Goal: Task Accomplishment & Management: Use online tool/utility

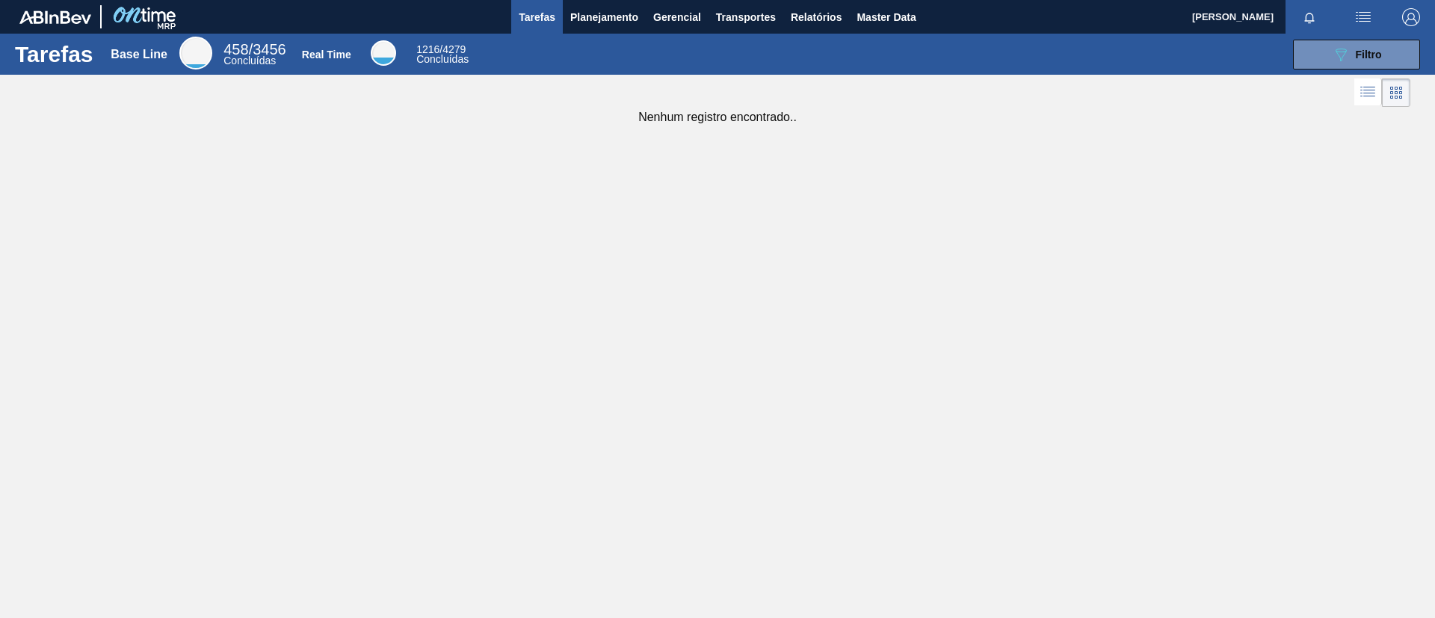
click at [9, 229] on div "Tarefas Base Line 458 / 3456 Concluídas Real Time 1216 / 4279 Concluídas 089F7B…" at bounding box center [717, 293] width 1435 height 518
click at [602, 18] on span "Planejamento" at bounding box center [604, 17] width 68 height 18
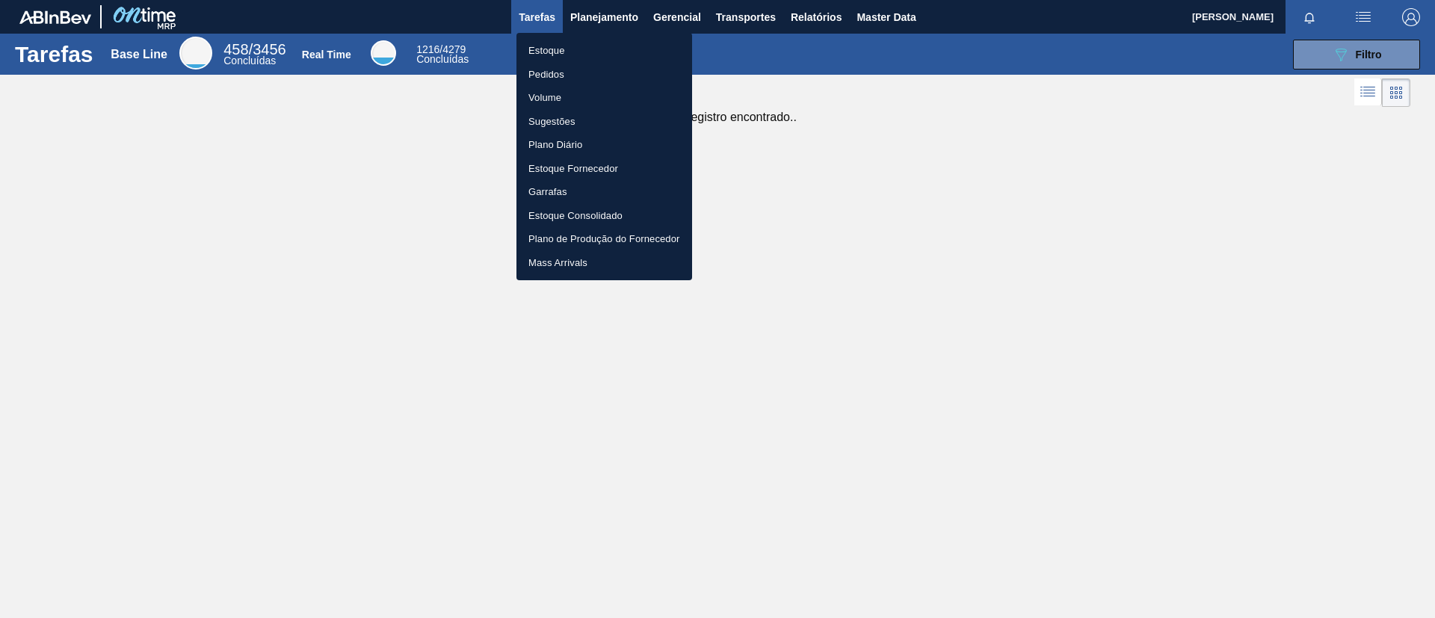
click at [606, 43] on li "Estoque" at bounding box center [604, 51] width 176 height 24
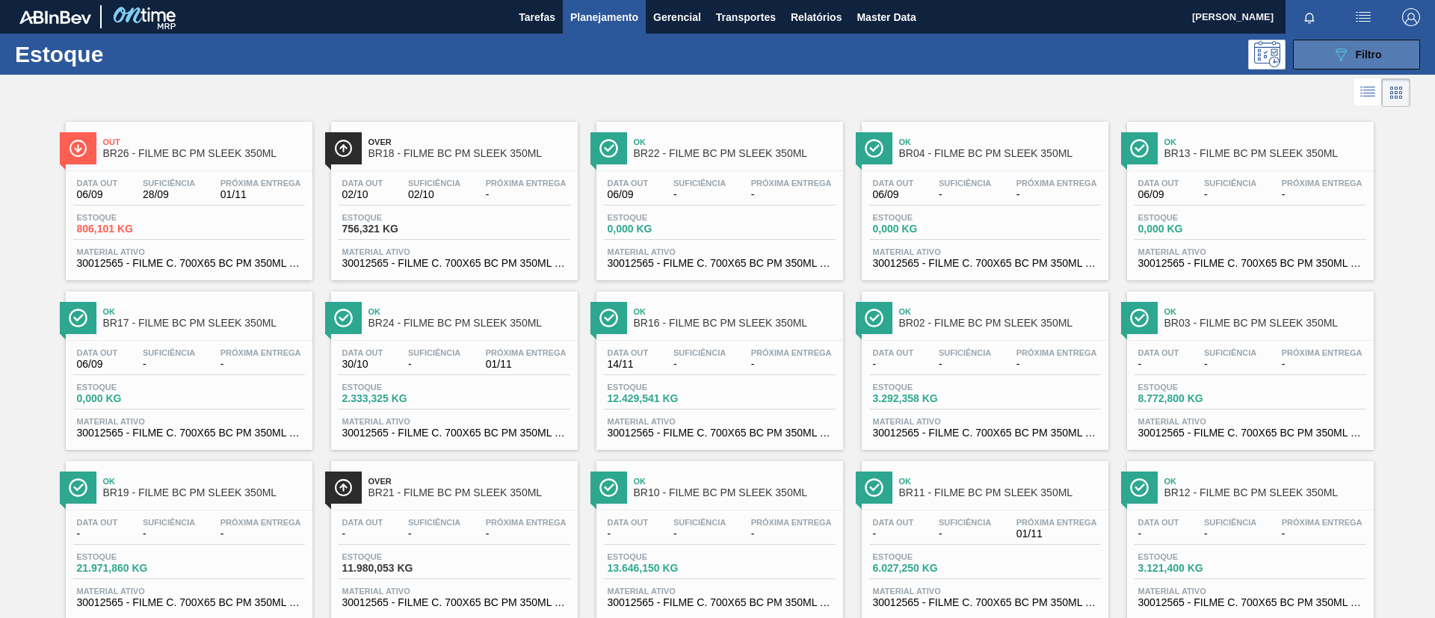
click at [1332, 55] on icon "089F7B8B-B2A5-4AFE-B5C0-19BA573D28AC" at bounding box center [1341, 55] width 18 height 18
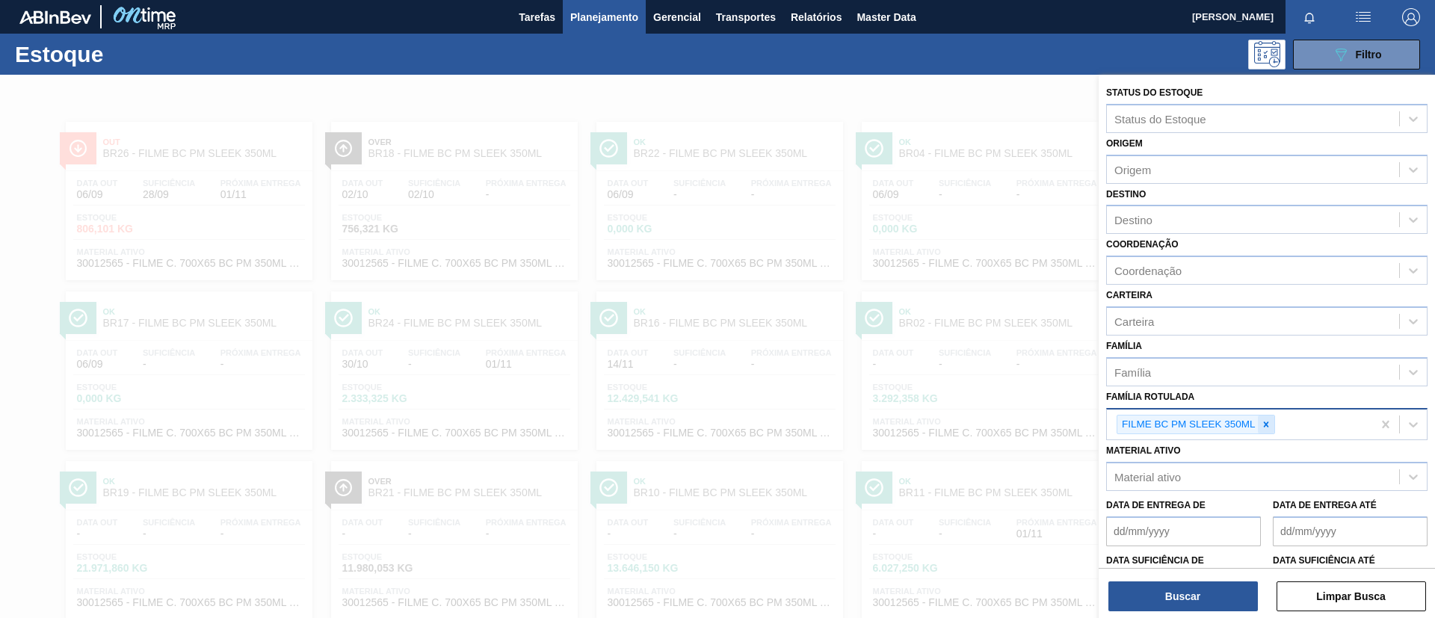
click at [1266, 429] on icon at bounding box center [1266, 424] width 10 height 10
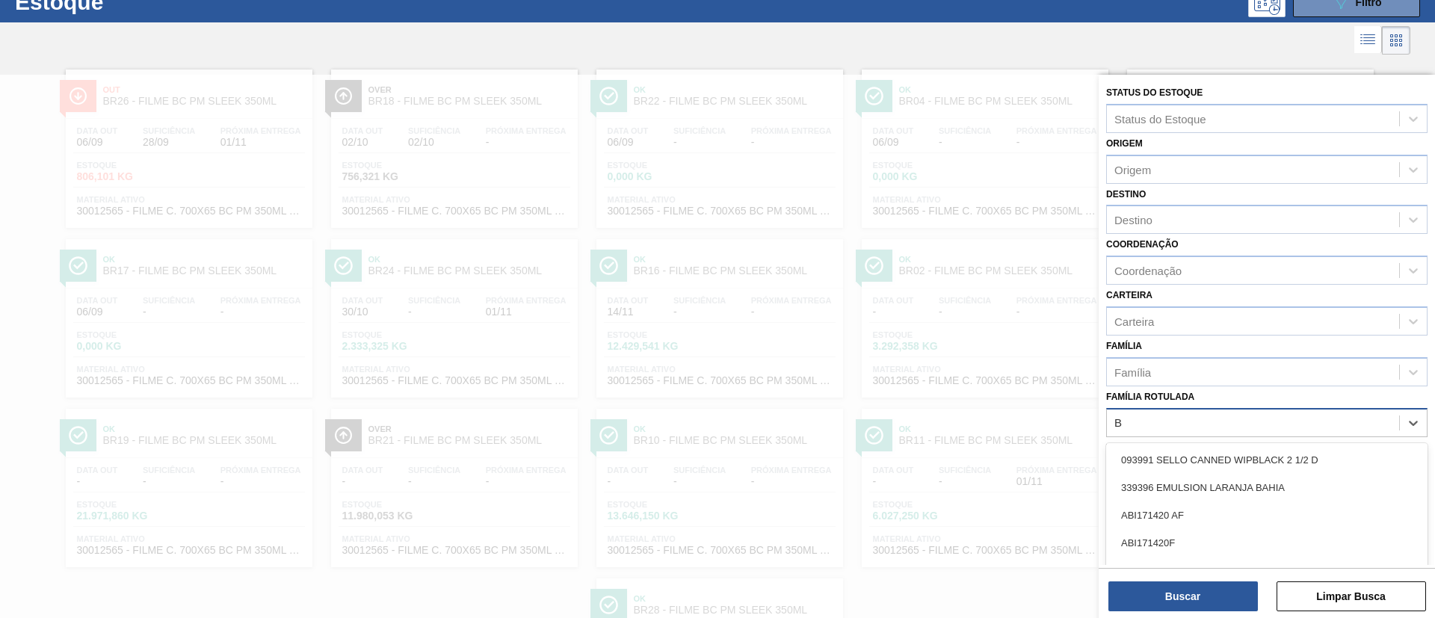
scroll to position [55, 0]
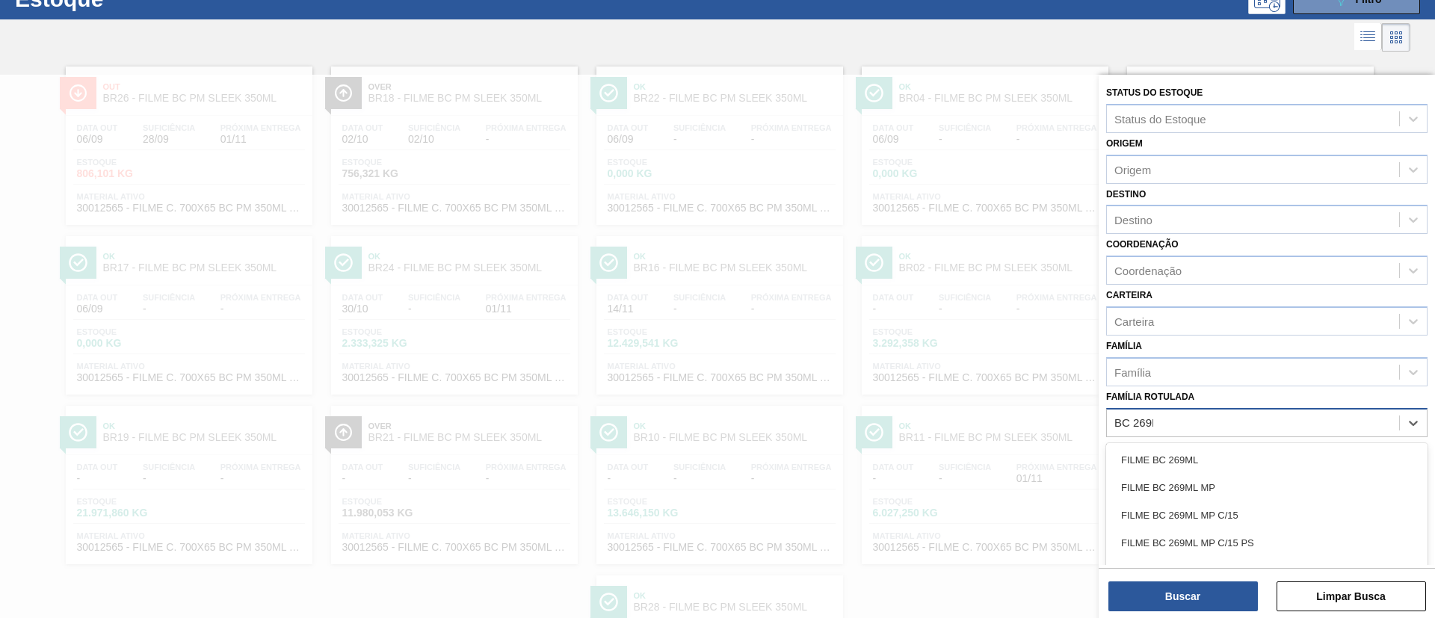
type Rotulada "BC 269ML"
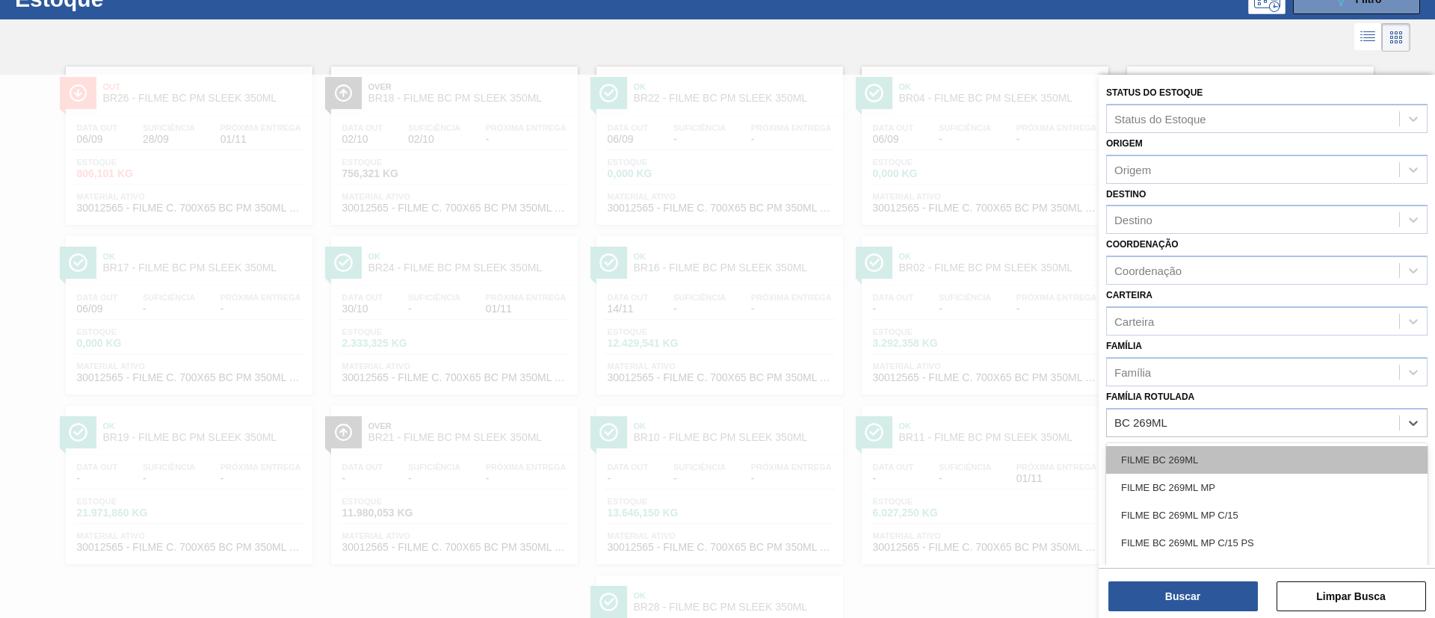
click at [1224, 454] on div "FILME BC 269ML" at bounding box center [1266, 460] width 321 height 28
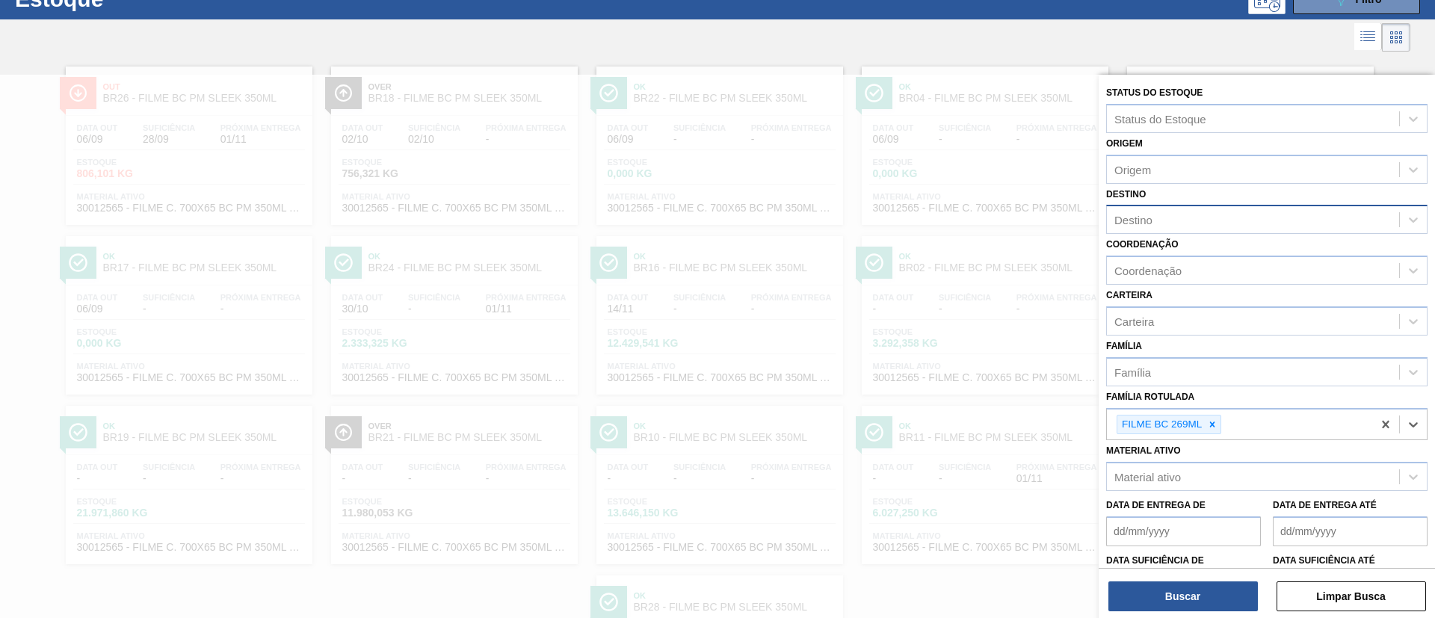
click at [1213, 225] on div "Destino" at bounding box center [1253, 220] width 292 height 22
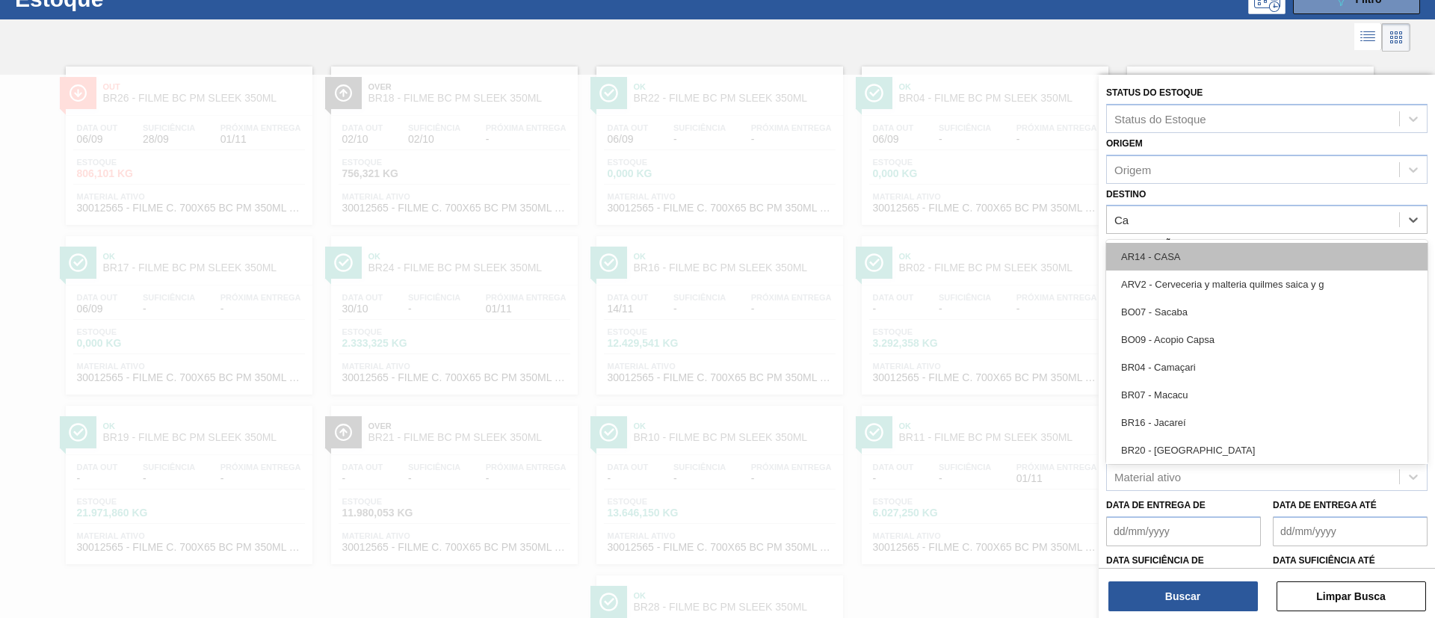
type input "Cam"
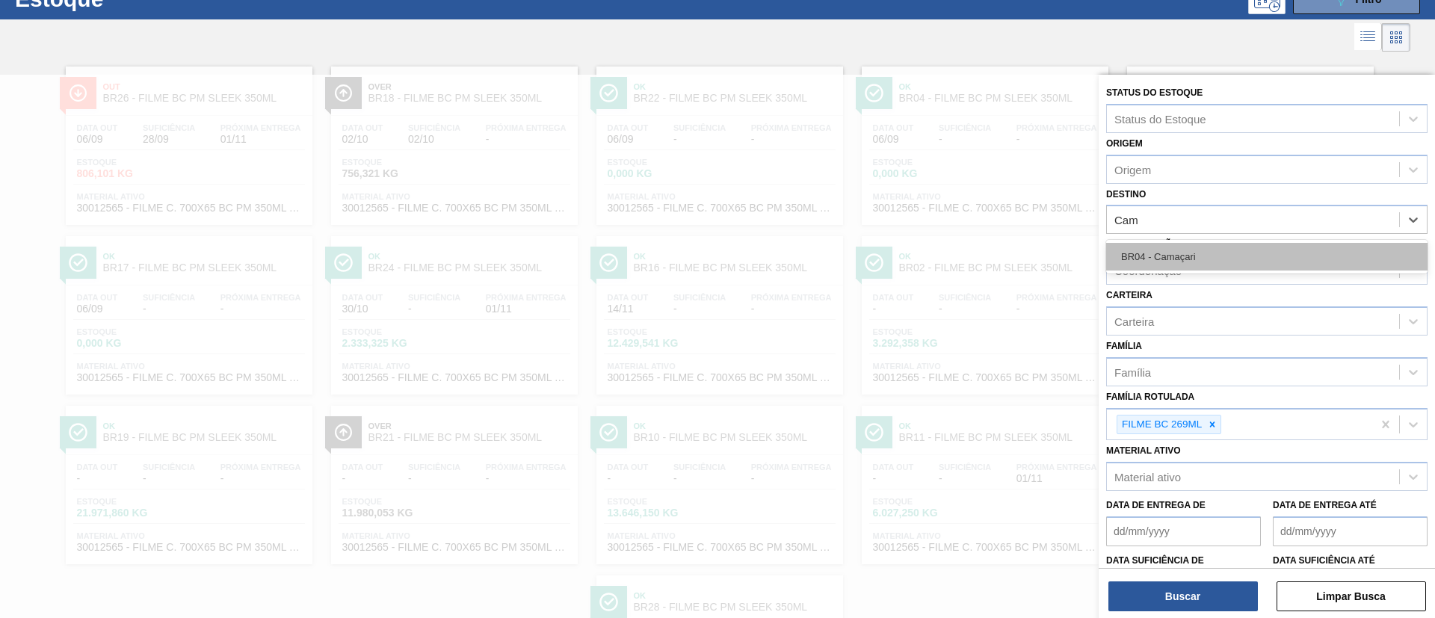
click at [1206, 259] on div "BR04 - Camaçari" at bounding box center [1266, 257] width 321 height 28
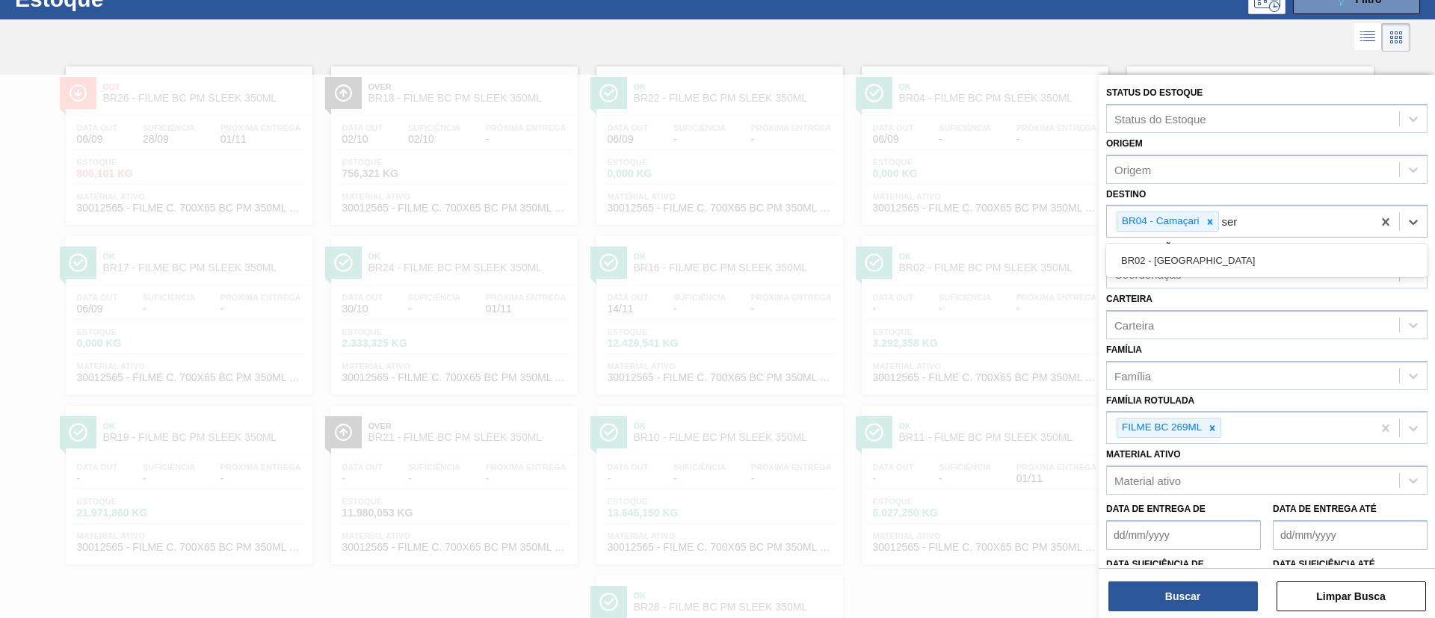
type input "serg"
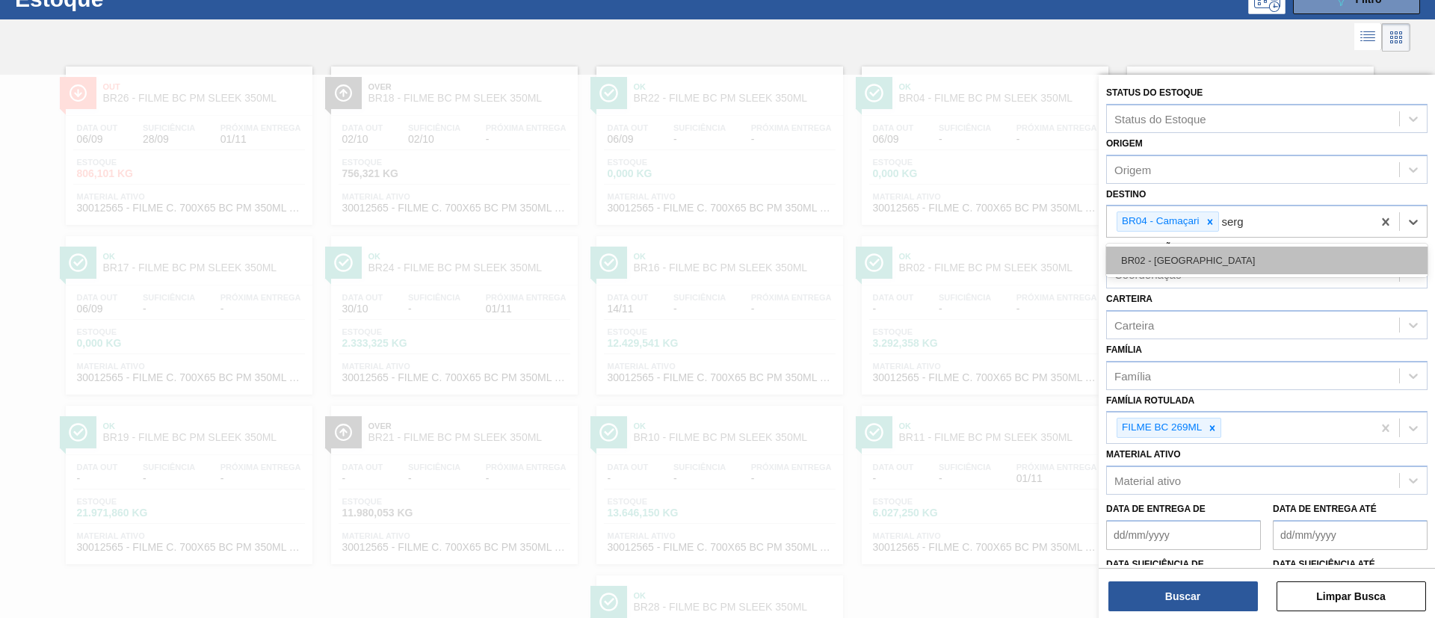
click at [1208, 260] on div "BR02 - Sergipe" at bounding box center [1266, 261] width 321 height 28
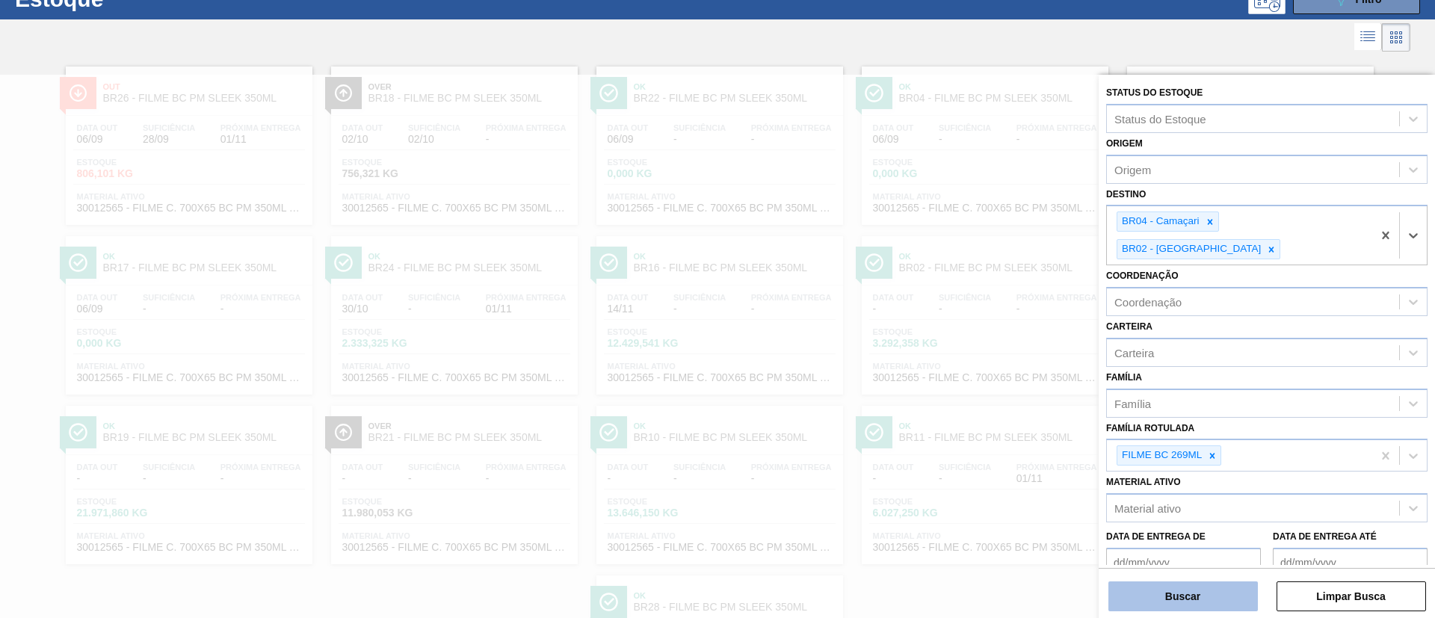
click at [1158, 603] on button "Buscar" at bounding box center [1182, 596] width 149 height 30
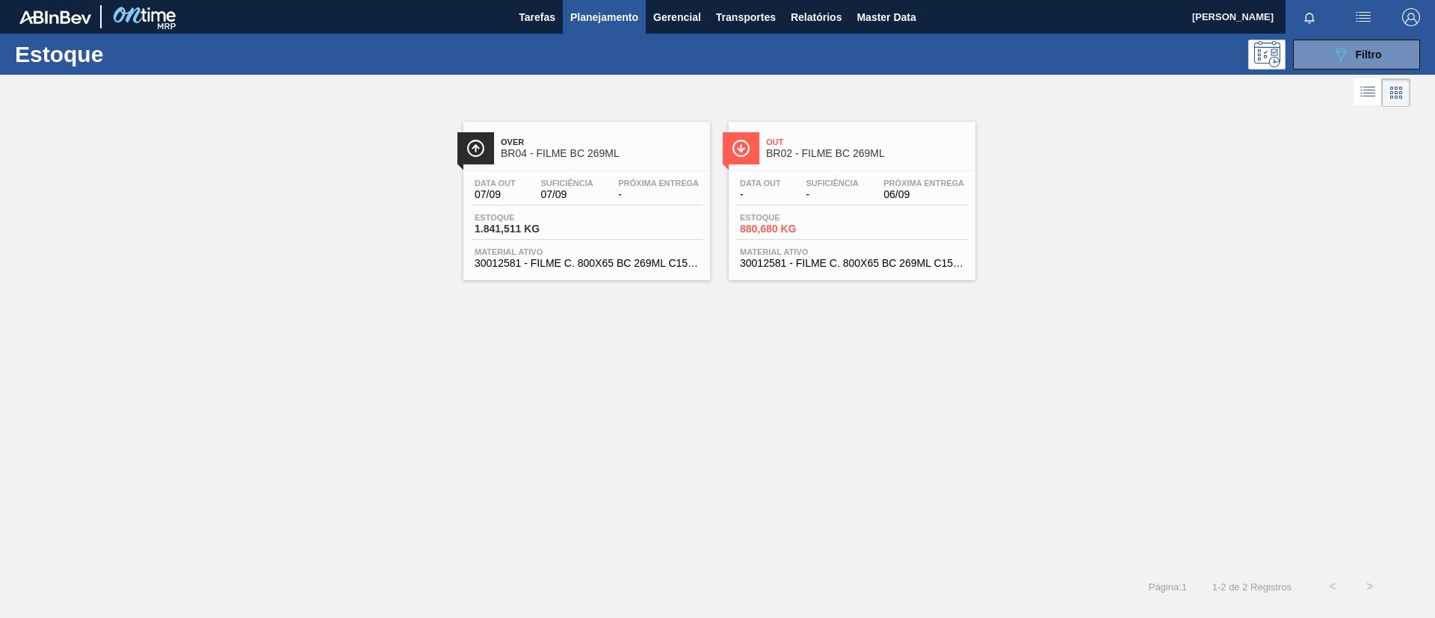
click at [596, 146] on div "Over BR04 - FILME BC 269ML" at bounding box center [602, 149] width 202 height 34
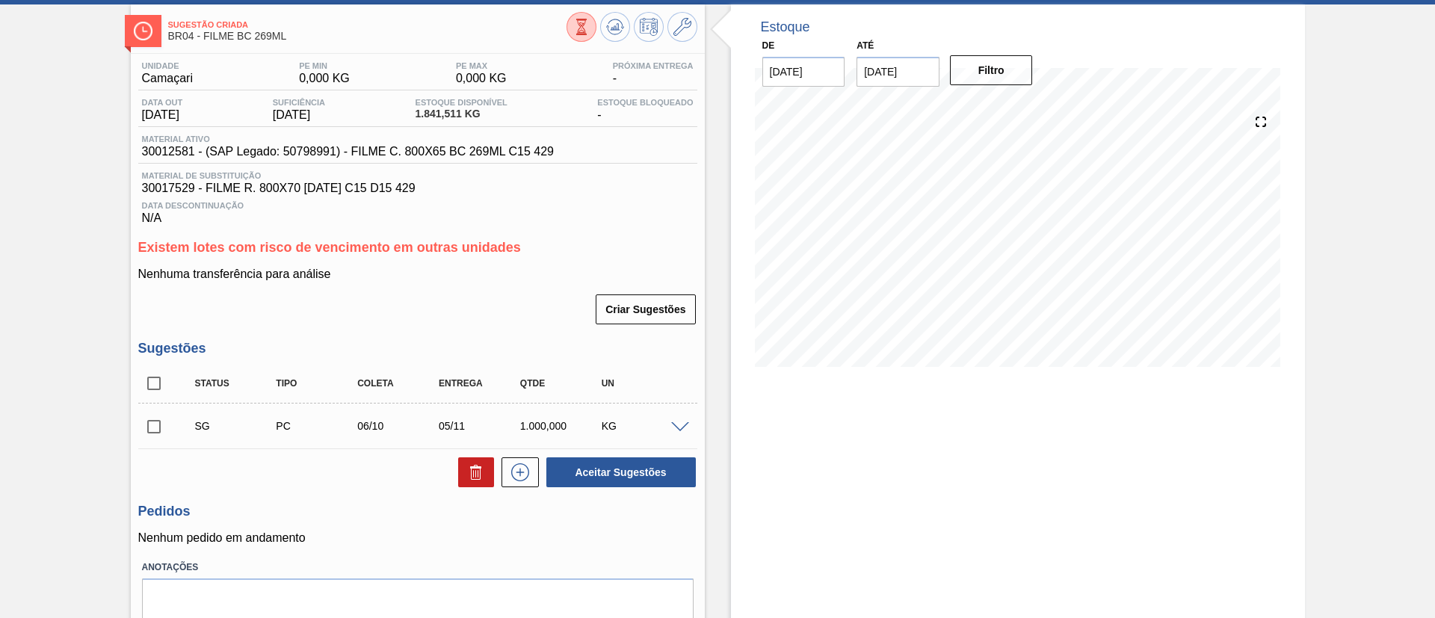
scroll to position [132, 0]
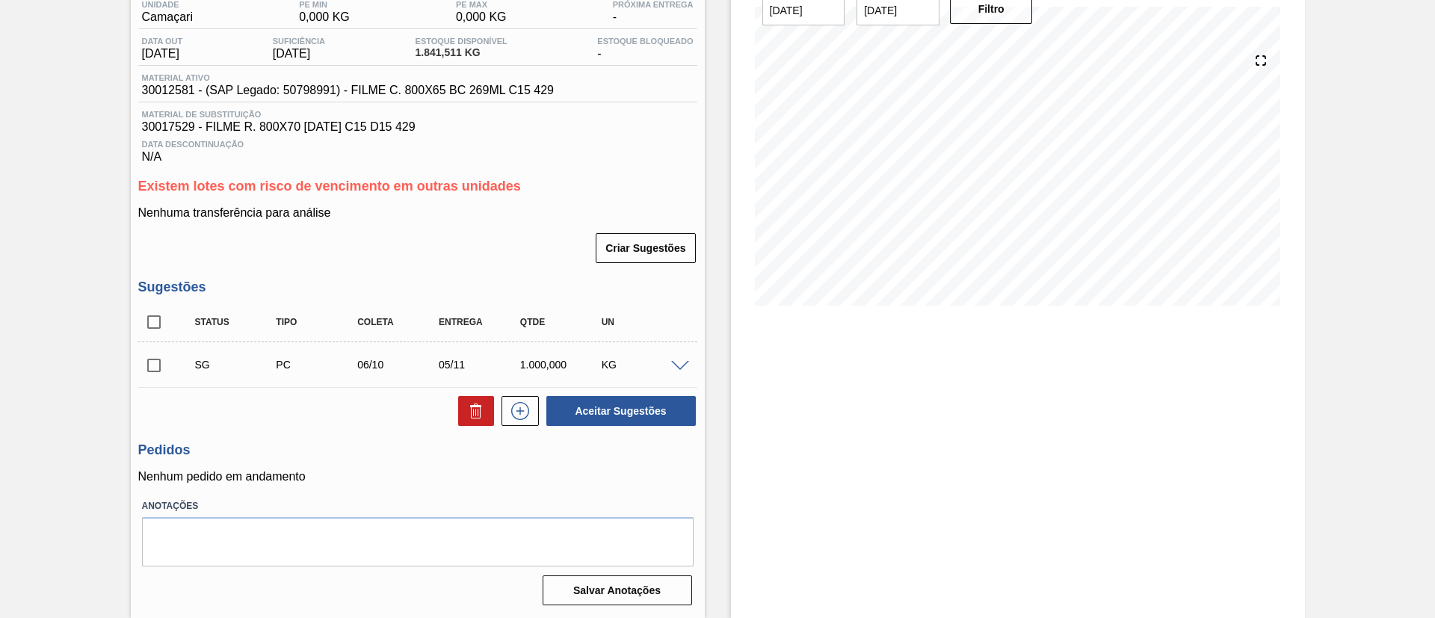
click at [678, 368] on span at bounding box center [680, 366] width 18 height 11
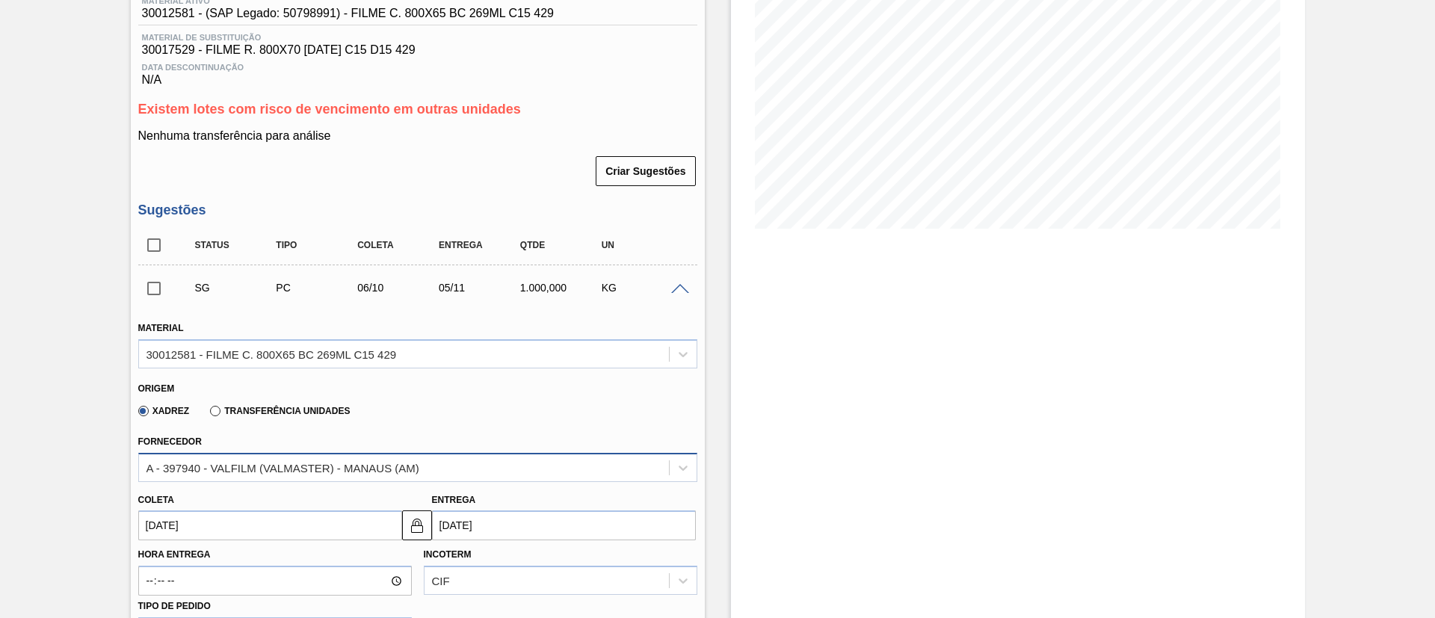
scroll to position [244, 0]
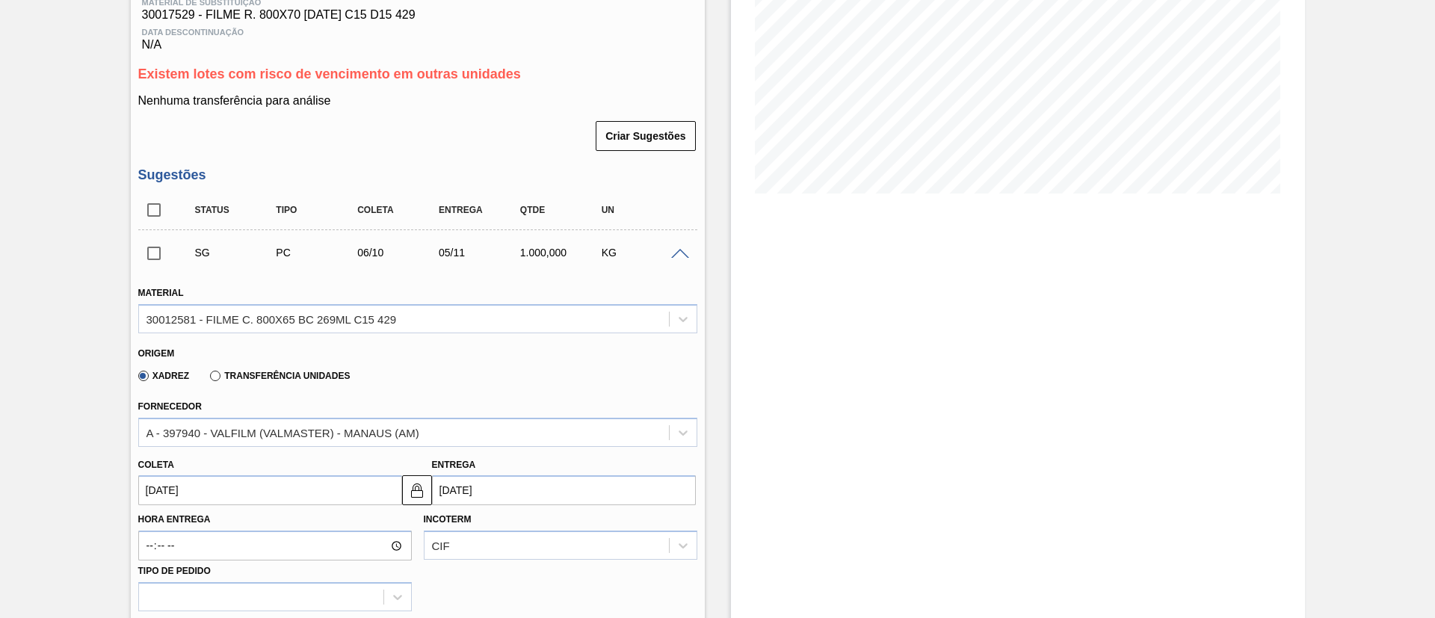
click at [291, 369] on div "Transferência Unidades" at bounding box center [277, 374] width 146 height 13
click at [292, 381] on div "Transferência Unidades" at bounding box center [277, 374] width 146 height 13
click at [217, 379] on label "Transferência Unidades" at bounding box center [280, 376] width 140 height 10
click at [208, 379] on input "Transferência Unidades" at bounding box center [208, 379] width 0 height 0
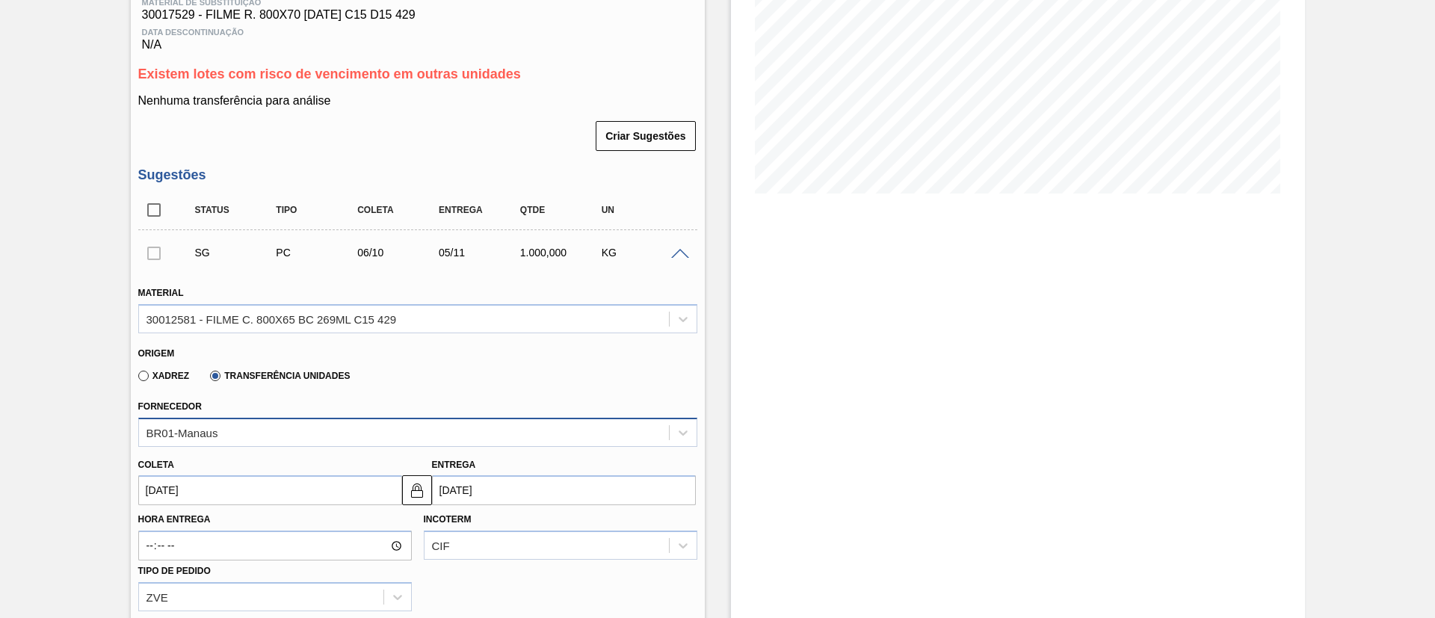
scroll to position [309, 0]
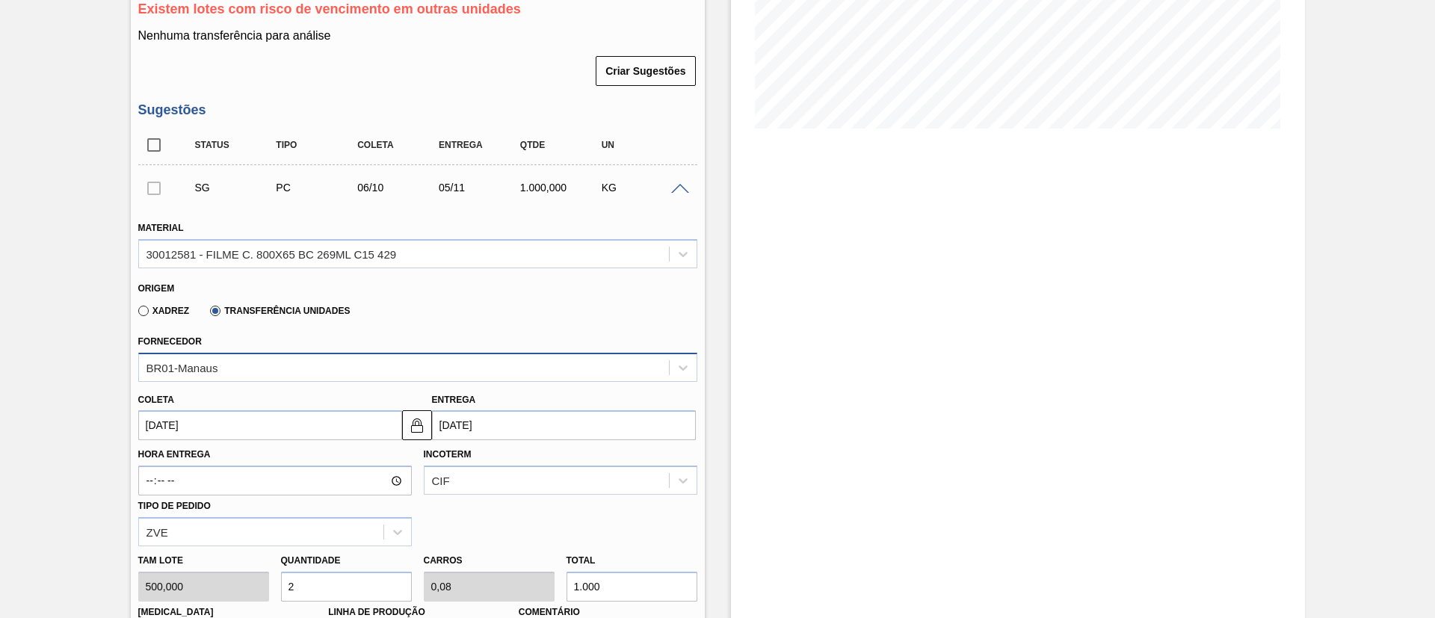
click at [230, 382] on div "BR01-Manaus" at bounding box center [417, 367] width 559 height 29
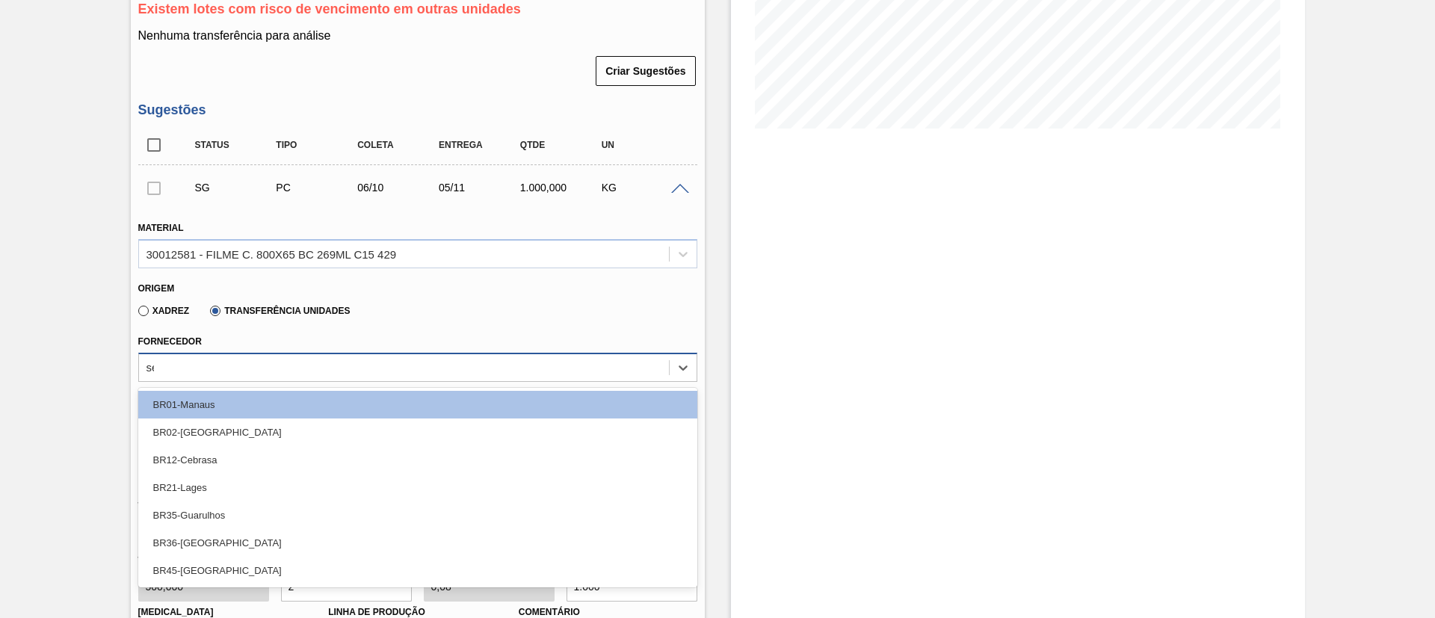
type input "ser"
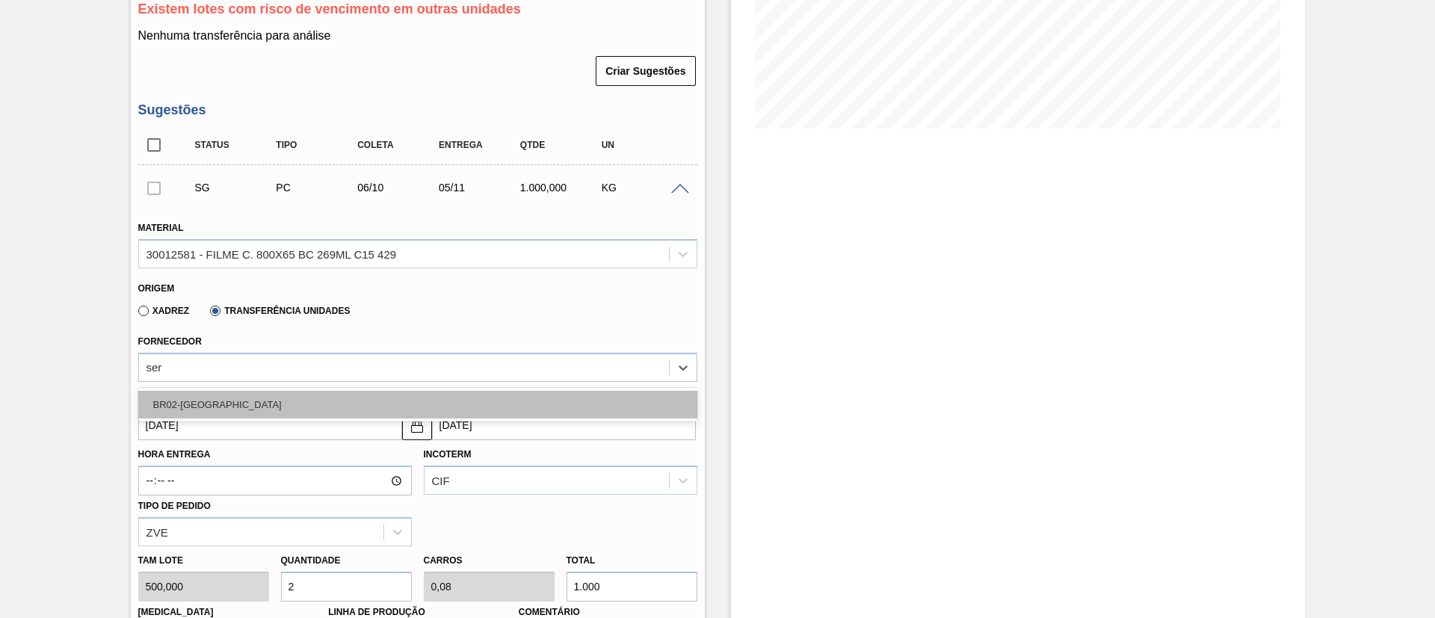
click at [232, 397] on div "BR02-Sergipe" at bounding box center [417, 405] width 559 height 28
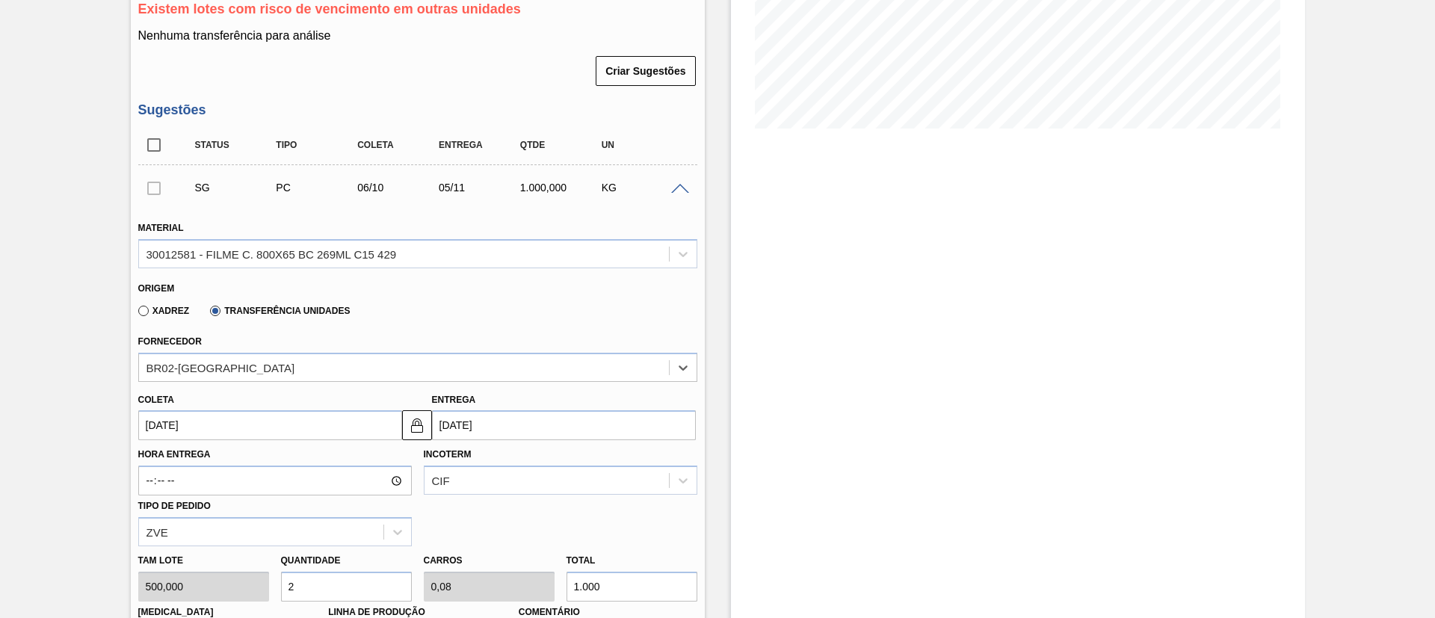
click at [216, 422] on input "[DATE]" at bounding box center [270, 425] width 264 height 30
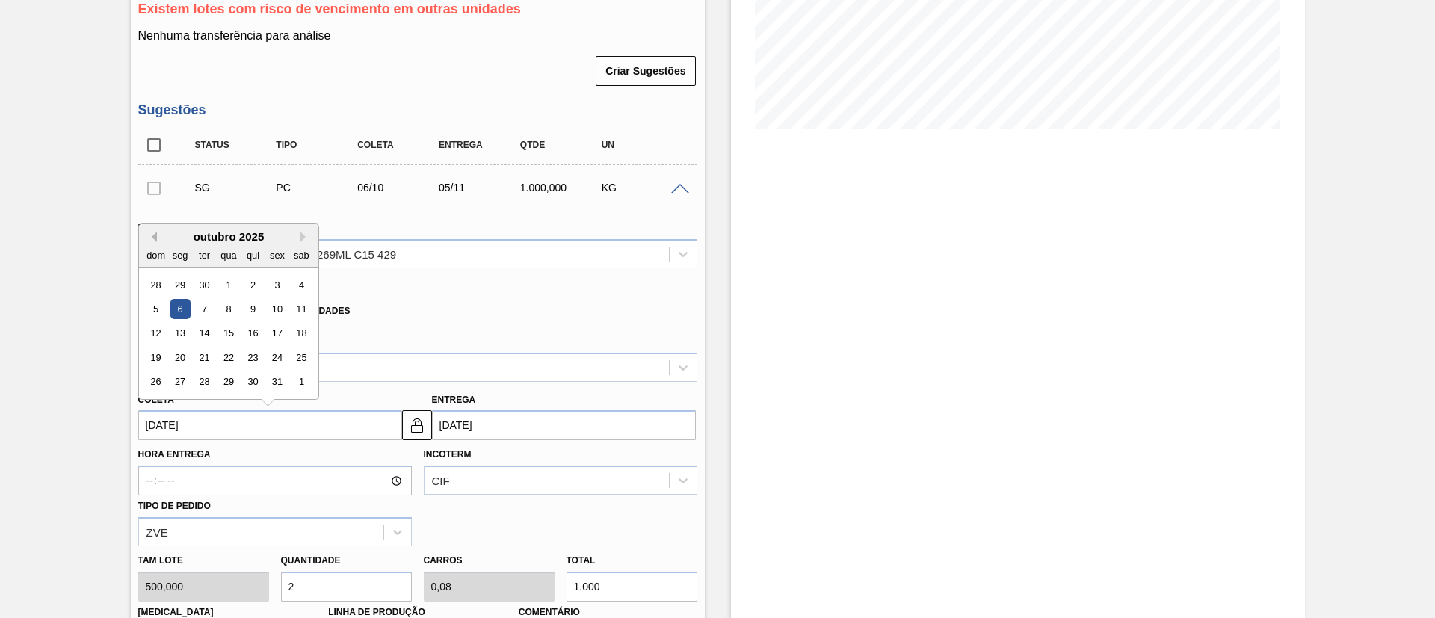
click at [148, 236] on button "Previous Month" at bounding box center [151, 237] width 10 height 10
click at [176, 307] on div "8" at bounding box center [180, 309] width 20 height 20
type input "[DATE]"
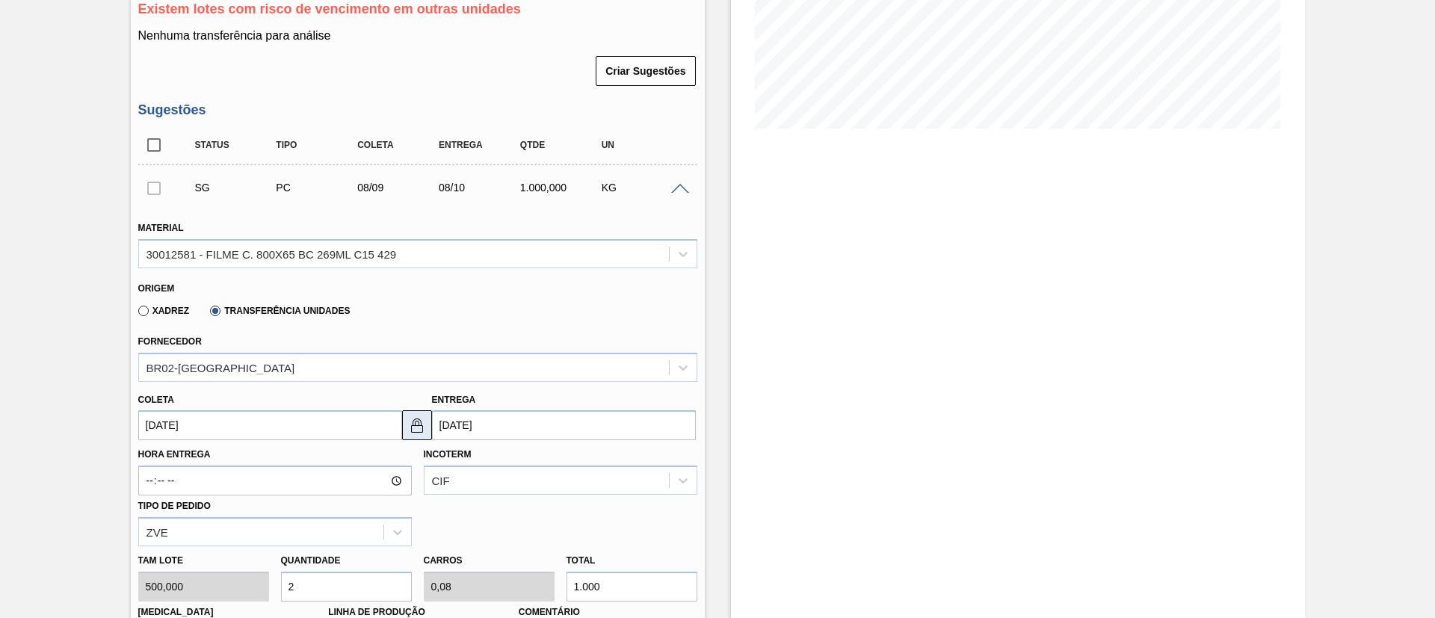
click at [408, 432] on img at bounding box center [417, 425] width 18 height 18
click at [497, 425] on input "08/10/2025" at bounding box center [564, 425] width 264 height 30
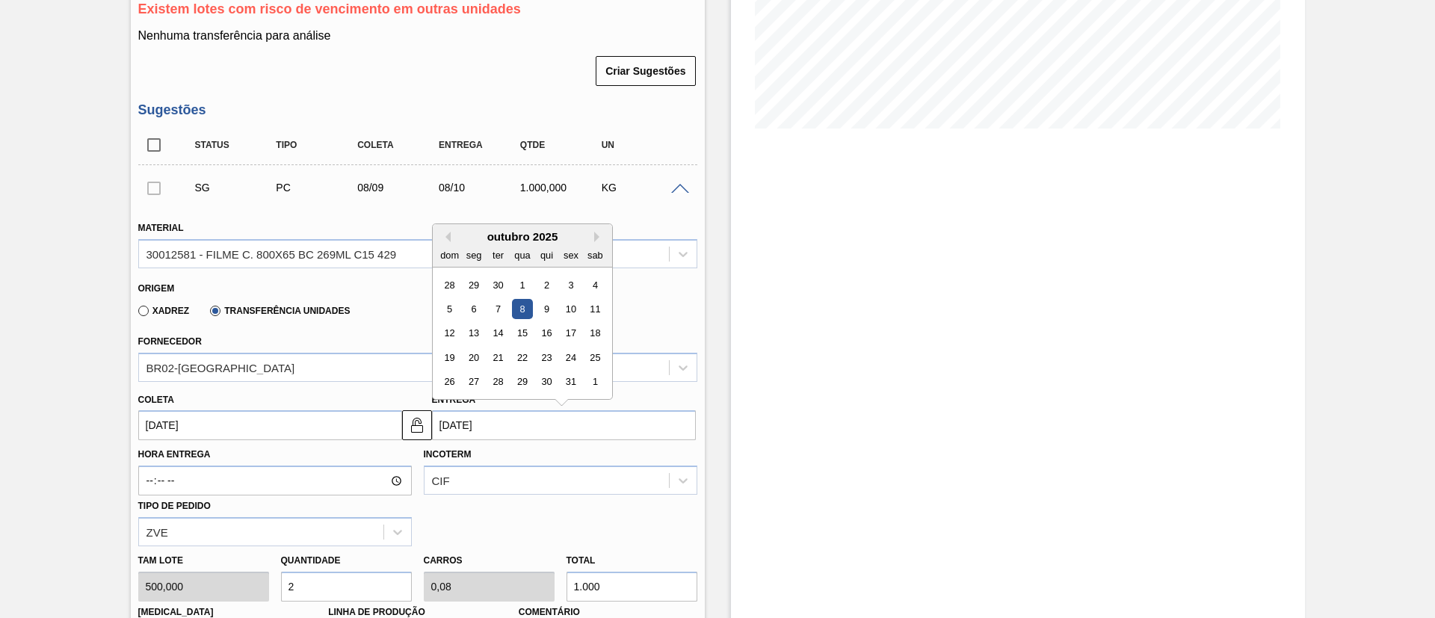
click at [445, 243] on div "dom seg ter qua qui sex sab" at bounding box center [522, 255] width 179 height 24
click at [444, 232] on button "Previous Month" at bounding box center [445, 237] width 10 height 10
click at [587, 285] on div "6" at bounding box center [594, 285] width 20 height 20
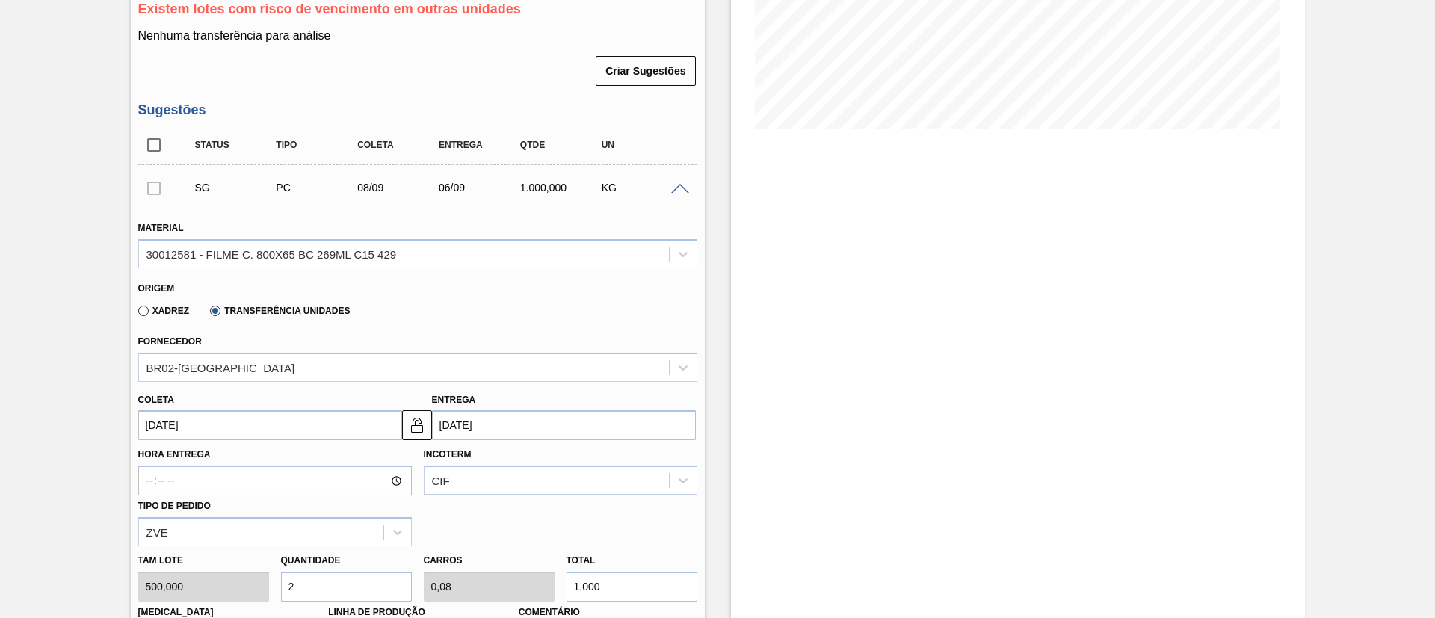
type input "[DATE]"
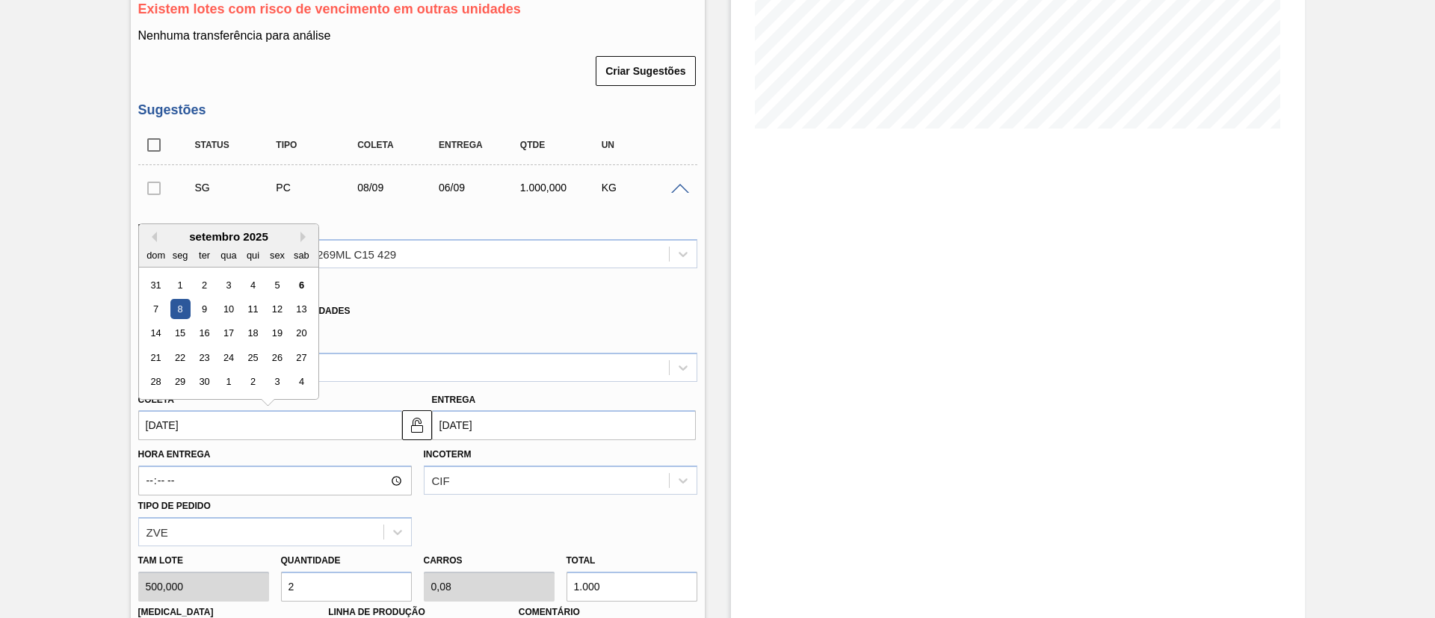
click at [316, 423] on input "[DATE]" at bounding box center [270, 425] width 264 height 30
click at [306, 277] on div "6" at bounding box center [301, 285] width 20 height 20
type input "[DATE]"
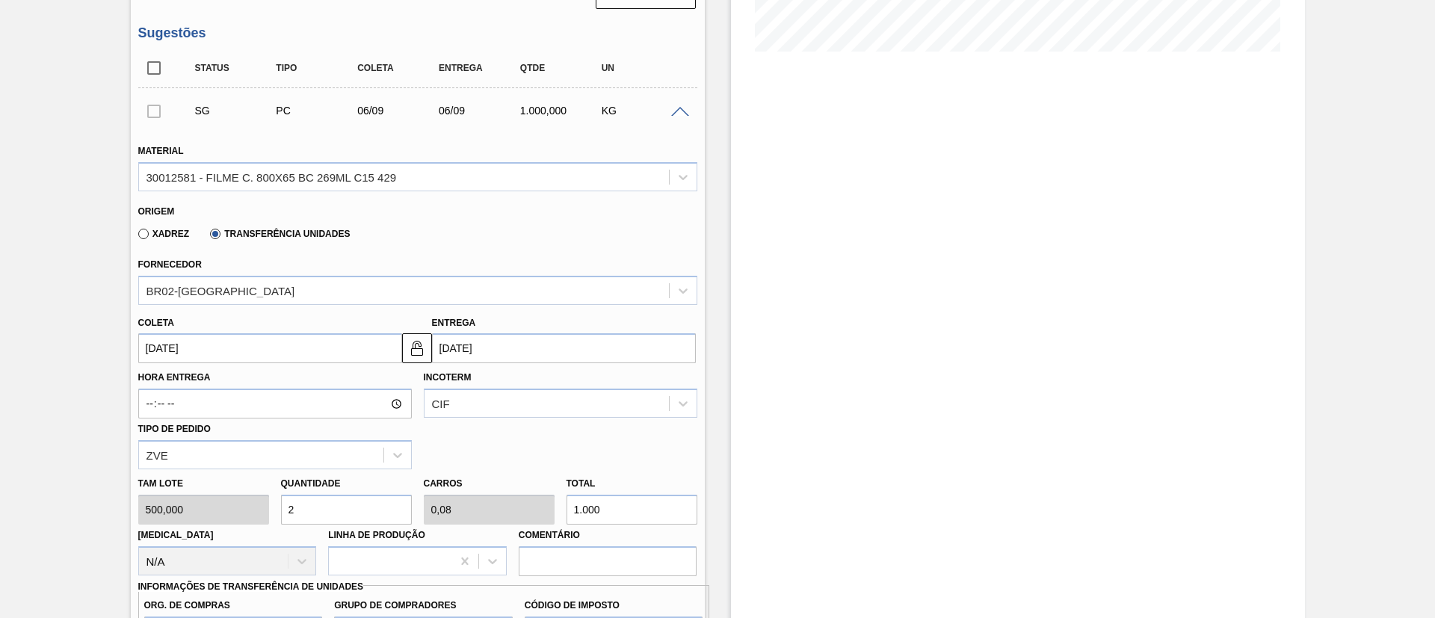
scroll to position [421, 0]
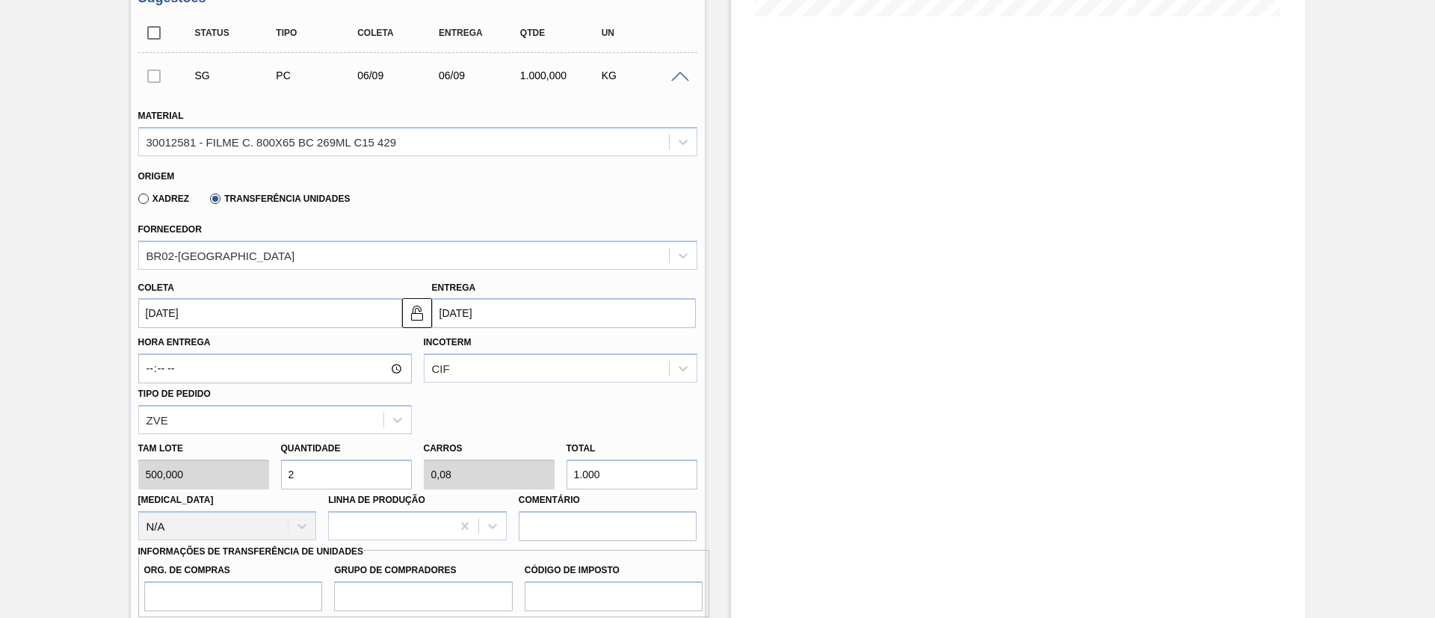
click at [506, 380] on div "CIF" at bounding box center [561, 368] width 274 height 29
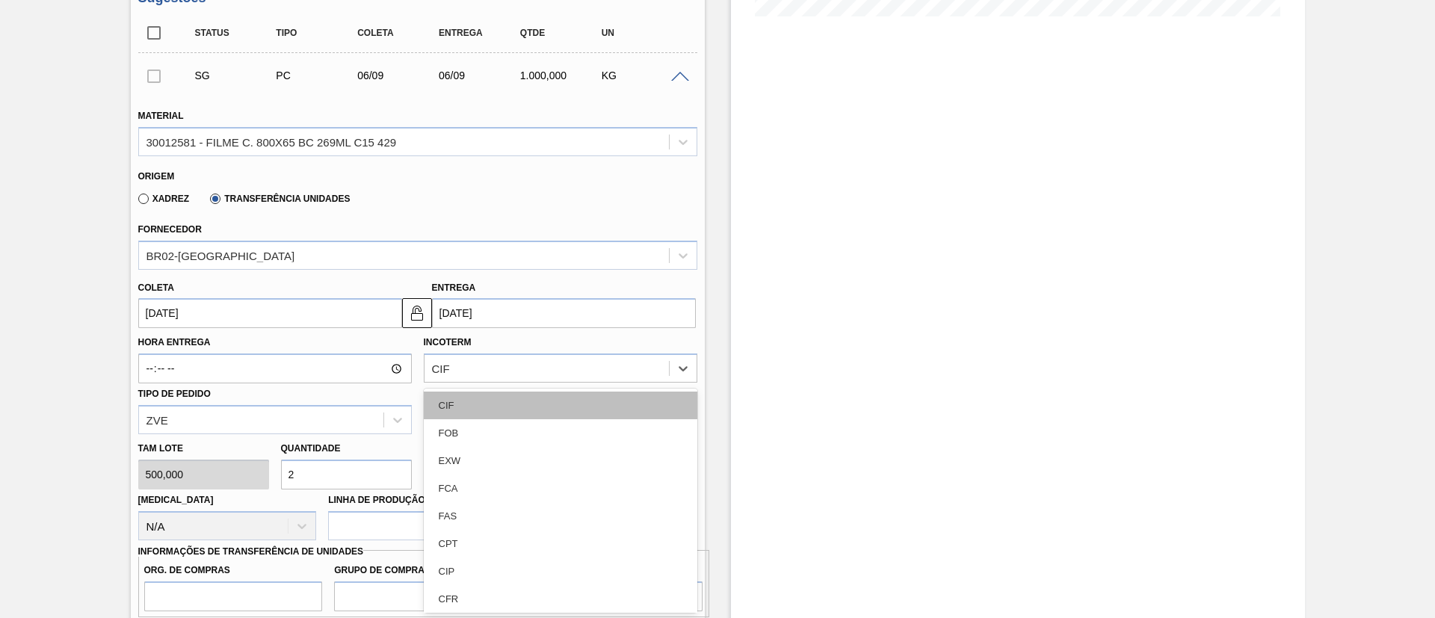
click at [485, 416] on div "CIF" at bounding box center [561, 406] width 274 height 28
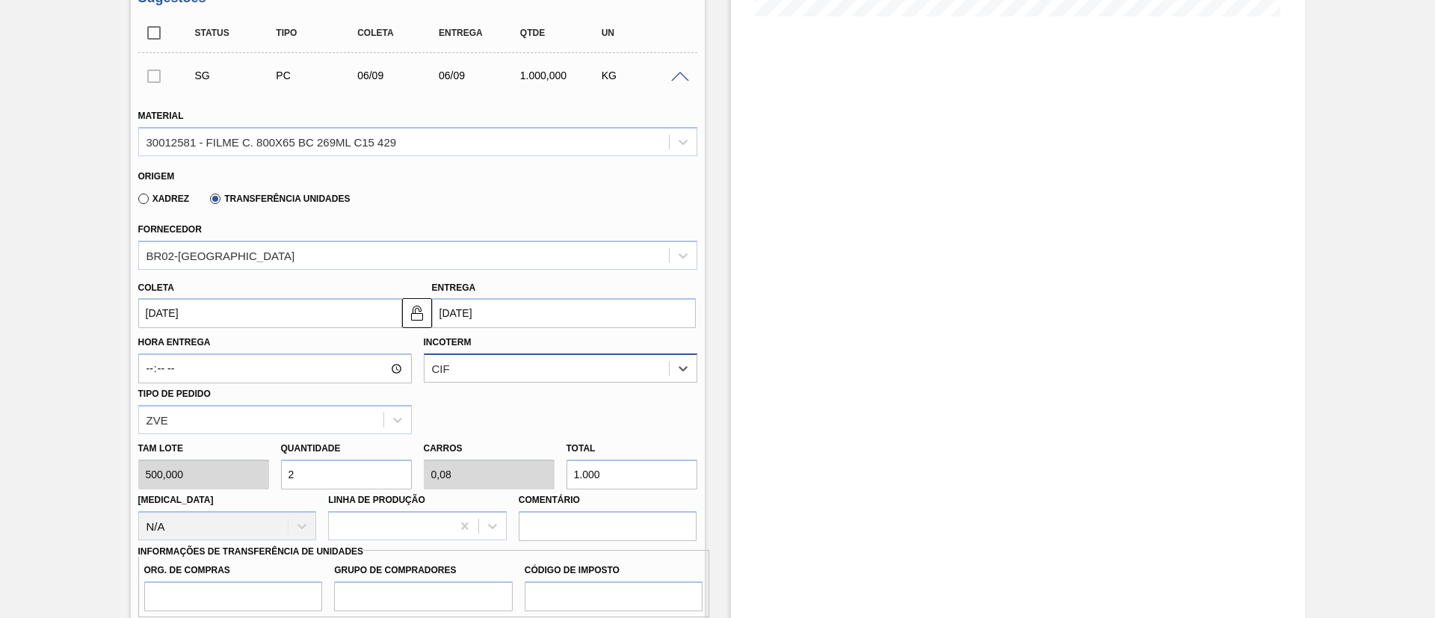
click at [489, 368] on div "CIF" at bounding box center [547, 369] width 244 height 22
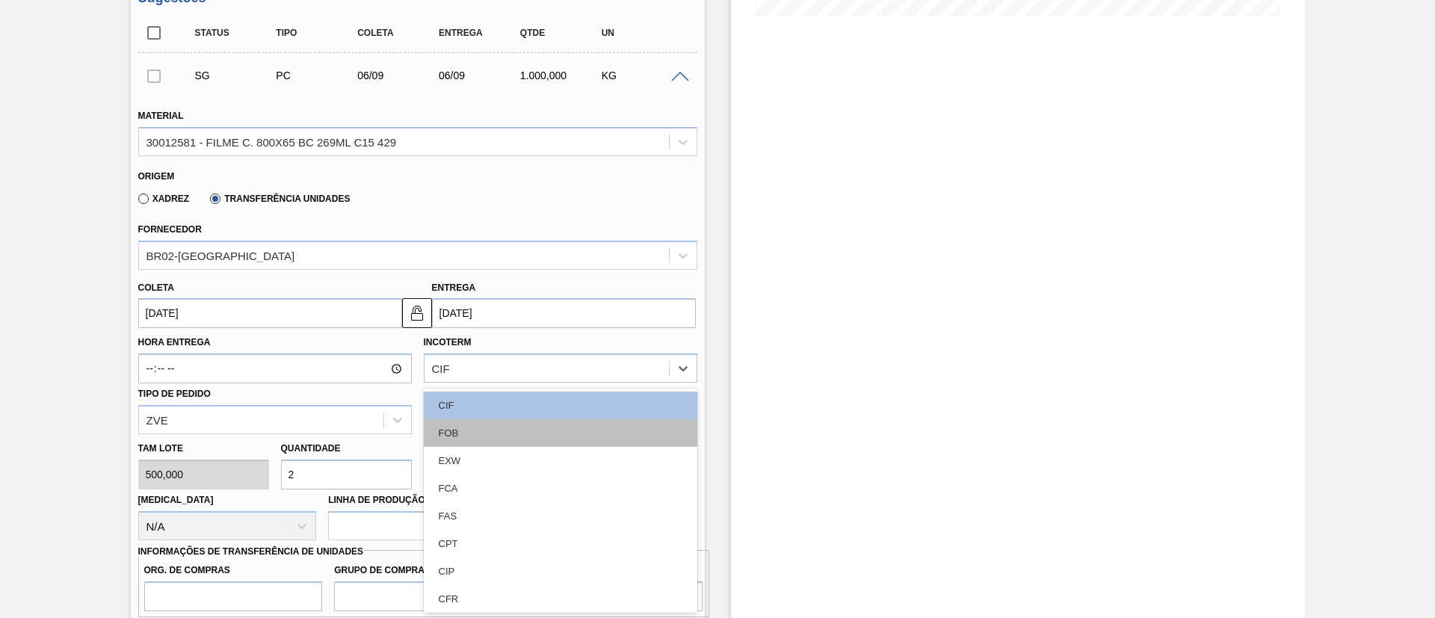
click at [468, 424] on div "FOB" at bounding box center [561, 433] width 274 height 28
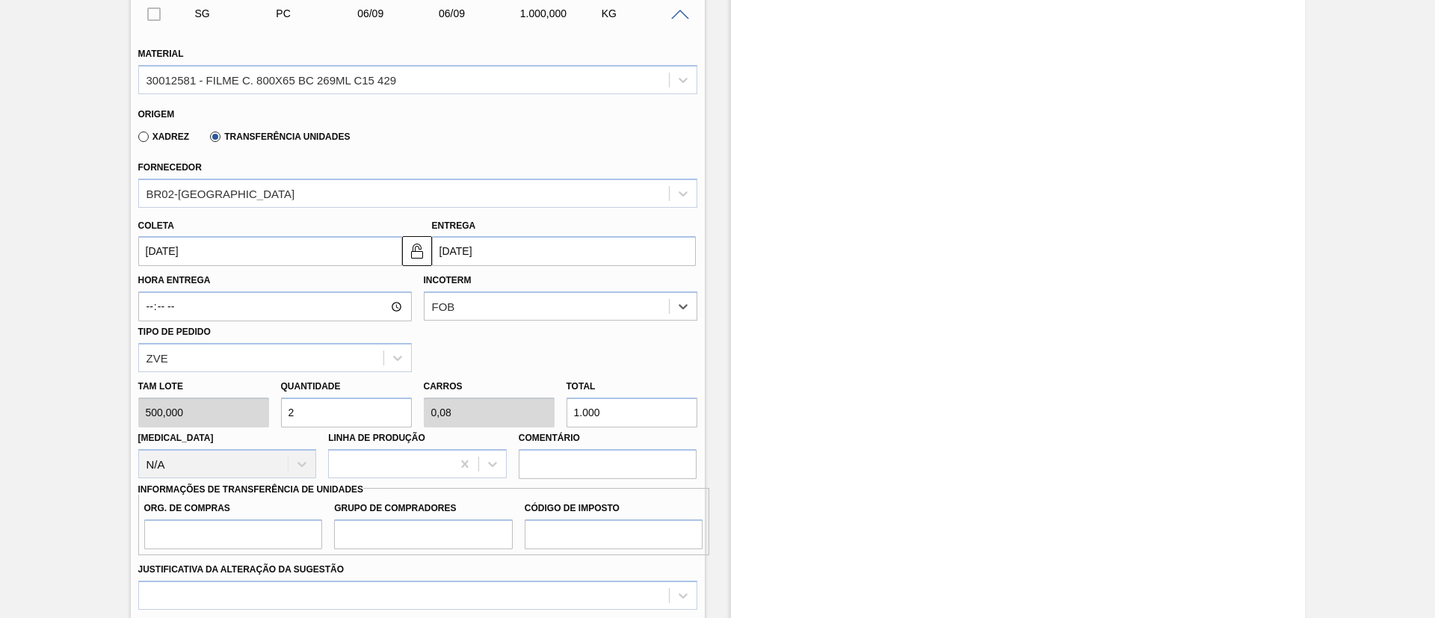
scroll to position [533, 0]
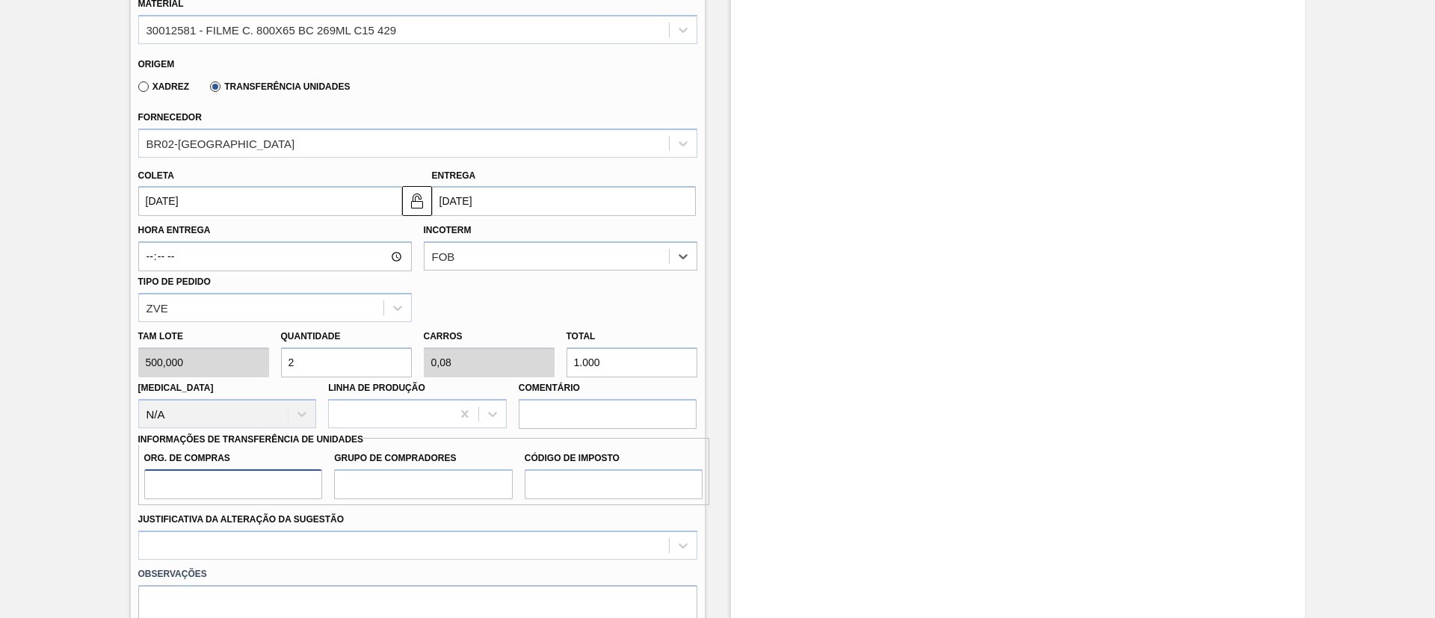
drag, startPoint x: 224, startPoint y: 471, endPoint x: 229, endPoint y: 481, distance: 11.4
click at [225, 471] on input "Org. de Compras" at bounding box center [233, 484] width 179 height 30
type input "BR00"
click at [357, 486] on input "Grupo de Compradores" at bounding box center [423, 484] width 179 height 30
type input "A01"
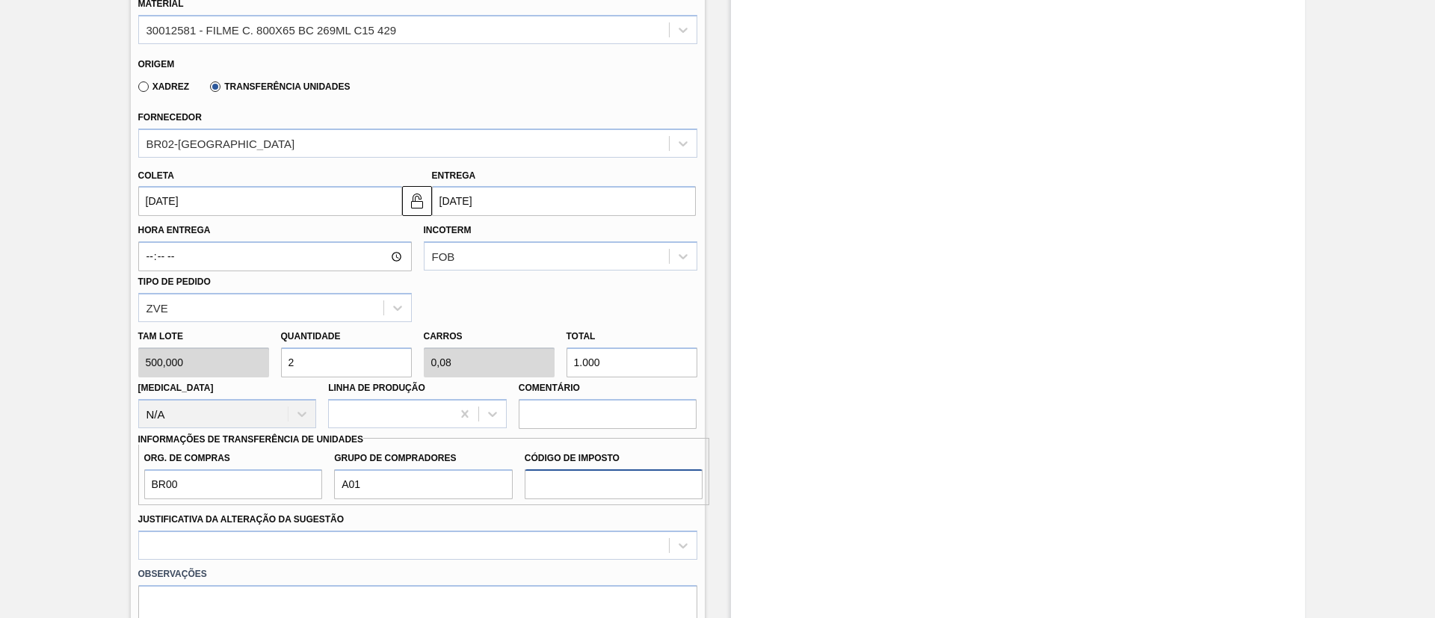
click at [567, 493] on input "Código de Imposto" at bounding box center [614, 484] width 179 height 30
type input "I1"
click at [541, 533] on div at bounding box center [417, 545] width 559 height 29
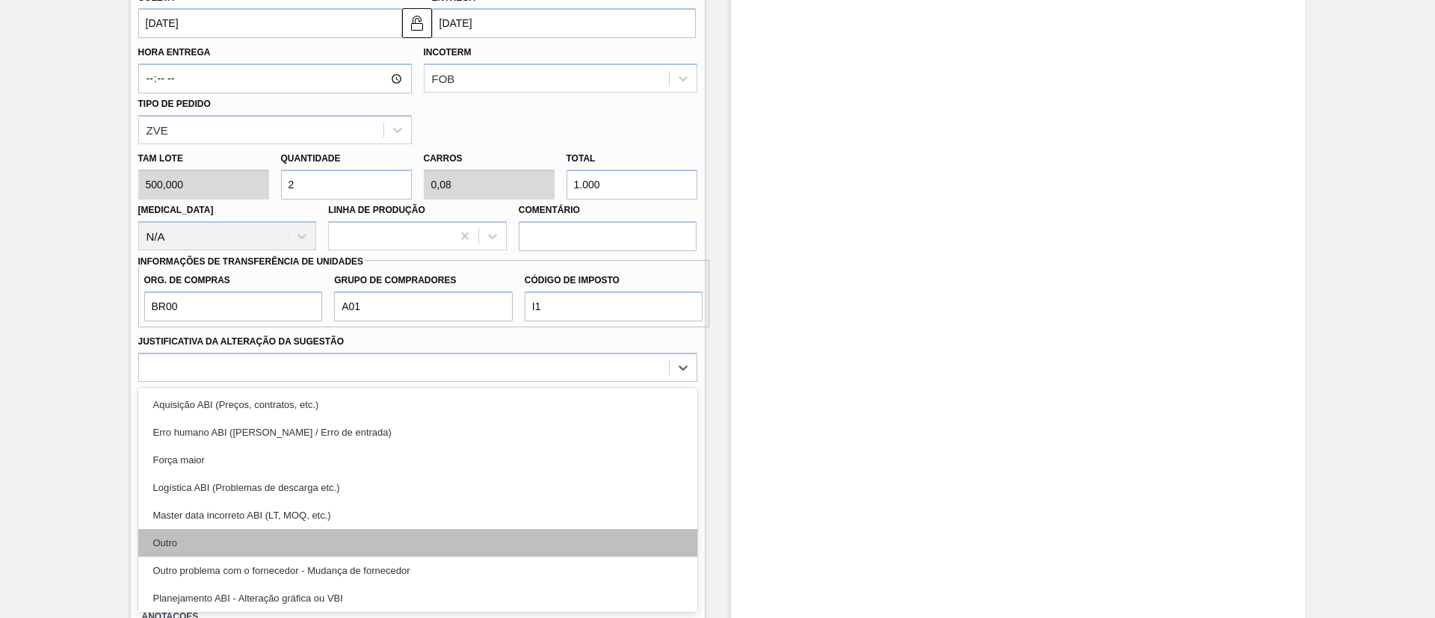
click at [443, 544] on div "Outro" at bounding box center [417, 543] width 559 height 28
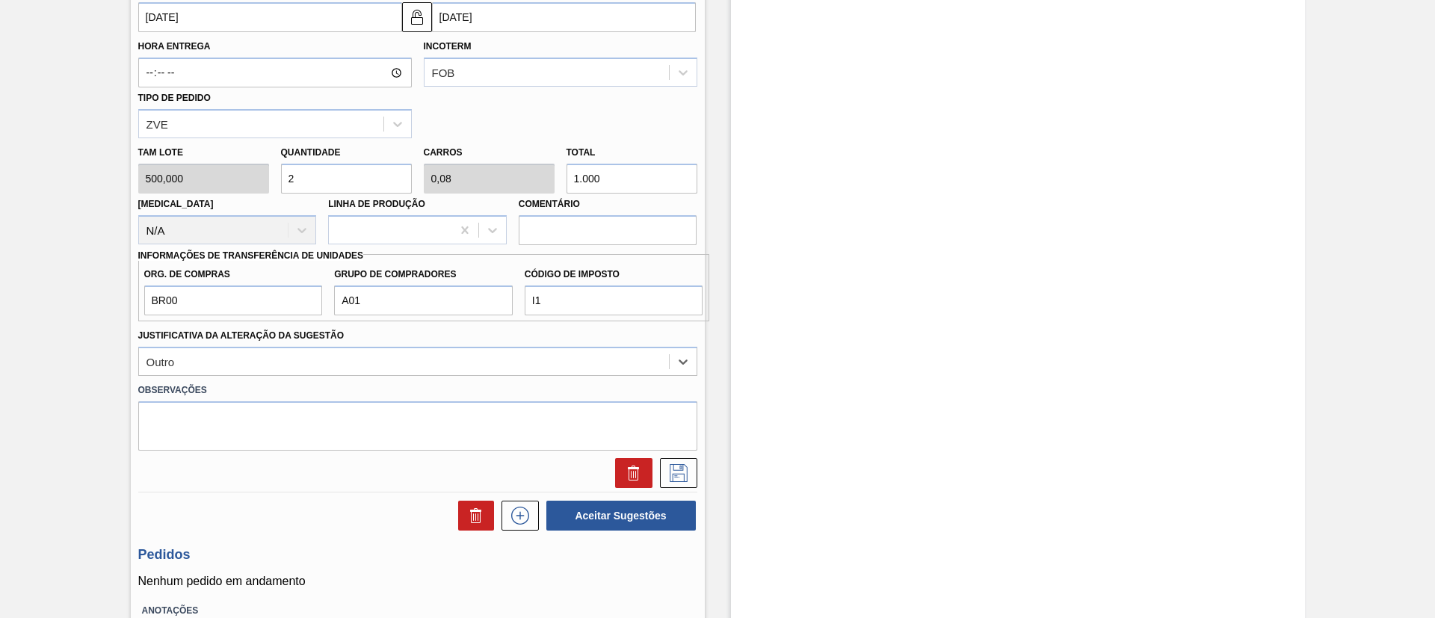
scroll to position [709, 0]
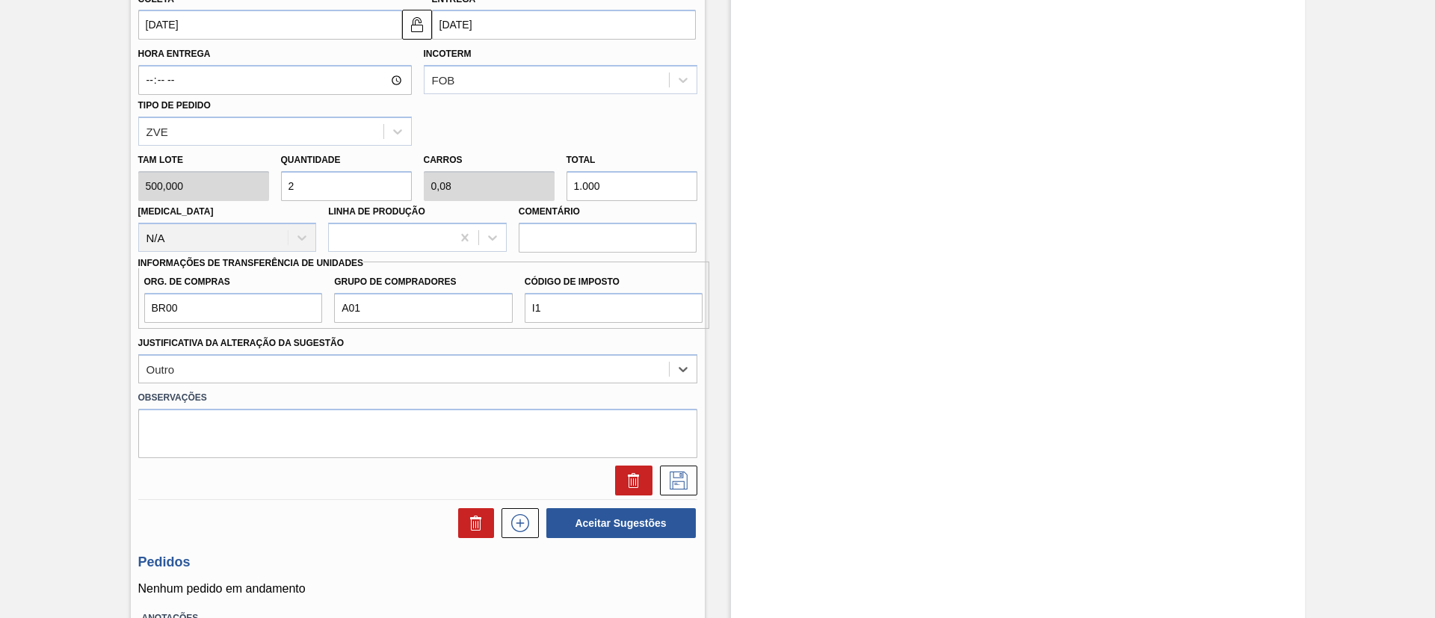
click at [688, 499] on div "SG PC 06/09 06/09 1.000,000 KG Material 30012581 - FILME C. 800X65 BC 269ML C15…" at bounding box center [417, 132] width 559 height 735
click at [680, 482] on icon at bounding box center [679, 481] width 24 height 18
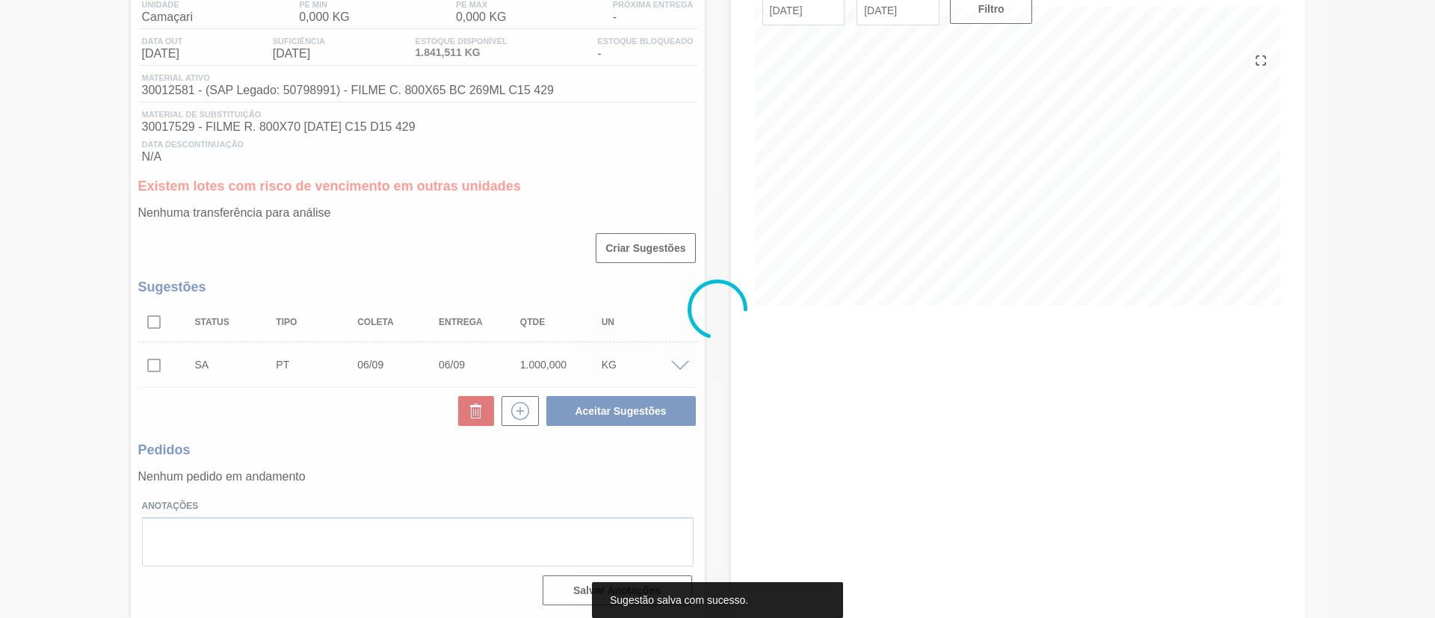
scroll to position [132, 0]
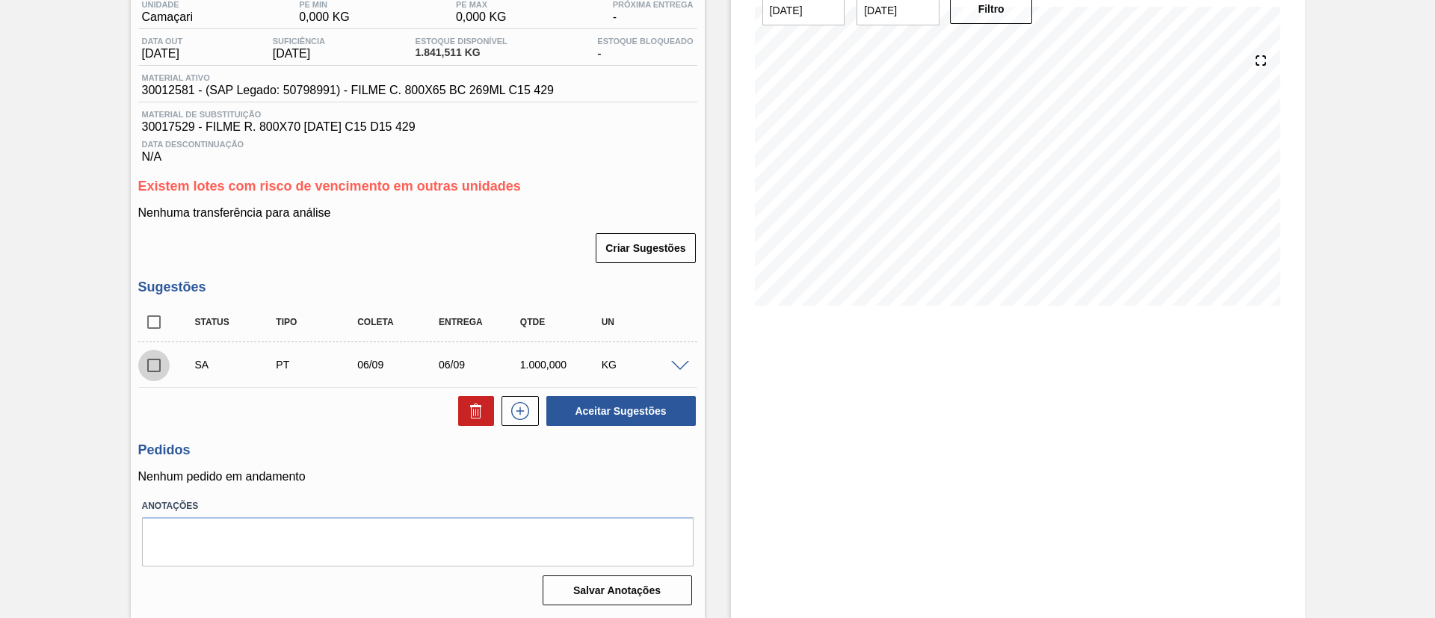
click at [149, 370] on input "checkbox" at bounding box center [153, 365] width 31 height 31
click at [558, 420] on button "Aceitar Sugestões" at bounding box center [620, 411] width 149 height 30
checkbox input "false"
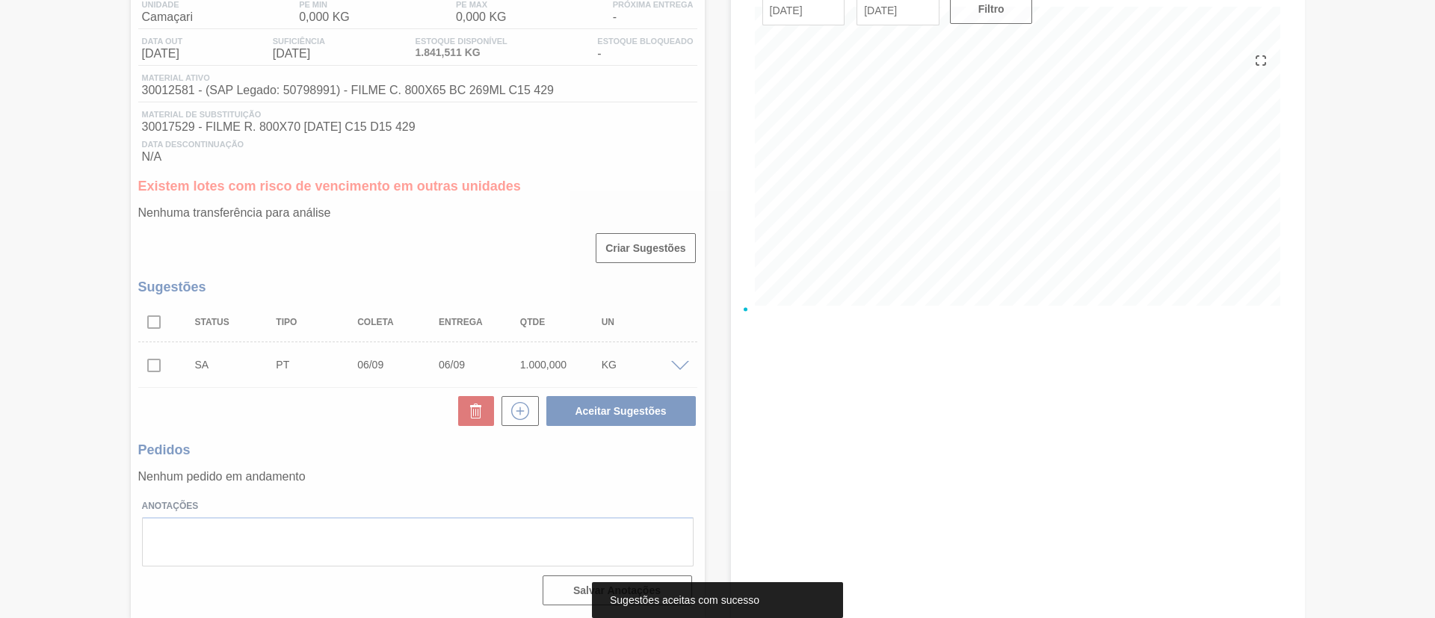
scroll to position [96, 0]
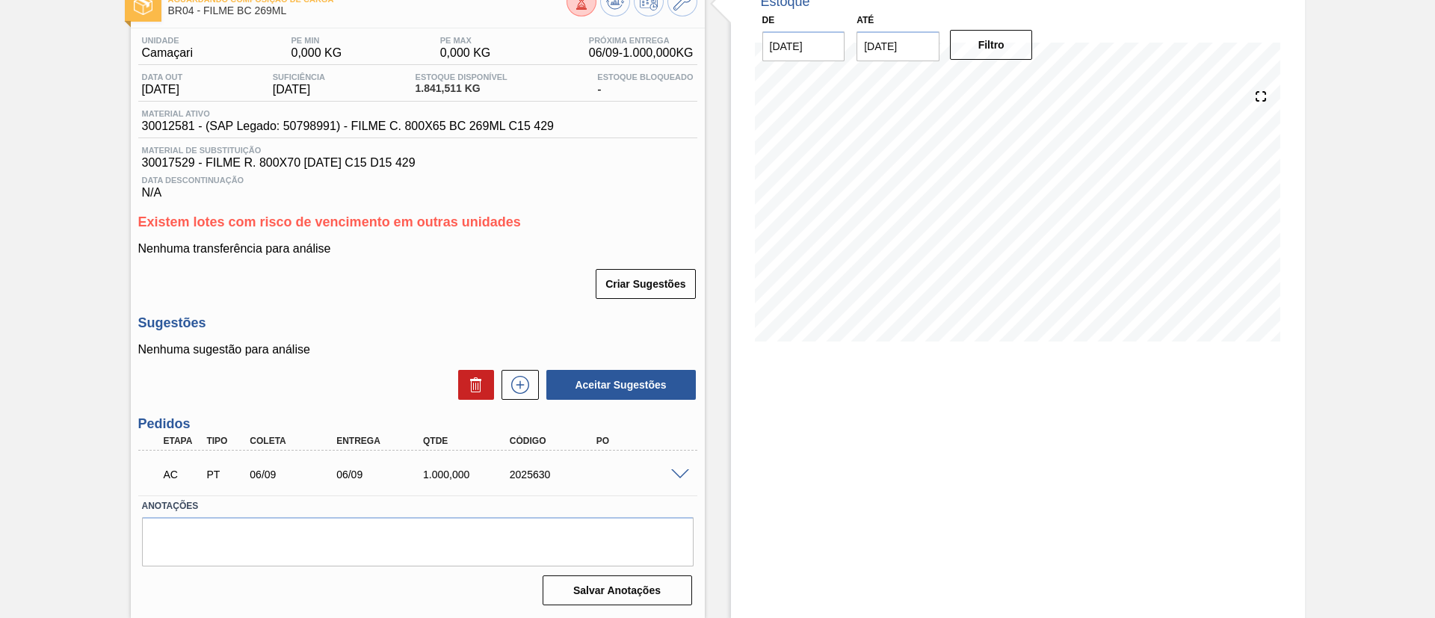
click at [690, 479] on div "AC PT 06/09 06/09 1.000,000 2025630" at bounding box center [417, 472] width 559 height 37
click at [677, 469] on span at bounding box center [680, 474] width 18 height 11
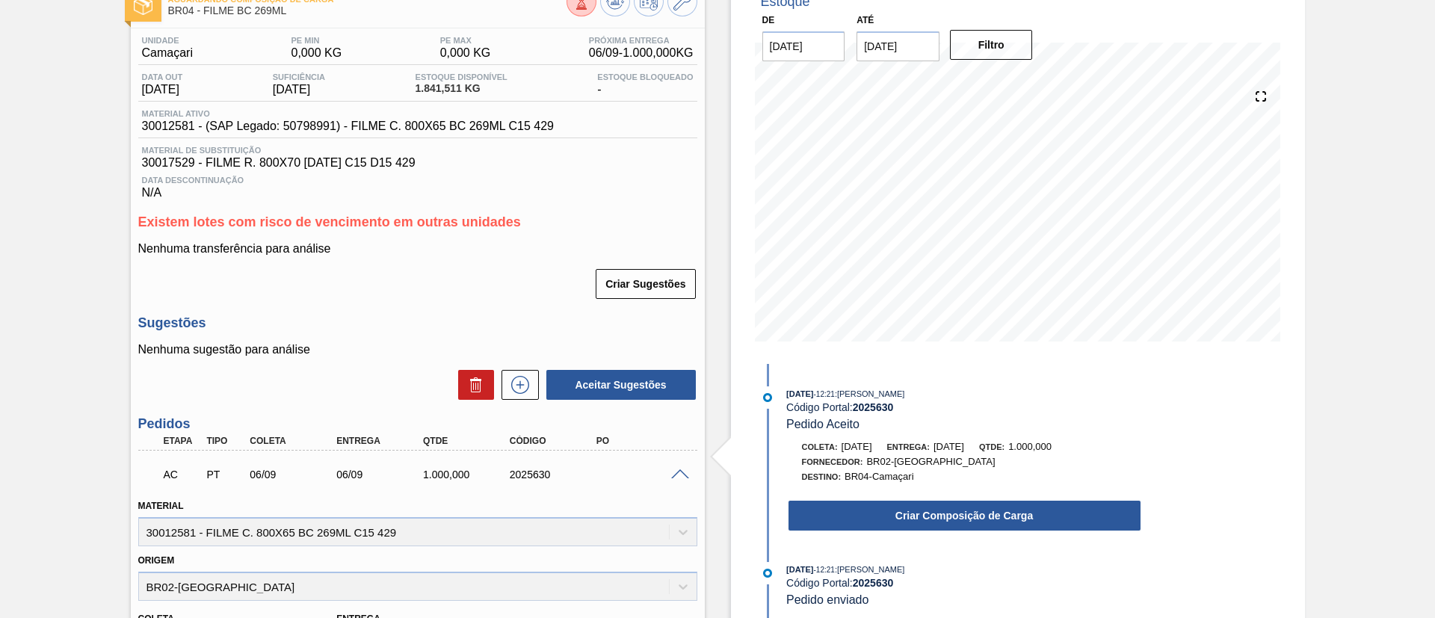
click at [881, 496] on div "Criar Composição de Carga" at bounding box center [949, 512] width 385 height 40
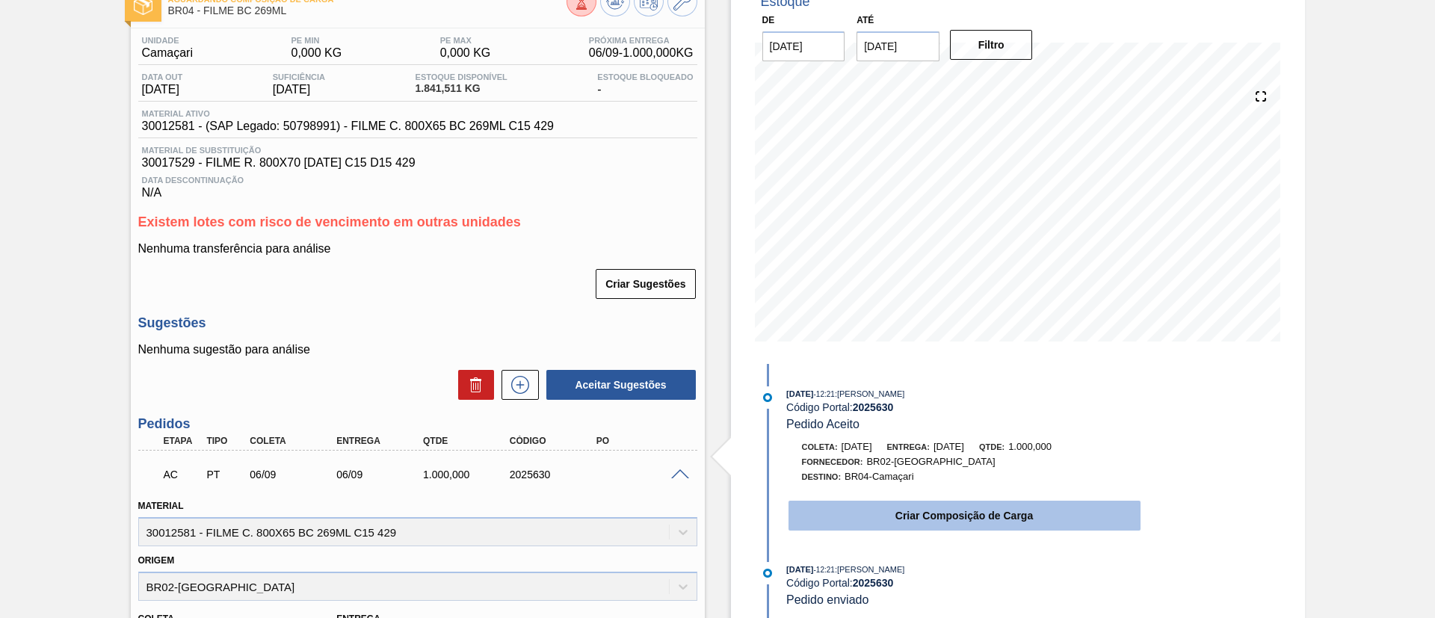
click at [889, 503] on button "Criar Composição de Carga" at bounding box center [964, 516] width 352 height 30
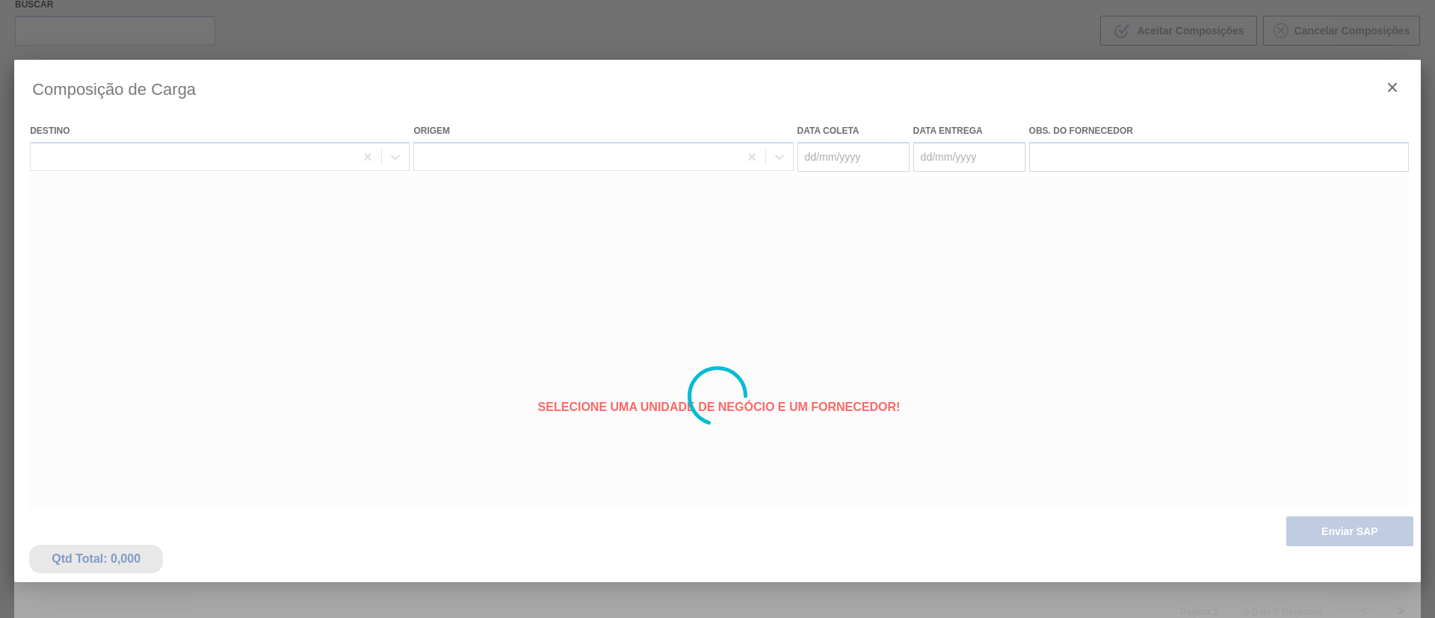
type coleta "[DATE]"
type entrega "[DATE]"
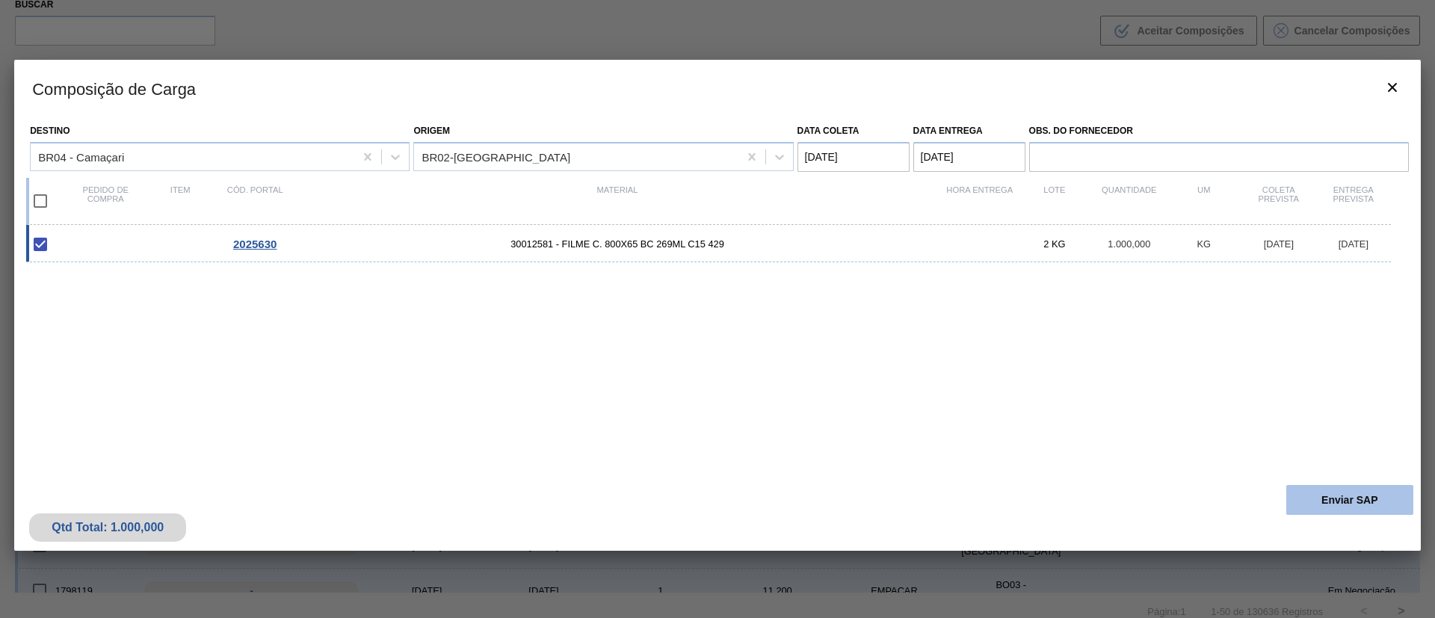
click at [1348, 488] on button "Enviar SAP" at bounding box center [1349, 500] width 127 height 30
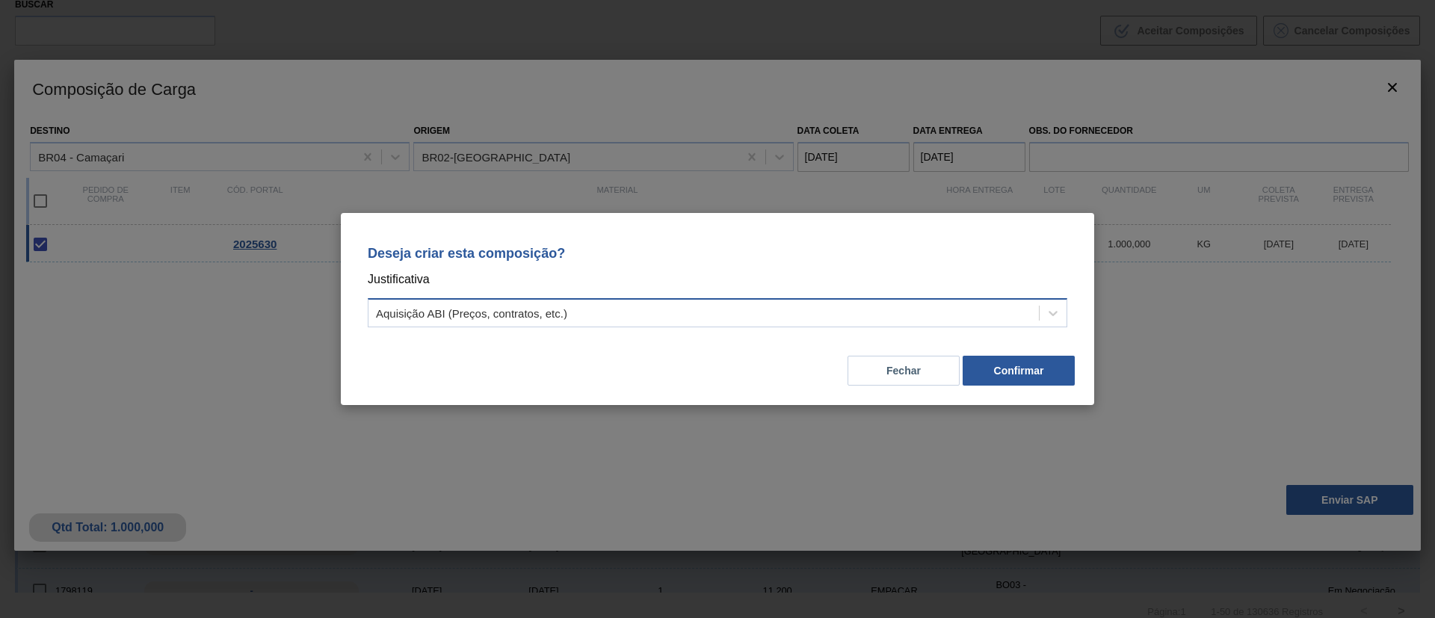
click at [886, 309] on div "Aquisição ABI (Preços, contratos, etc.)" at bounding box center [703, 314] width 670 height 22
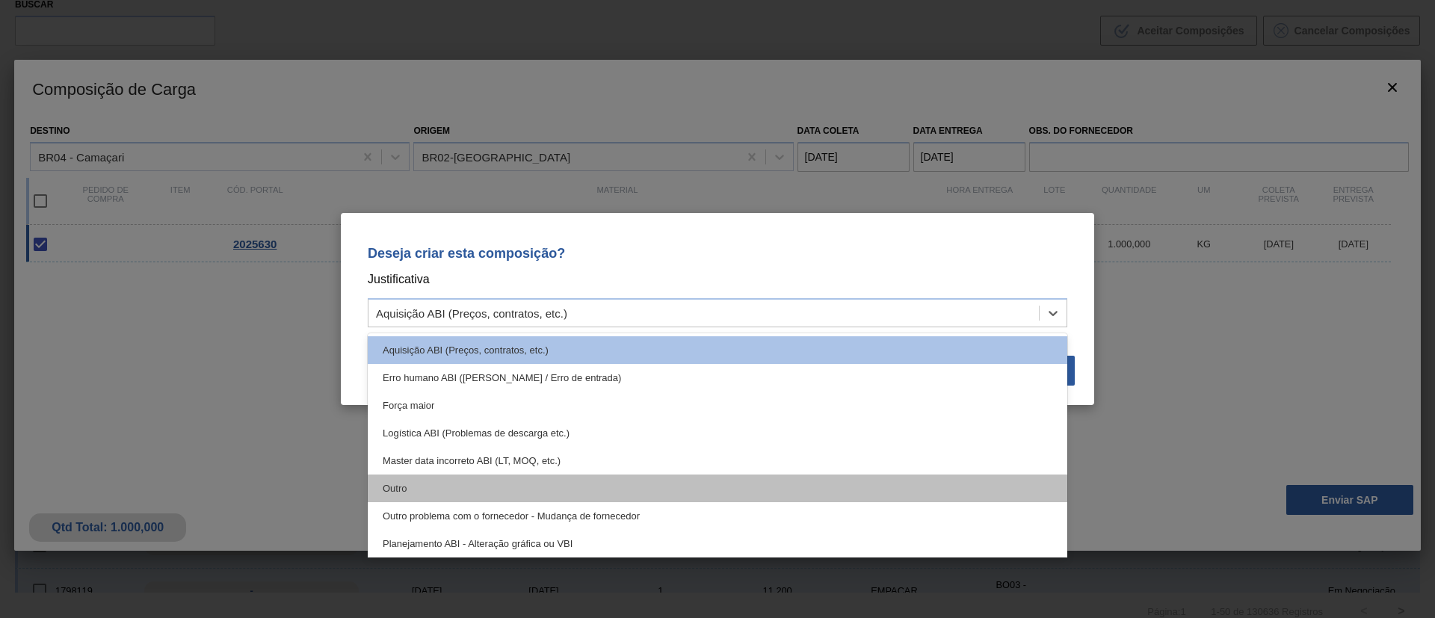
click at [532, 478] on div "Outro" at bounding box center [718, 489] width 700 height 28
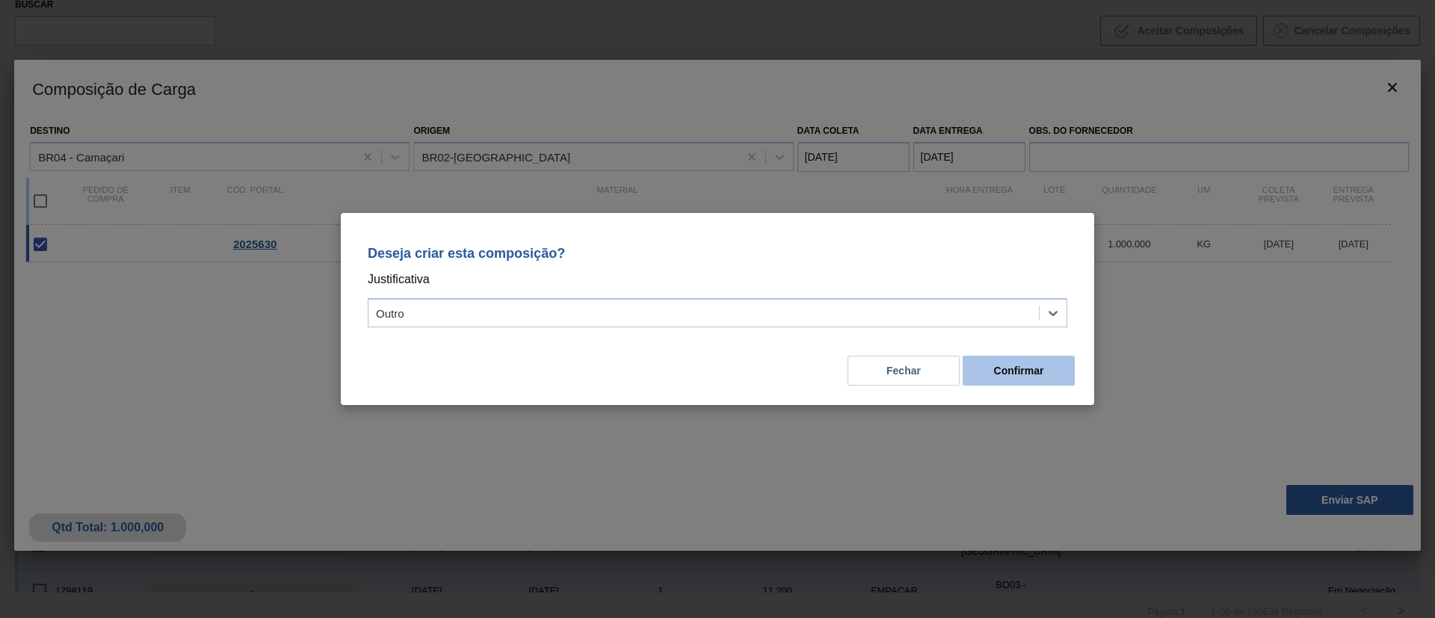
click at [1044, 358] on button "Confirmar" at bounding box center [1019, 371] width 112 height 30
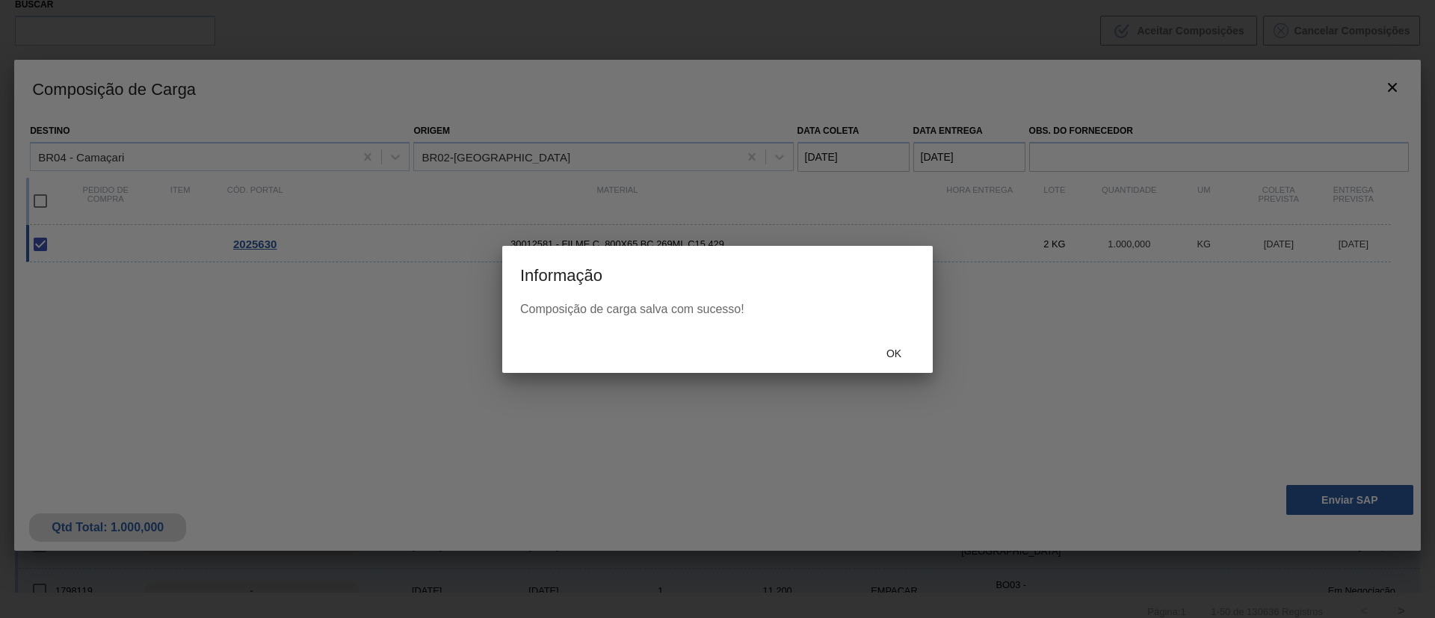
click at [872, 319] on div "Composição de carga salva com sucesso!" at bounding box center [717, 318] width 430 height 31
click at [895, 358] on span "Ok" at bounding box center [893, 354] width 39 height 12
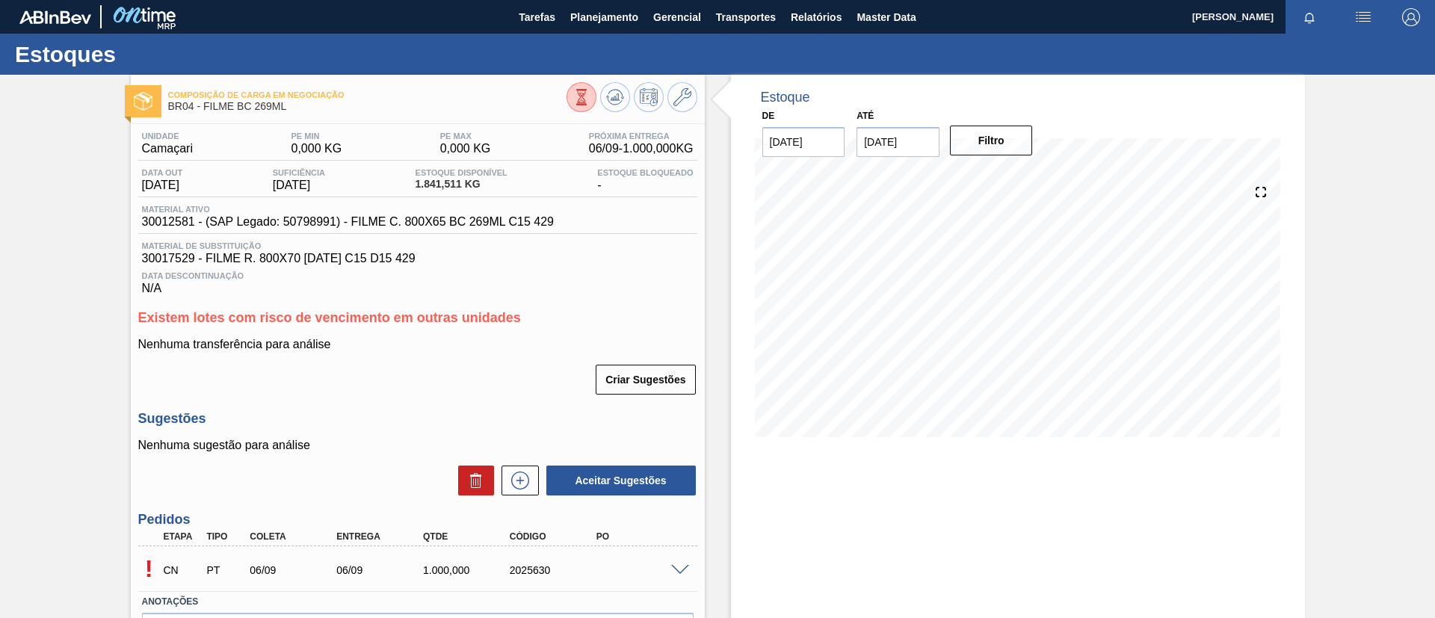
scroll to position [96, 0]
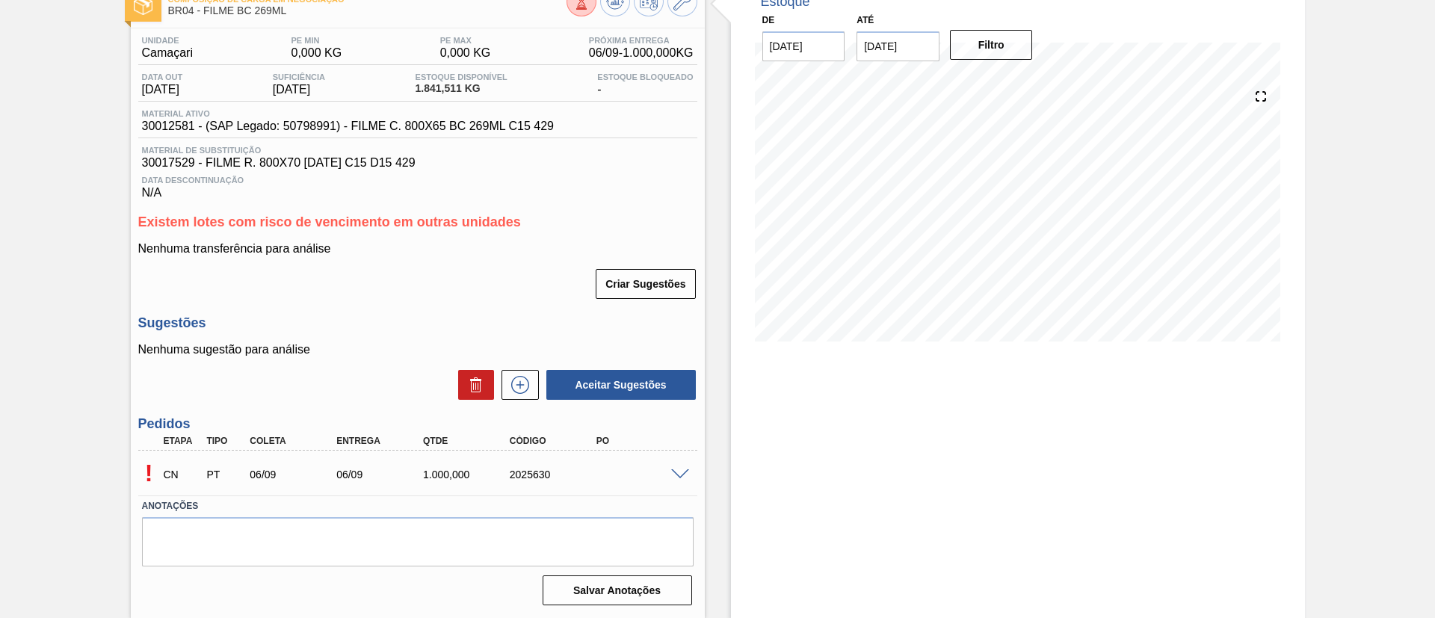
click at [675, 475] on span at bounding box center [680, 474] width 18 height 11
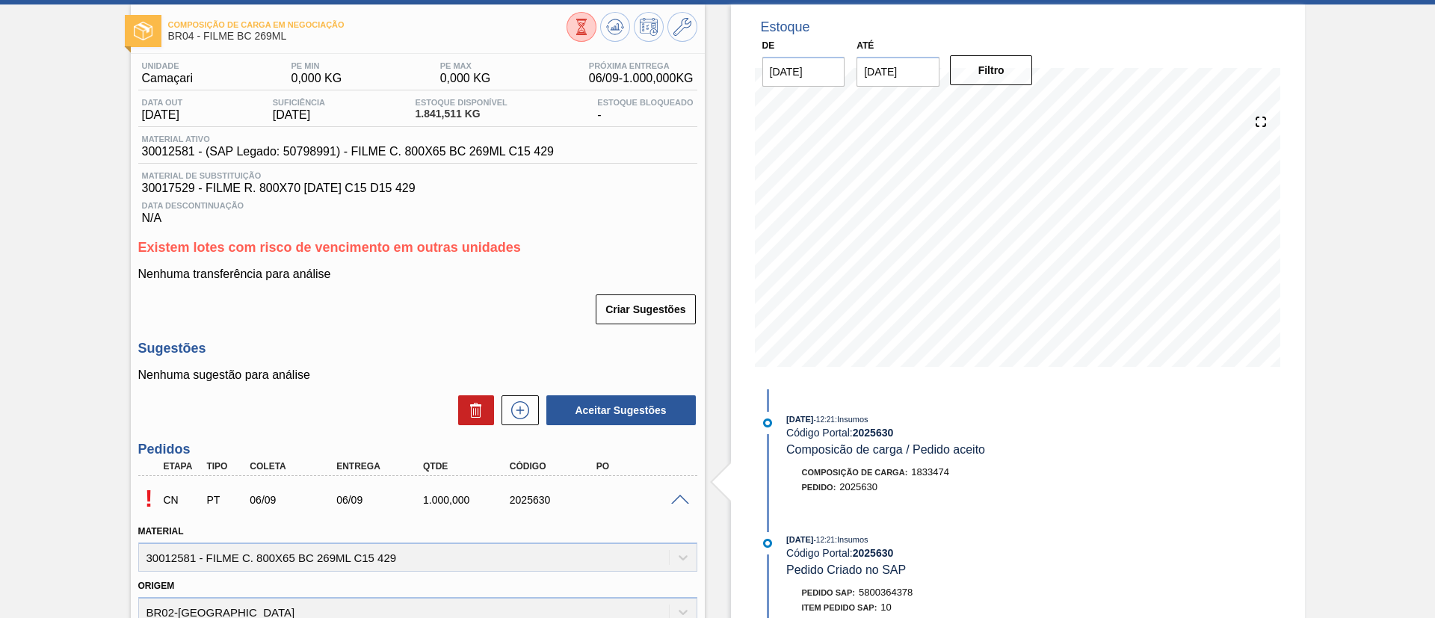
scroll to position [0, 0]
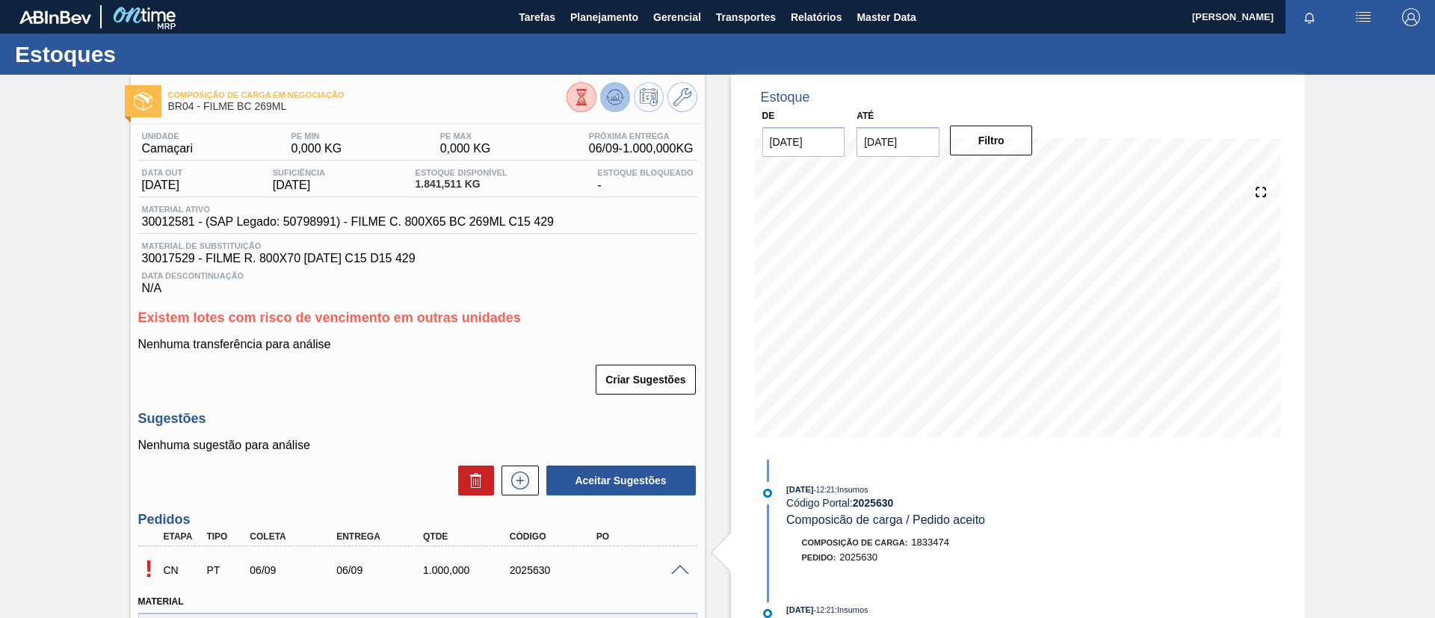
click at [620, 99] on icon at bounding box center [615, 97] width 18 height 18
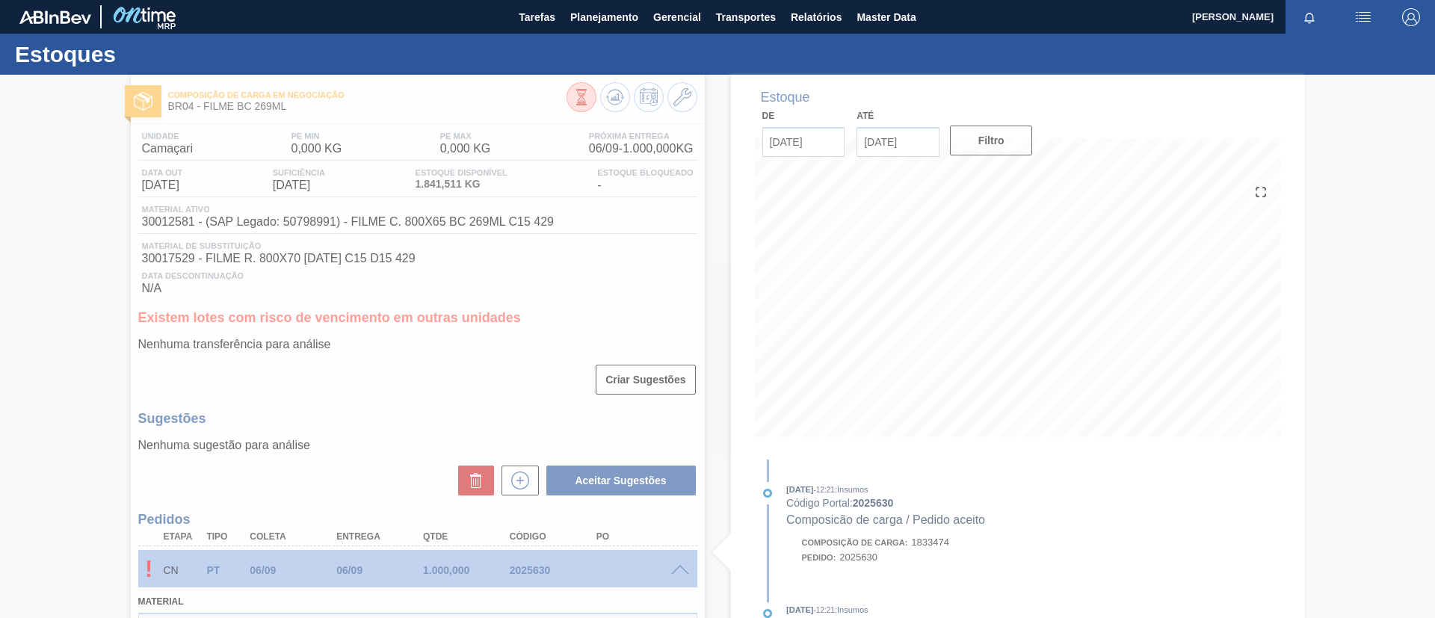
drag, startPoint x: 577, startPoint y: 235, endPoint x: 162, endPoint y: 303, distance: 420.2
click at [162, 303] on div at bounding box center [717, 346] width 1435 height 543
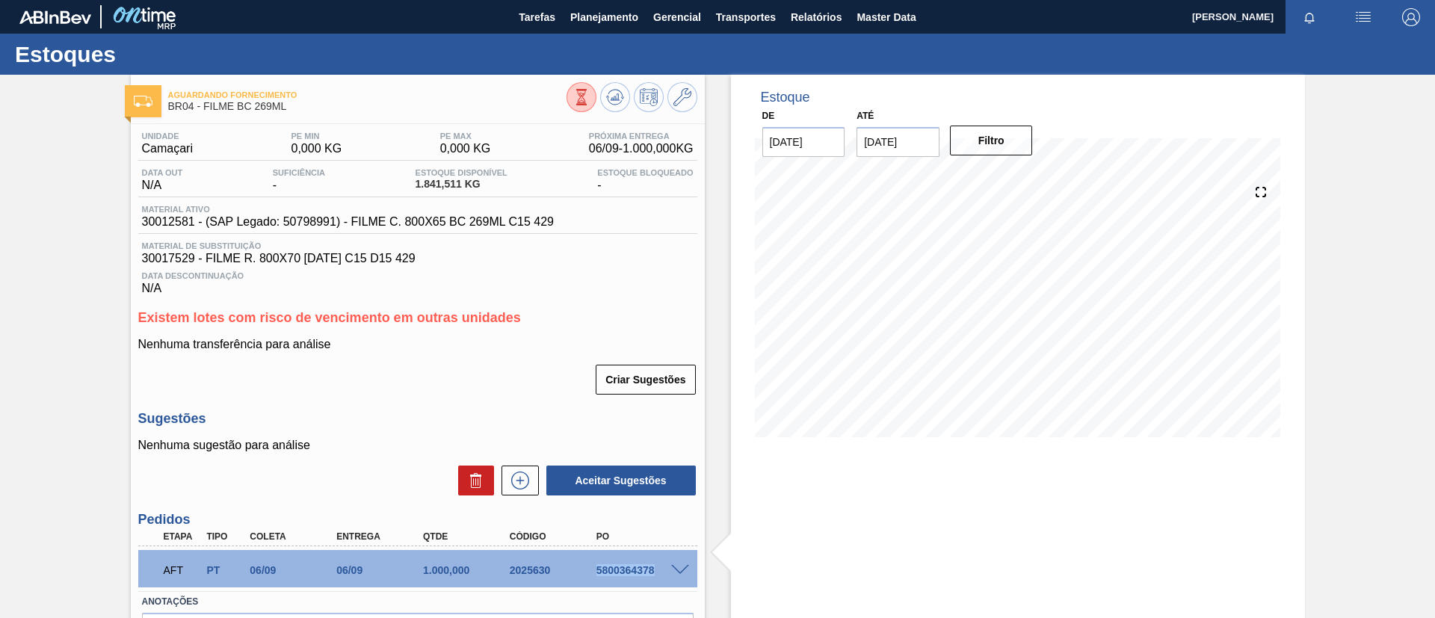
drag, startPoint x: 595, startPoint y: 572, endPoint x: 688, endPoint y: 573, distance: 93.4
click at [688, 573] on div "AFT PT 06/09 06/09 1.000,000 2025630 5800364378" at bounding box center [417, 568] width 559 height 37
copy div "5800364378"
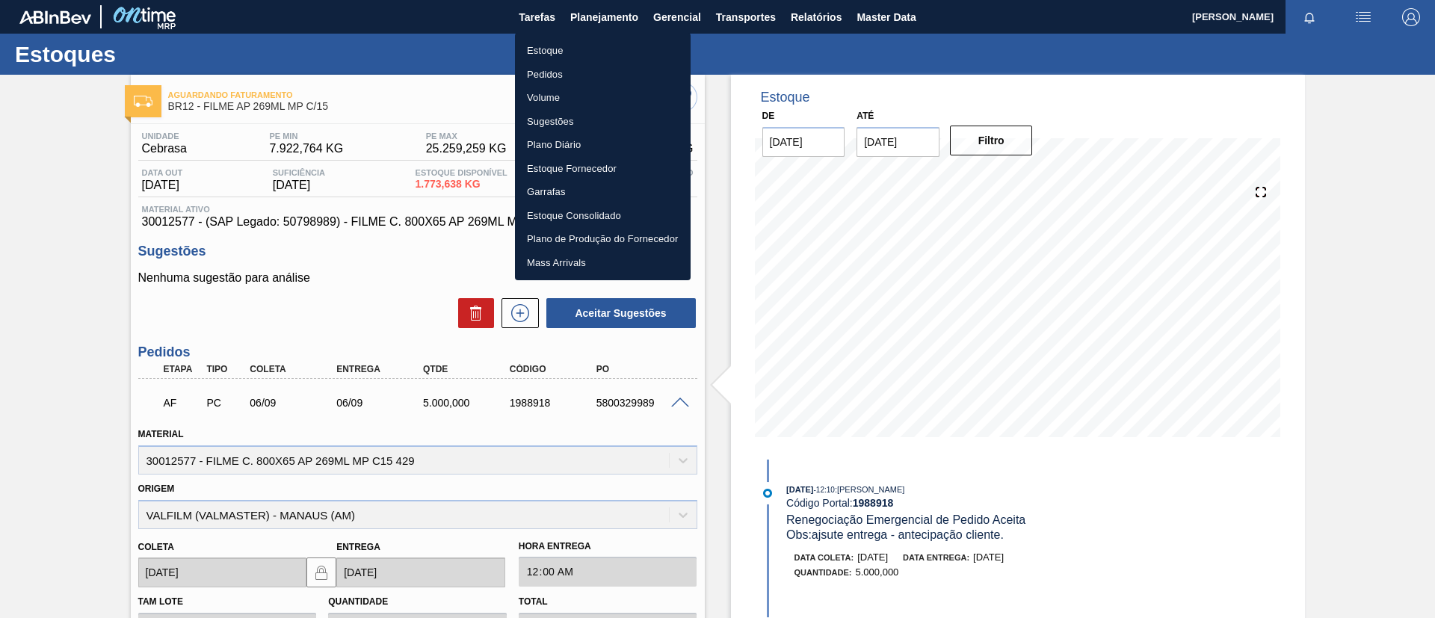
click at [600, 55] on li "Estoque" at bounding box center [603, 51] width 176 height 24
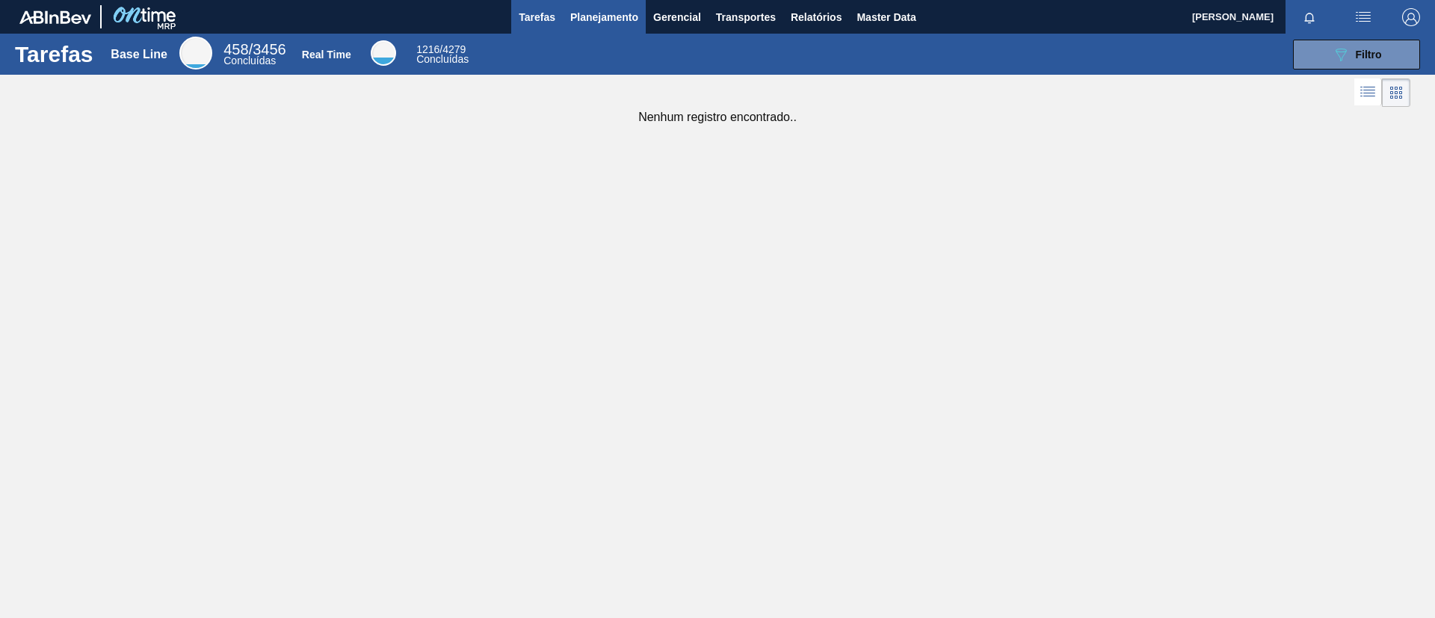
click at [583, 14] on span "Planejamento" at bounding box center [604, 17] width 68 height 18
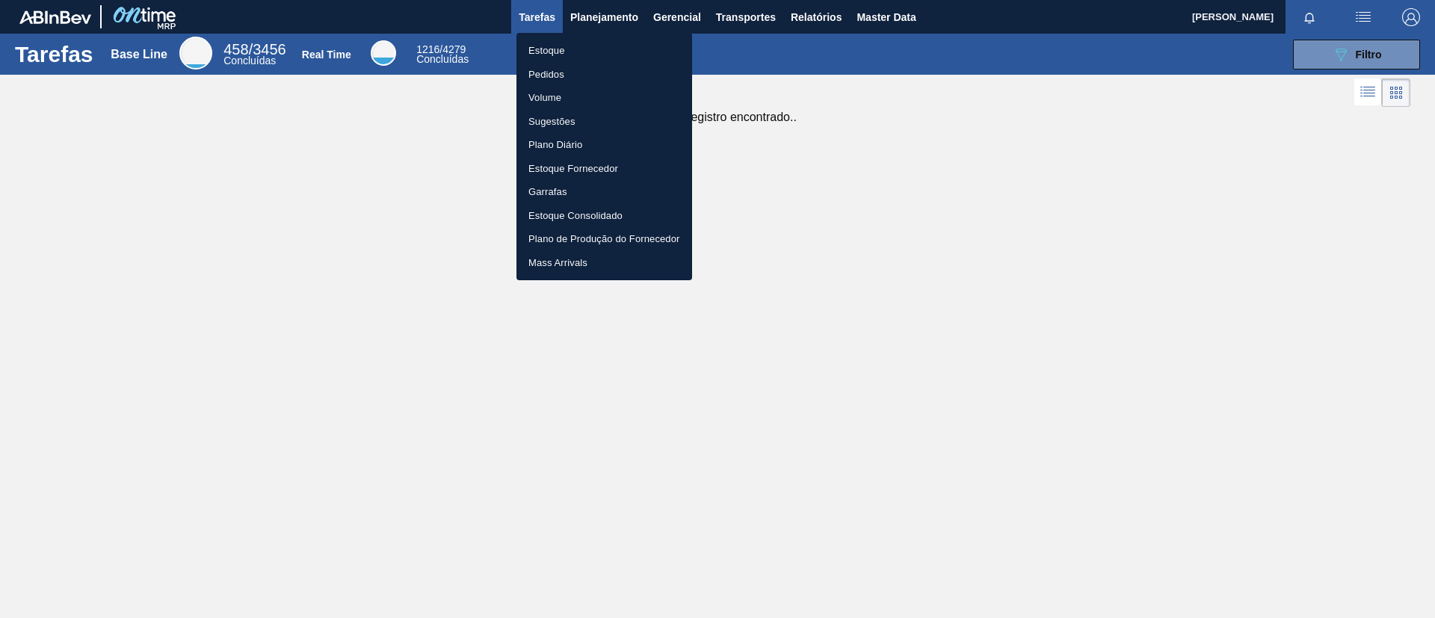
click at [576, 37] on ul "Estoque Pedidos Volume Sugestões Plano Diário Estoque Fornecedor Garrafas Estoq…" at bounding box center [604, 156] width 176 height 247
click at [578, 40] on li "Estoque" at bounding box center [604, 51] width 176 height 24
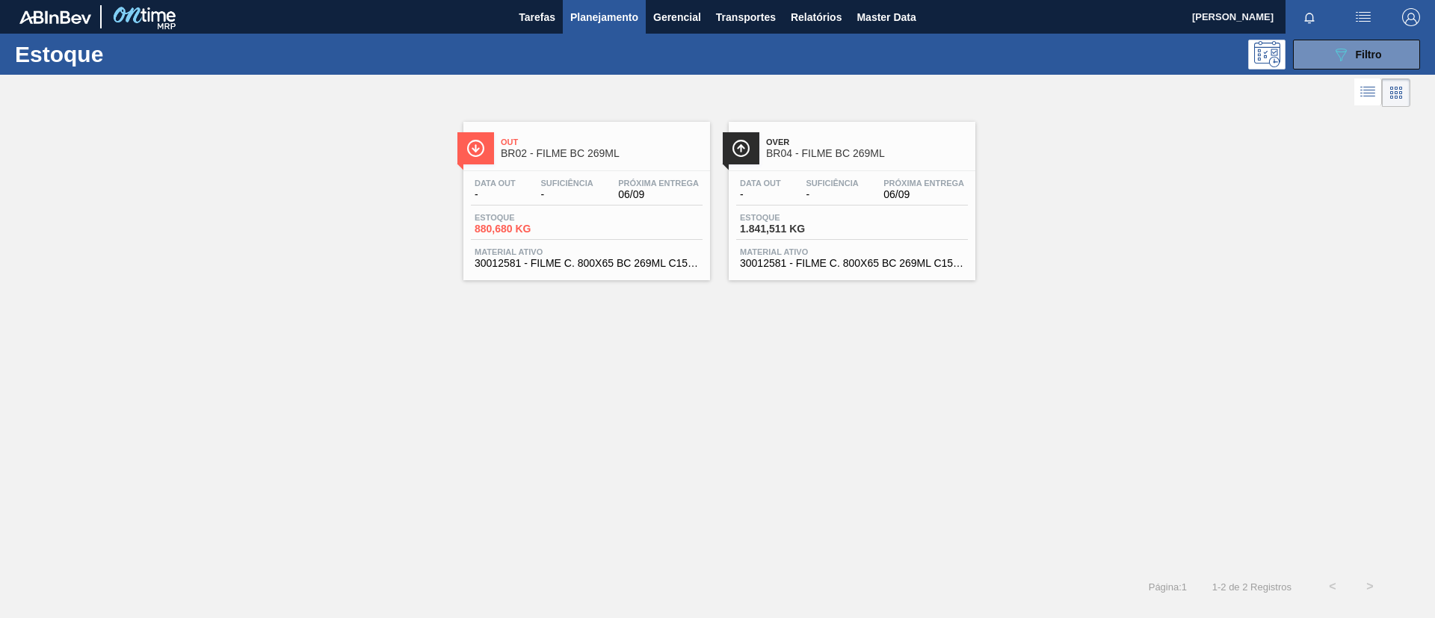
drag, startPoint x: 576, startPoint y: 45, endPoint x: 456, endPoint y: 70, distance: 123.0
click at [456, 70] on div "Estoque 089F7B8B-B2A5-4AFE-B5C0-19BA573D28AC Filtro" at bounding box center [717, 54] width 1435 height 41
click at [1359, 37] on div "Estoque 089F7B8B-B2A5-4AFE-B5C0-19BA573D28AC Filtro" at bounding box center [717, 54] width 1435 height 41
click at [1359, 46] on div "089F7B8B-B2A5-4AFE-B5C0-19BA573D28AC Filtro" at bounding box center [1357, 55] width 50 height 18
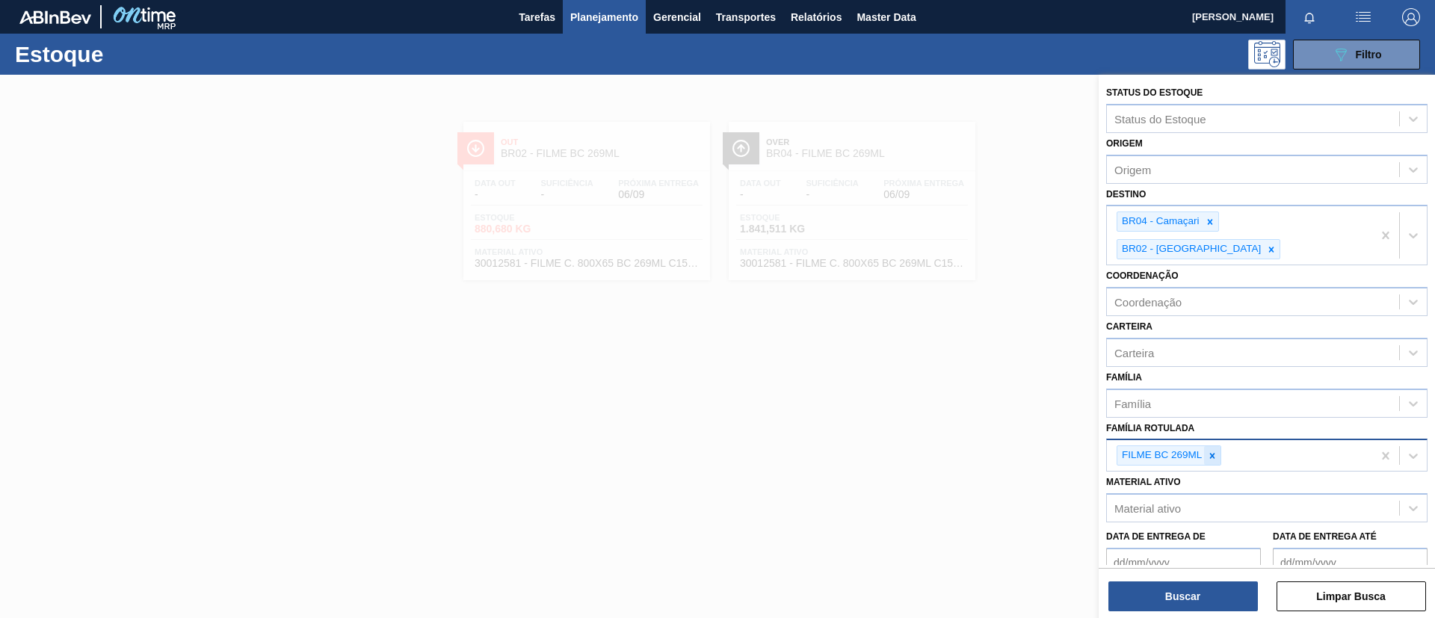
click at [1207, 451] on icon at bounding box center [1212, 456] width 10 height 10
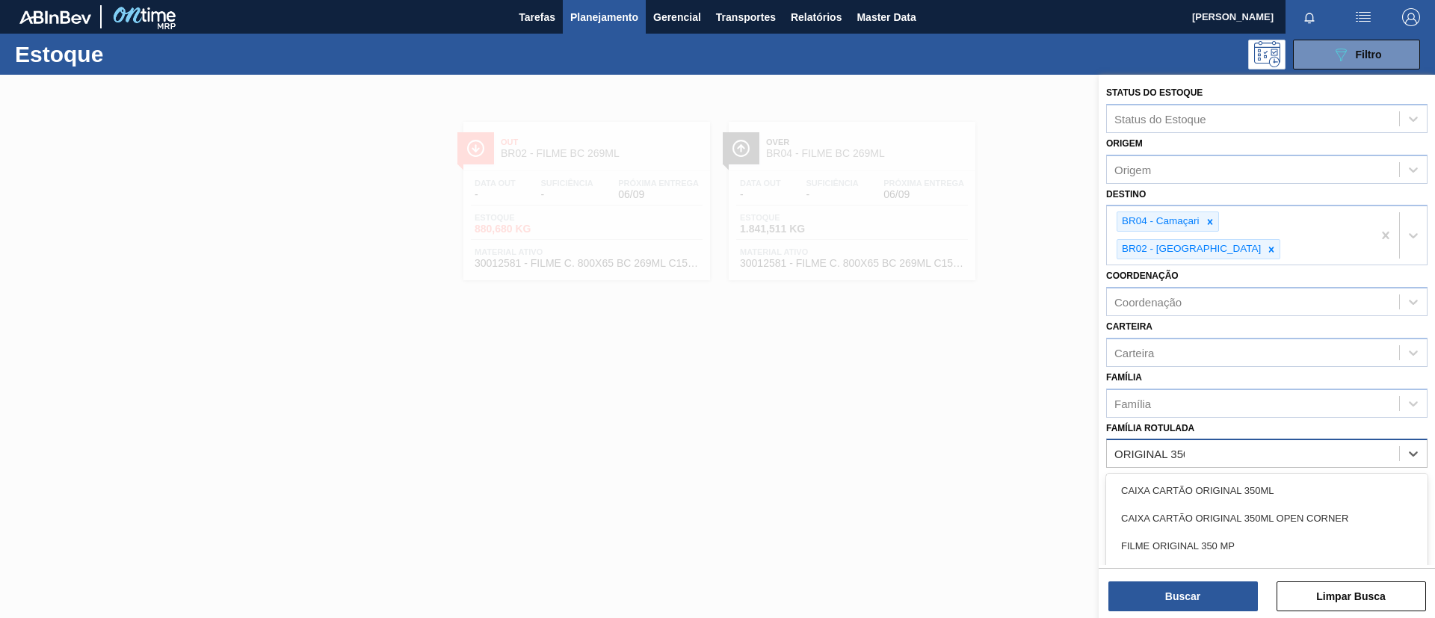
type Rotulada "ORIGINAL 350ML"
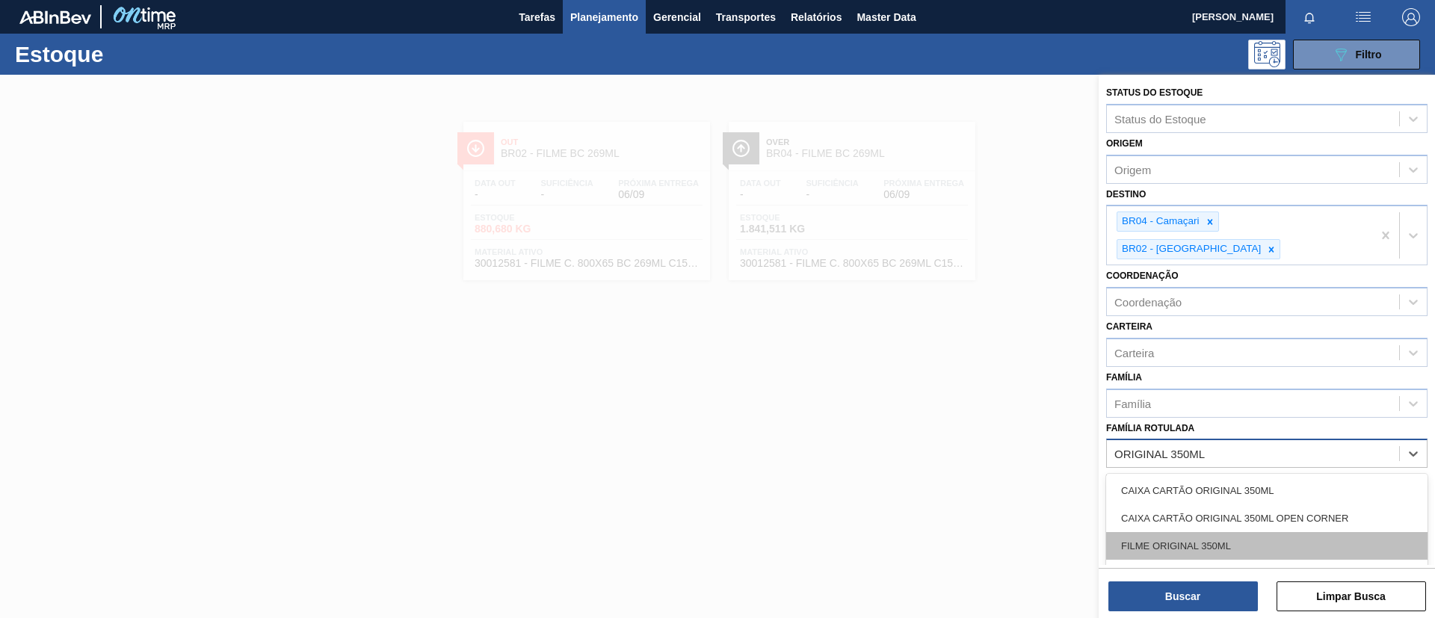
click at [1231, 532] on div "FILME ORIGINAL 350ML" at bounding box center [1266, 546] width 321 height 28
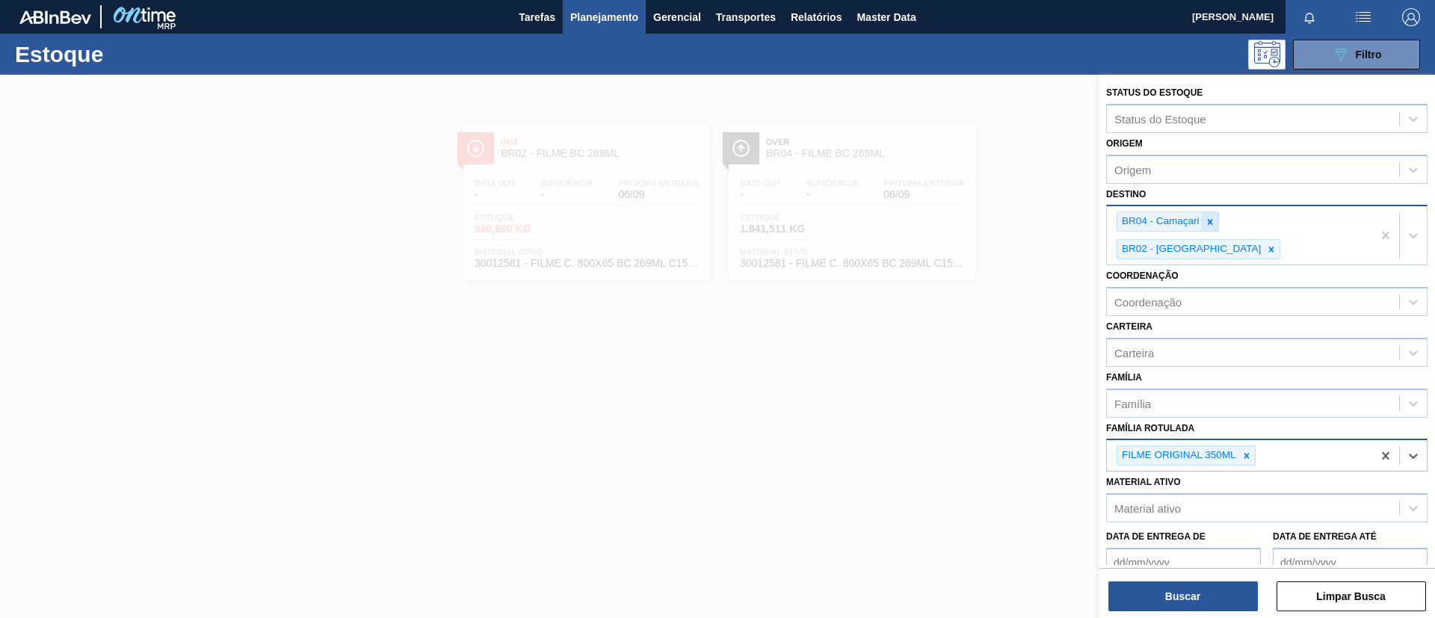
click at [1208, 217] on icon at bounding box center [1210, 222] width 10 height 10
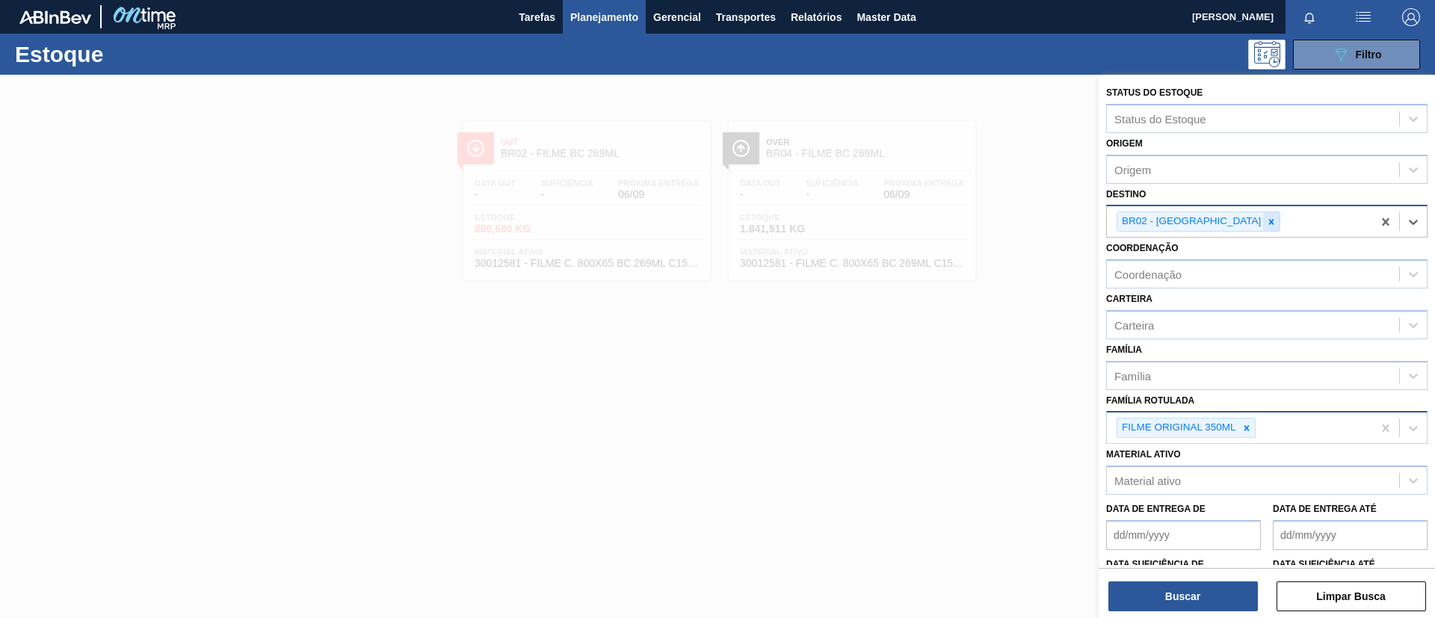
click at [1263, 218] on div at bounding box center [1271, 221] width 16 height 19
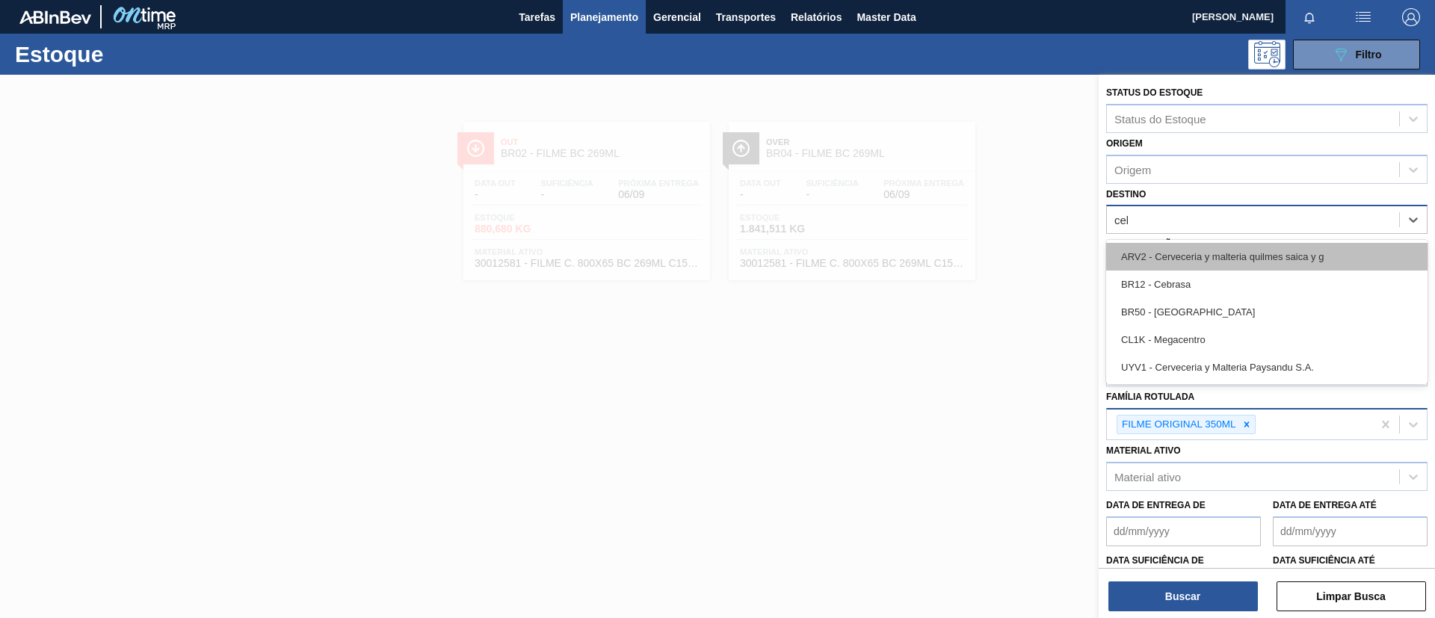
type input "cebr"
click at [1191, 268] on div "BR12 - Cebrasa" at bounding box center [1266, 257] width 321 height 28
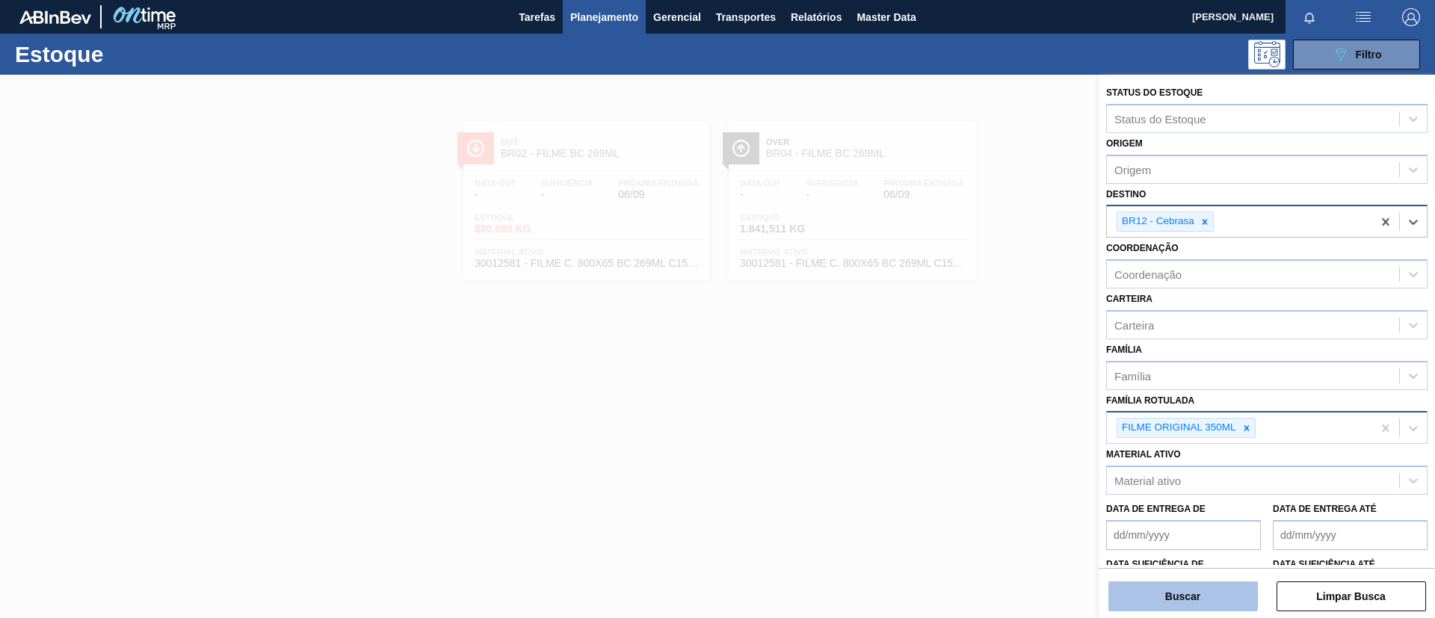
click at [1179, 601] on button "Buscar" at bounding box center [1182, 596] width 149 height 30
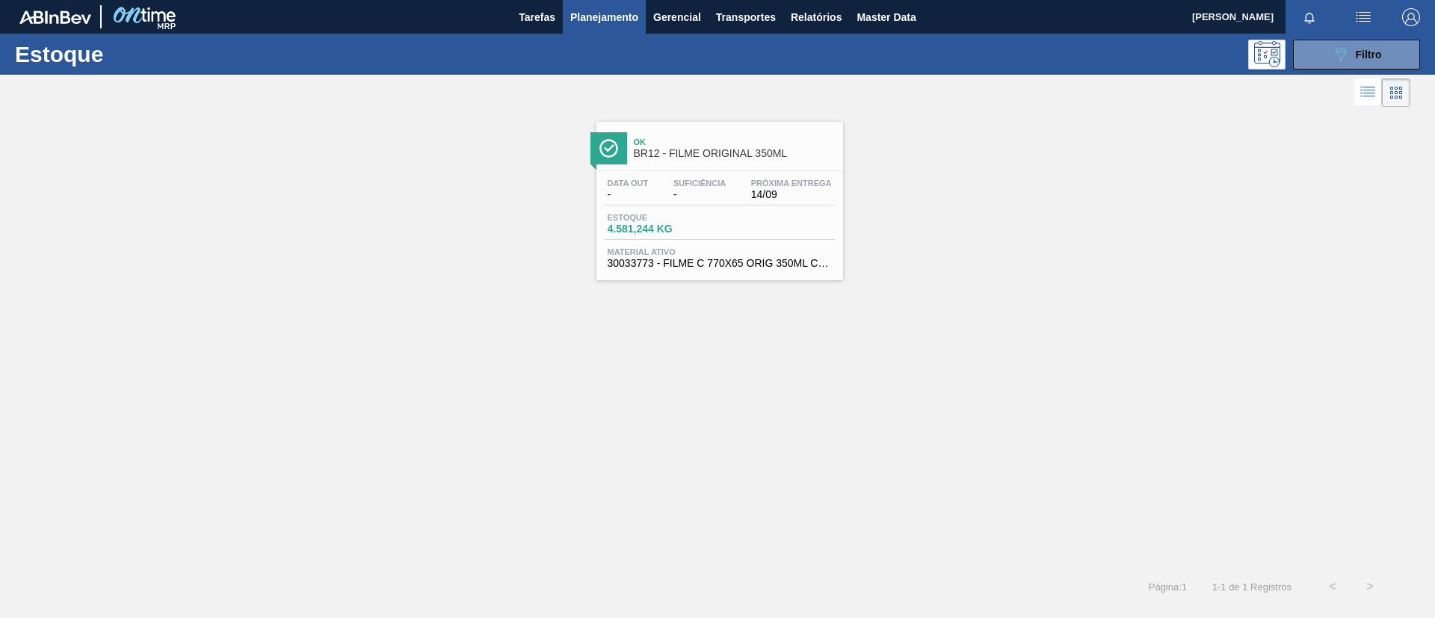
click at [849, 183] on link "Ok BR12 - FILME ORIGINAL 350ML Data out - Suficiência - Próxima Entrega 14/09 E…" at bounding box center [717, 196] width 265 height 170
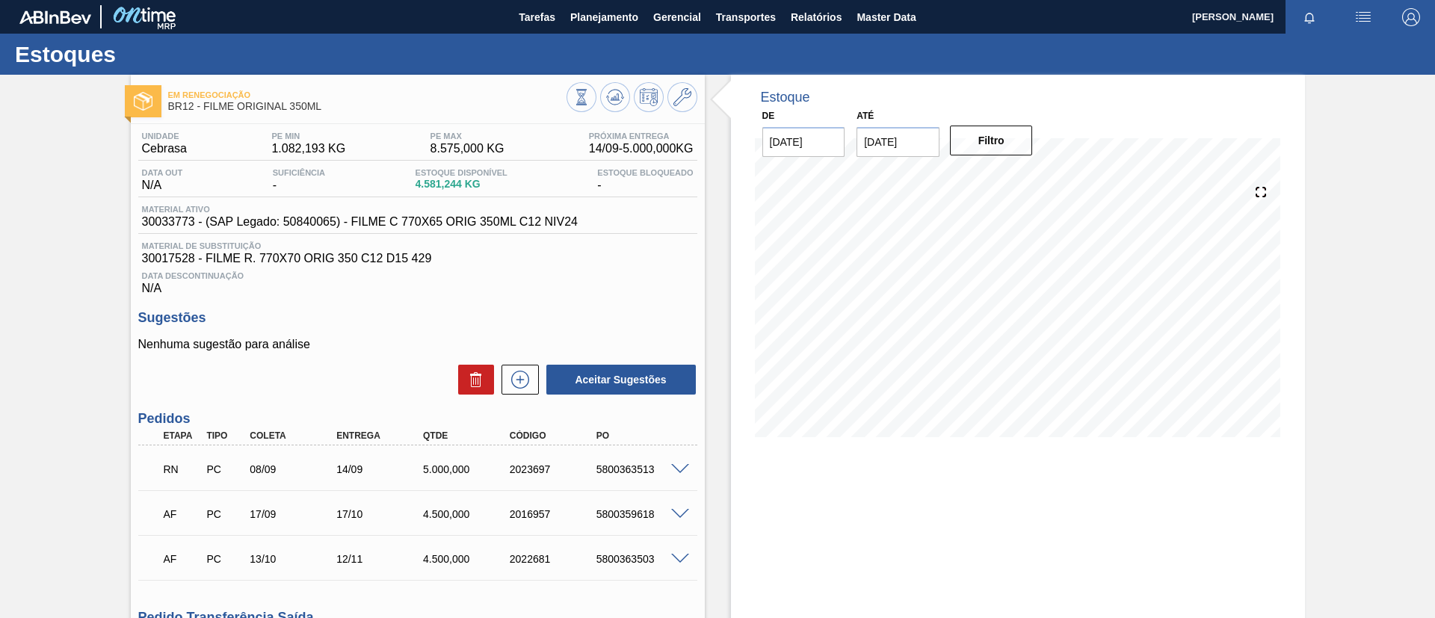
click at [897, 144] on input "20/09/2025" at bounding box center [898, 142] width 83 height 30
click at [1017, 177] on div "setembro 2025" at bounding box center [946, 177] width 179 height 13
click at [1022, 174] on button "Next Month" at bounding box center [1024, 178] width 10 height 10
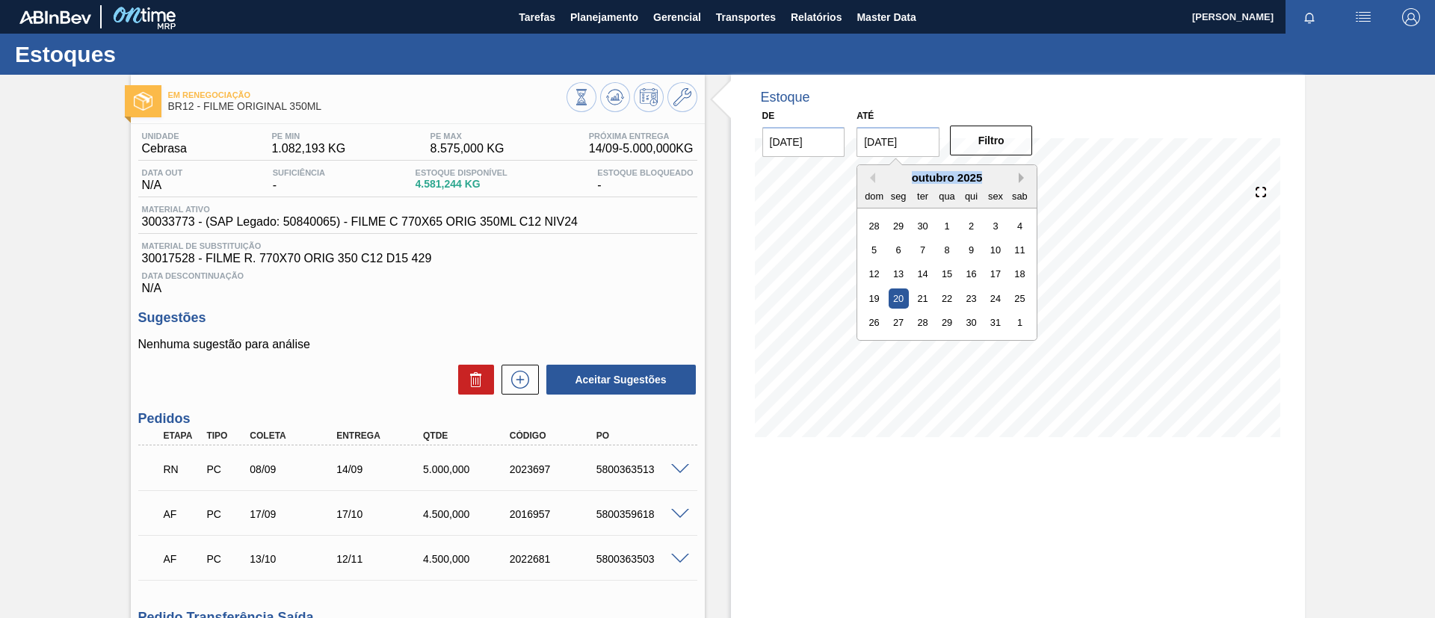
click at [1022, 174] on button "Next Month" at bounding box center [1024, 178] width 10 height 10
click at [951, 302] on div "25" at bounding box center [947, 298] width 20 height 20
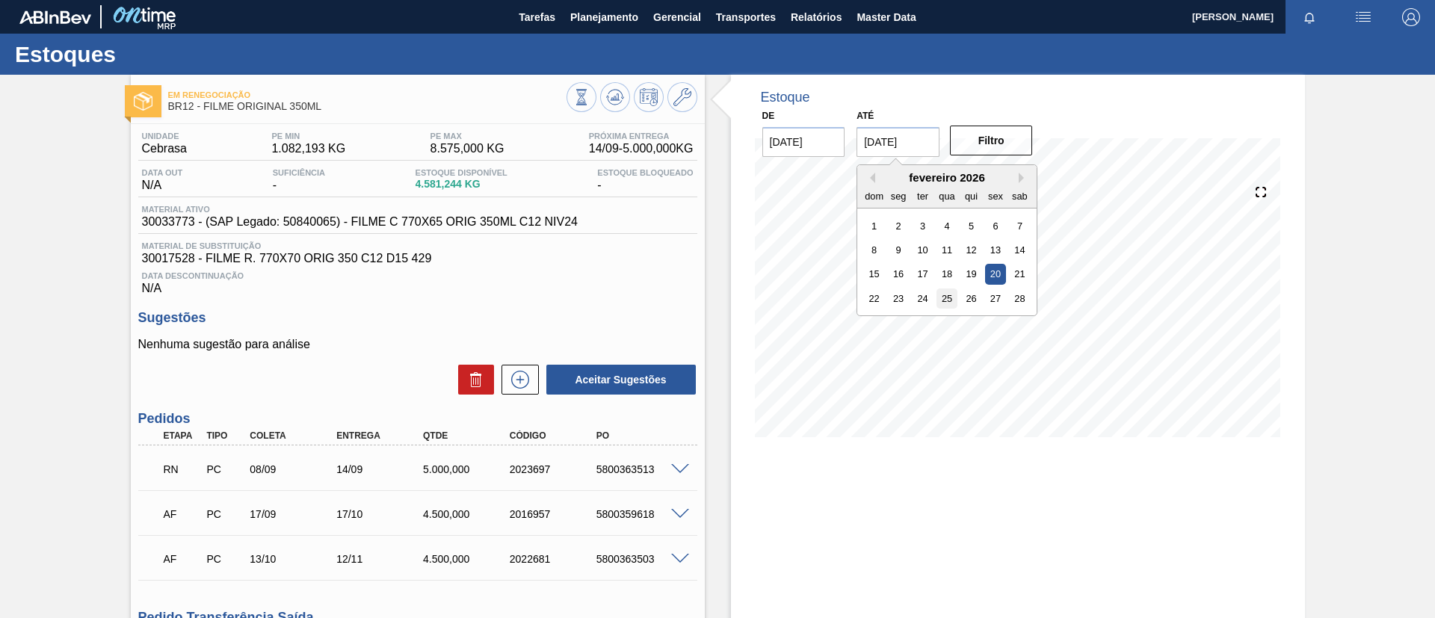
type input "[DATE]"
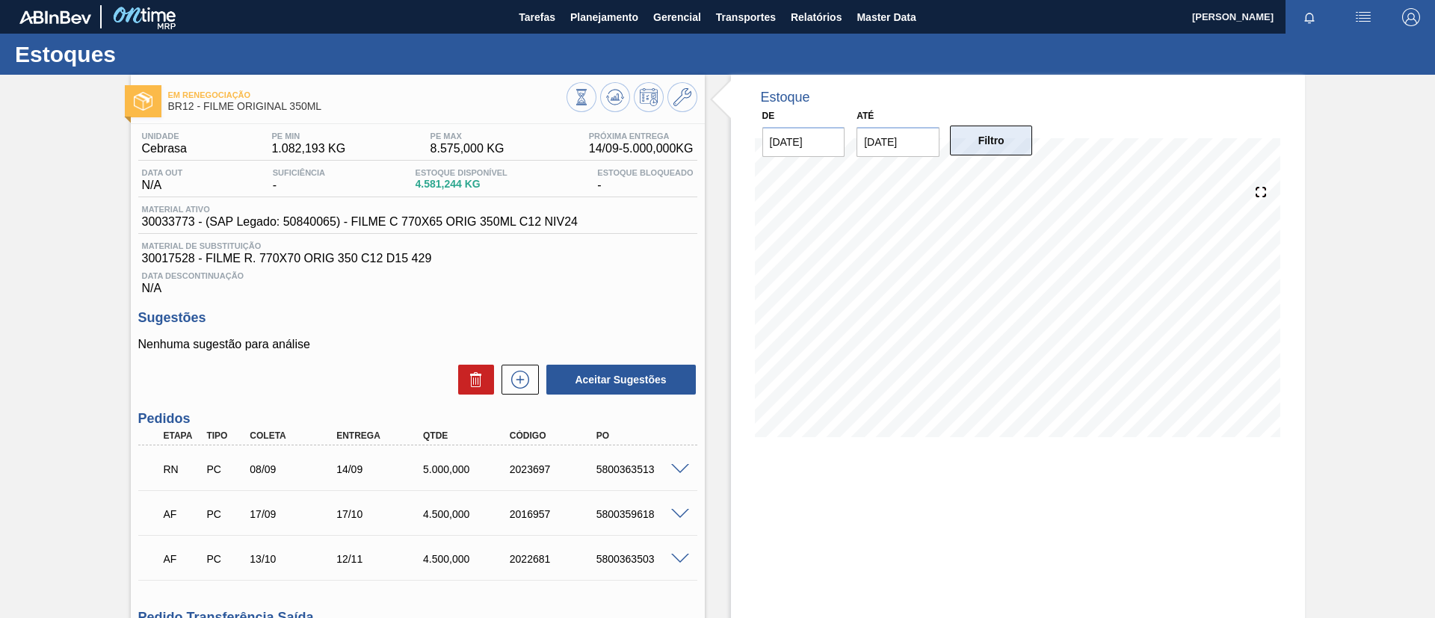
click at [989, 123] on div "De 06/09/2025 Até 25/02/2026 Filtro" at bounding box center [898, 131] width 299 height 52
click at [996, 135] on button "Filtro" at bounding box center [991, 141] width 83 height 30
click at [679, 470] on span at bounding box center [680, 469] width 18 height 11
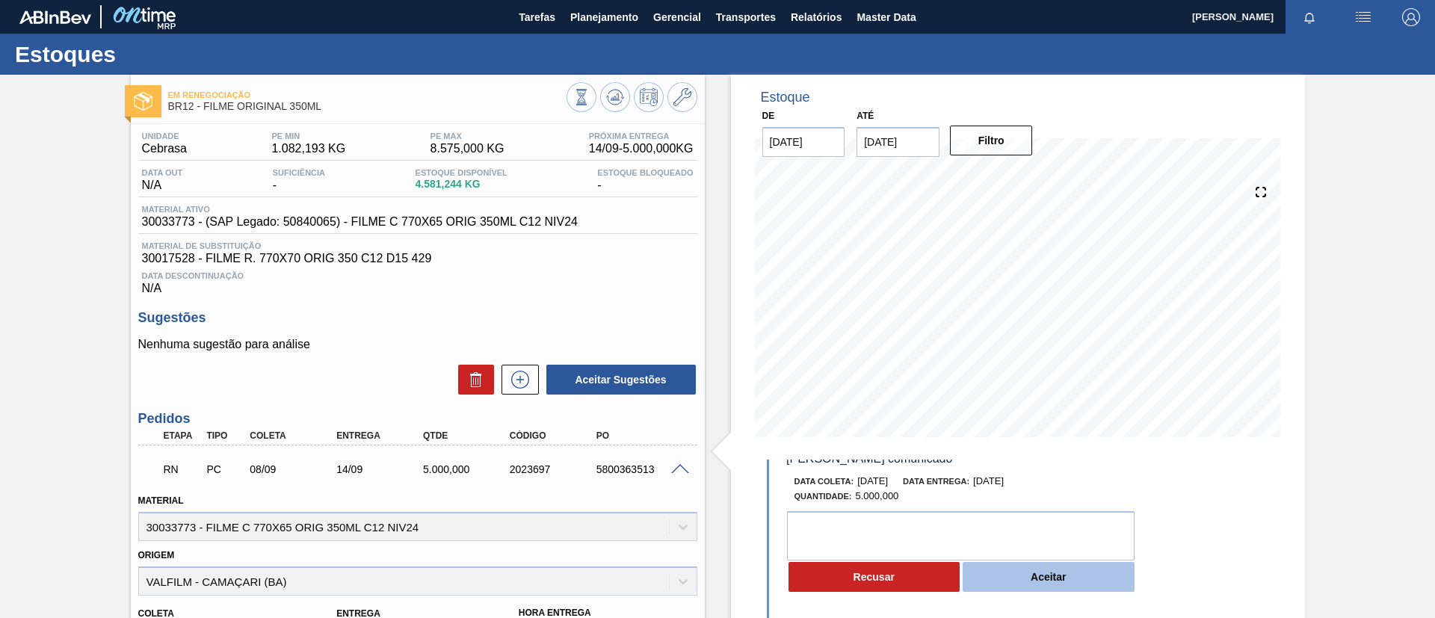
scroll to position [112, 0]
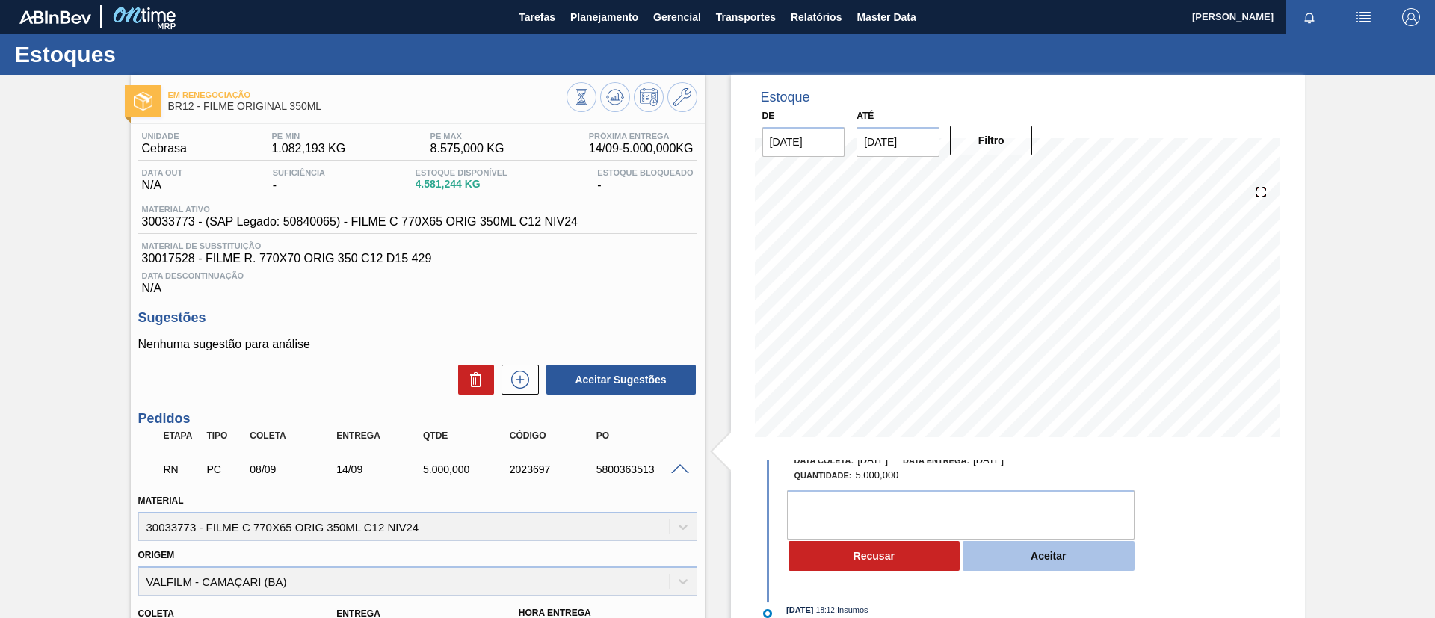
click at [1028, 548] on button "Aceitar" at bounding box center [1049, 556] width 172 height 30
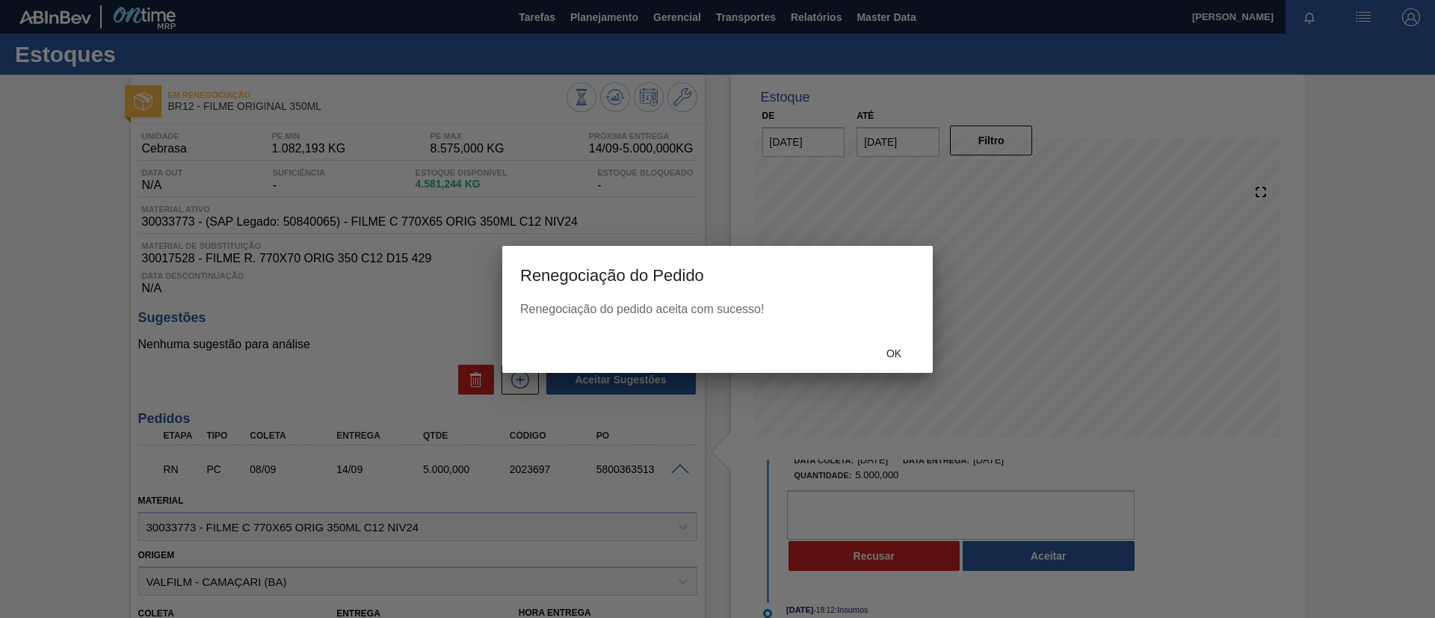
click at [878, 310] on div "Renegociação do pedido aceita com sucesso!" at bounding box center [717, 309] width 395 height 13
click at [892, 340] on div "Ok" at bounding box center [894, 354] width 66 height 28
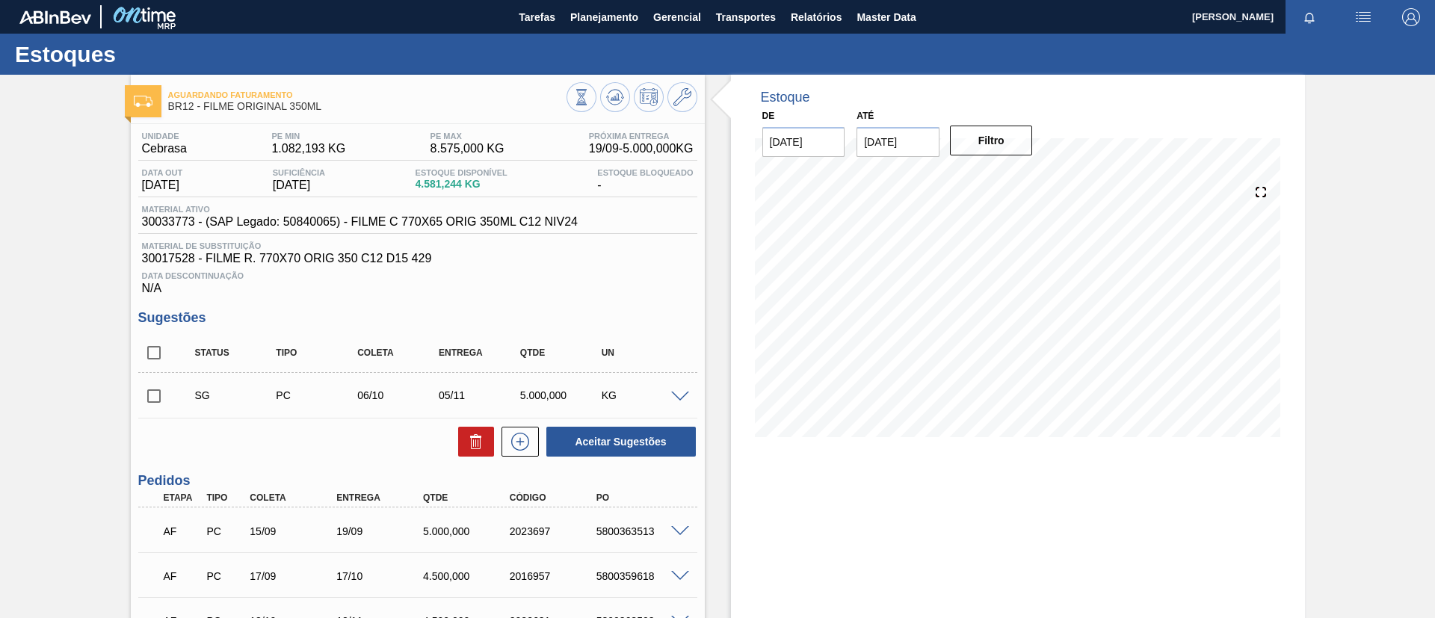
click at [674, 400] on span at bounding box center [680, 397] width 18 height 11
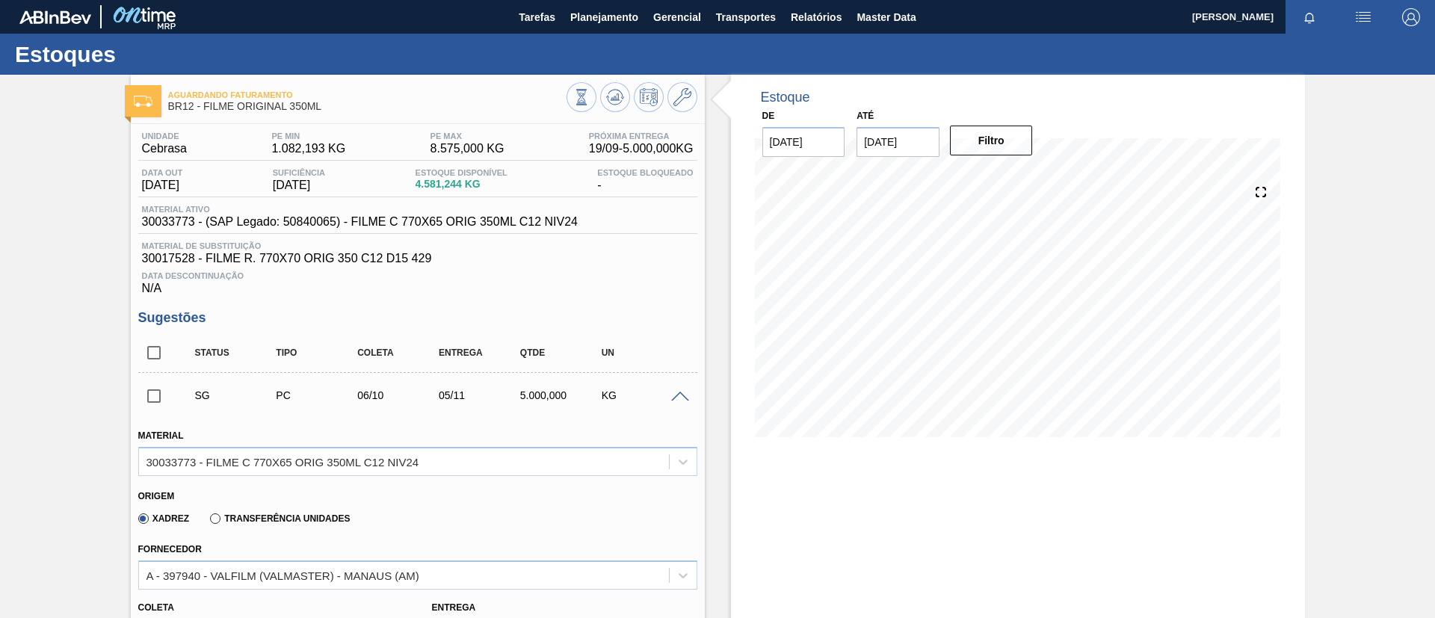
click at [674, 400] on span at bounding box center [680, 397] width 18 height 11
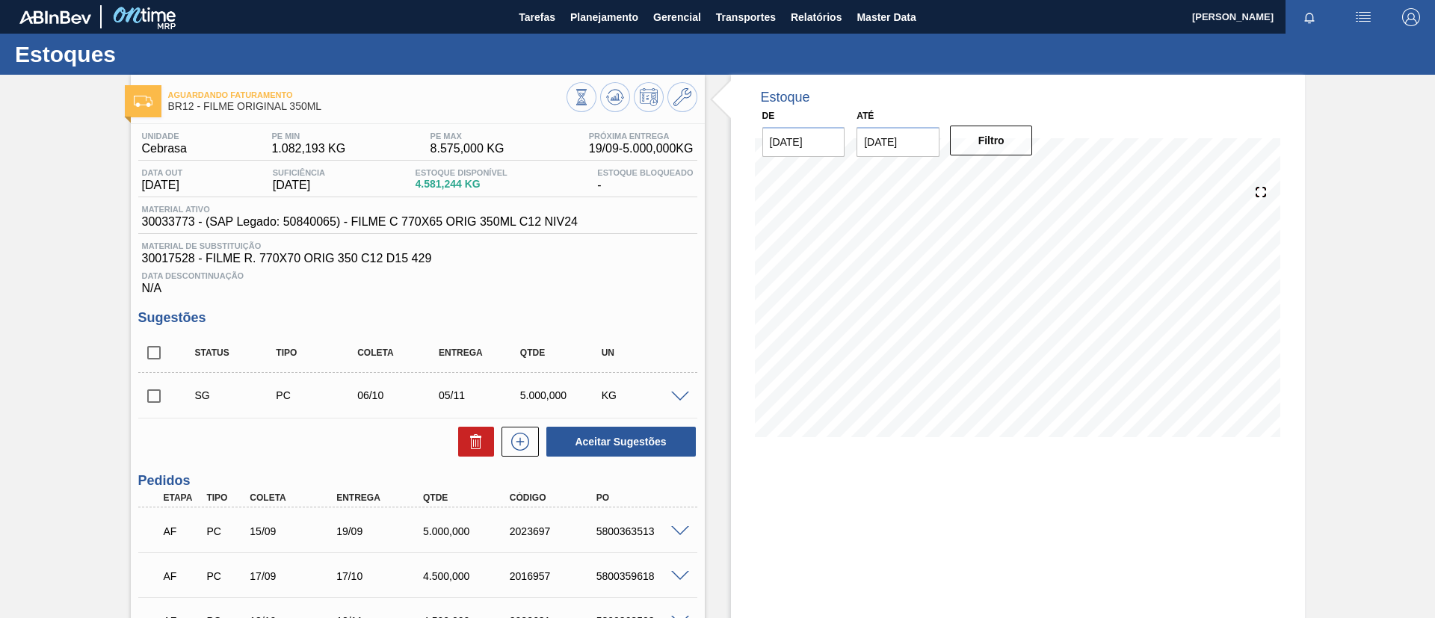
click at [181, 389] on span at bounding box center [181, 395] width 22 height 30
click at [148, 387] on input "checkbox" at bounding box center [153, 395] width 31 height 31
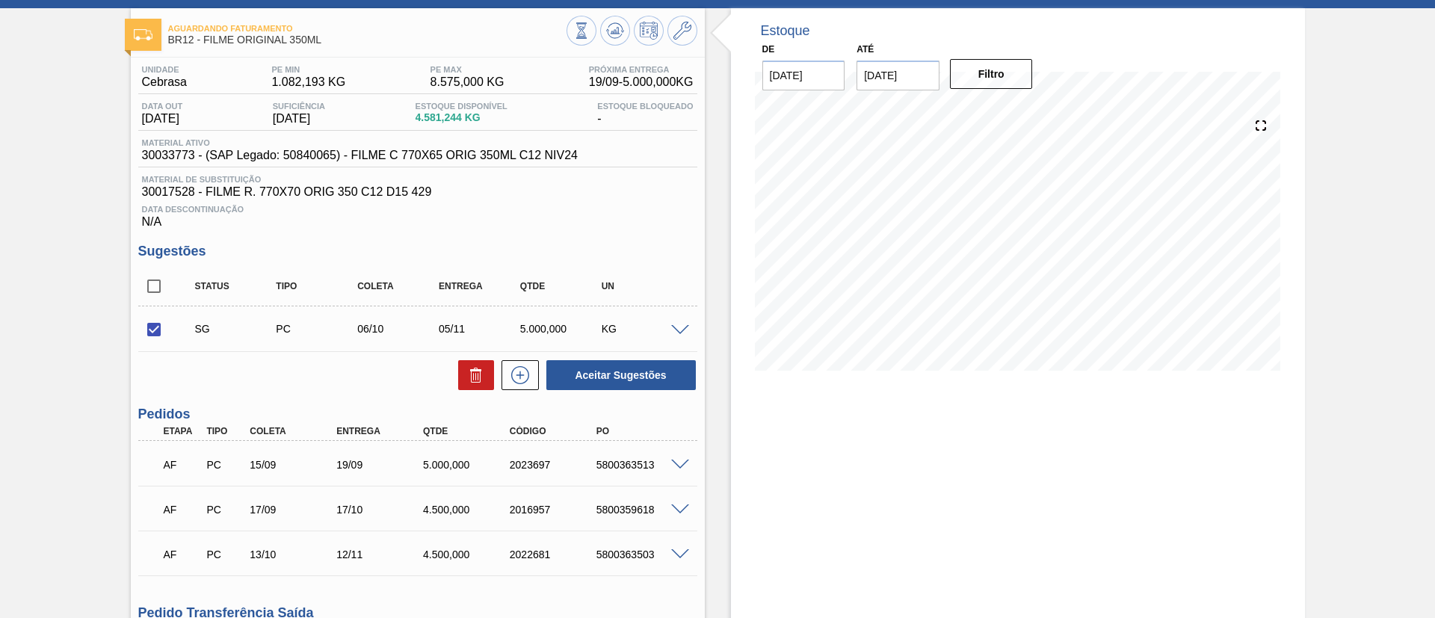
scroll to position [112, 0]
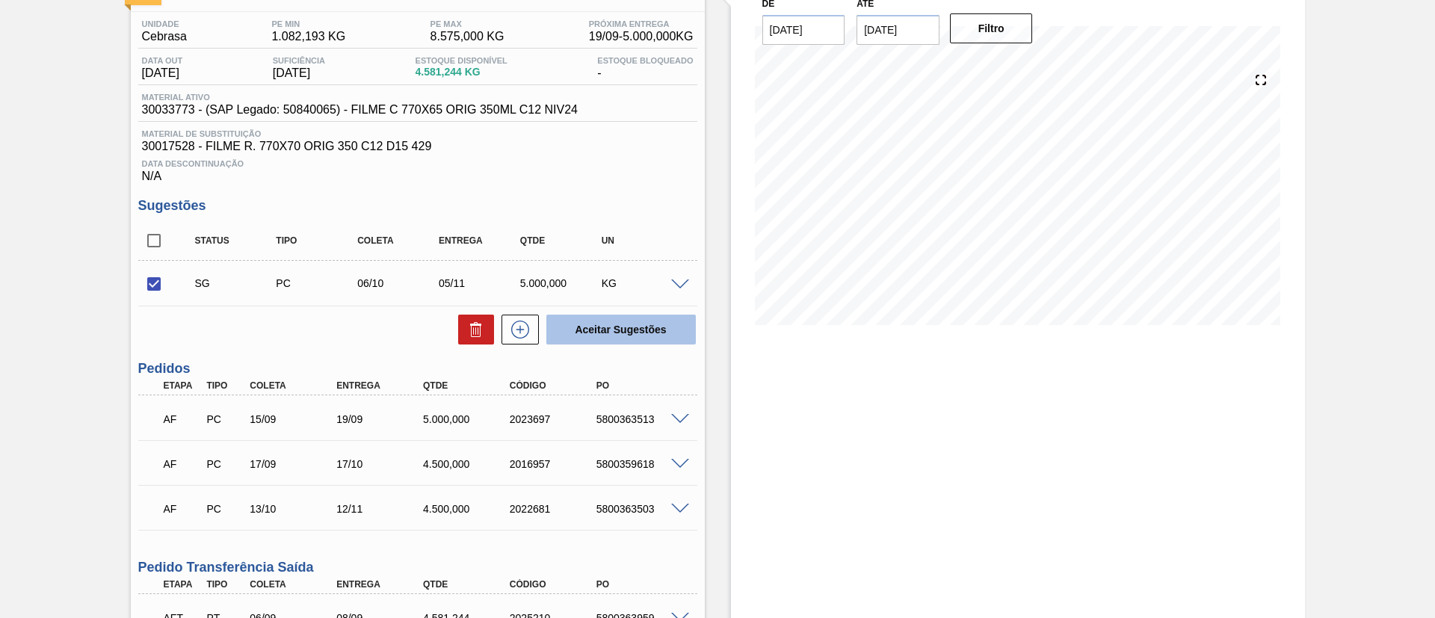
click at [646, 328] on button "Aceitar Sugestões" at bounding box center [620, 330] width 149 height 30
checkbox input "false"
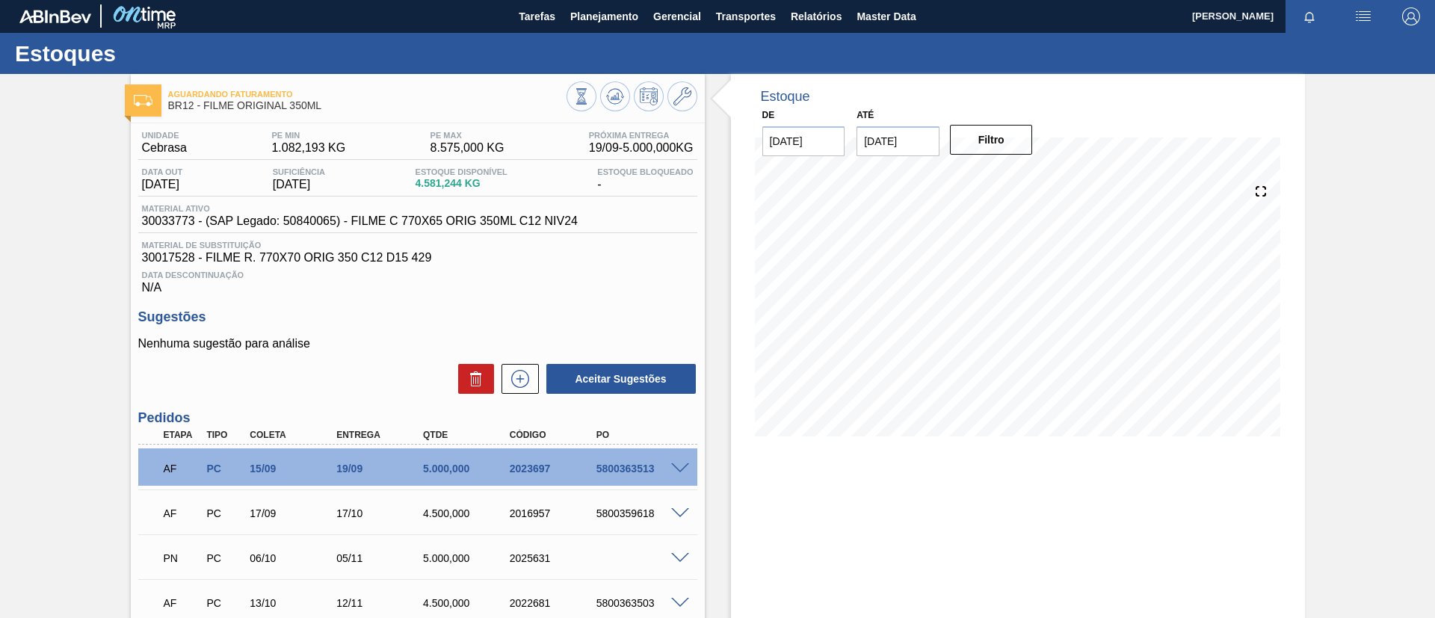
scroll to position [0, 0]
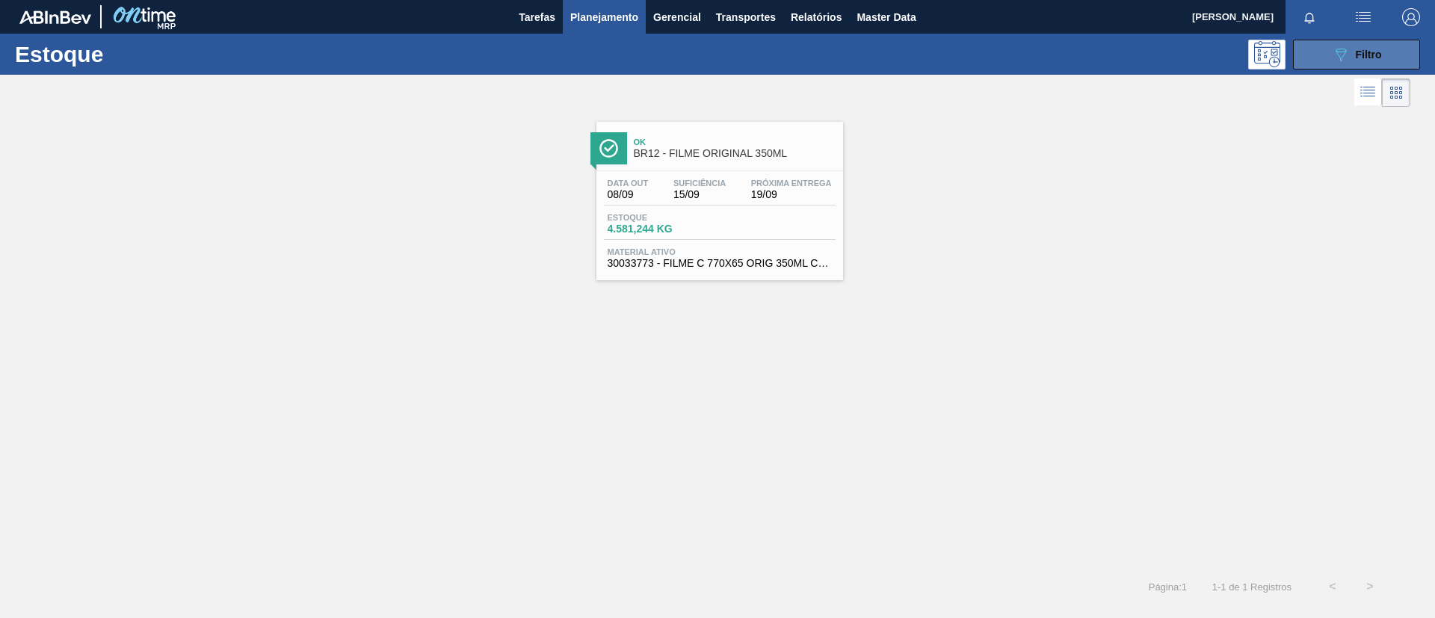
click at [1347, 49] on icon "089F7B8B-B2A5-4AFE-B5C0-19BA573D28AC" at bounding box center [1341, 55] width 18 height 18
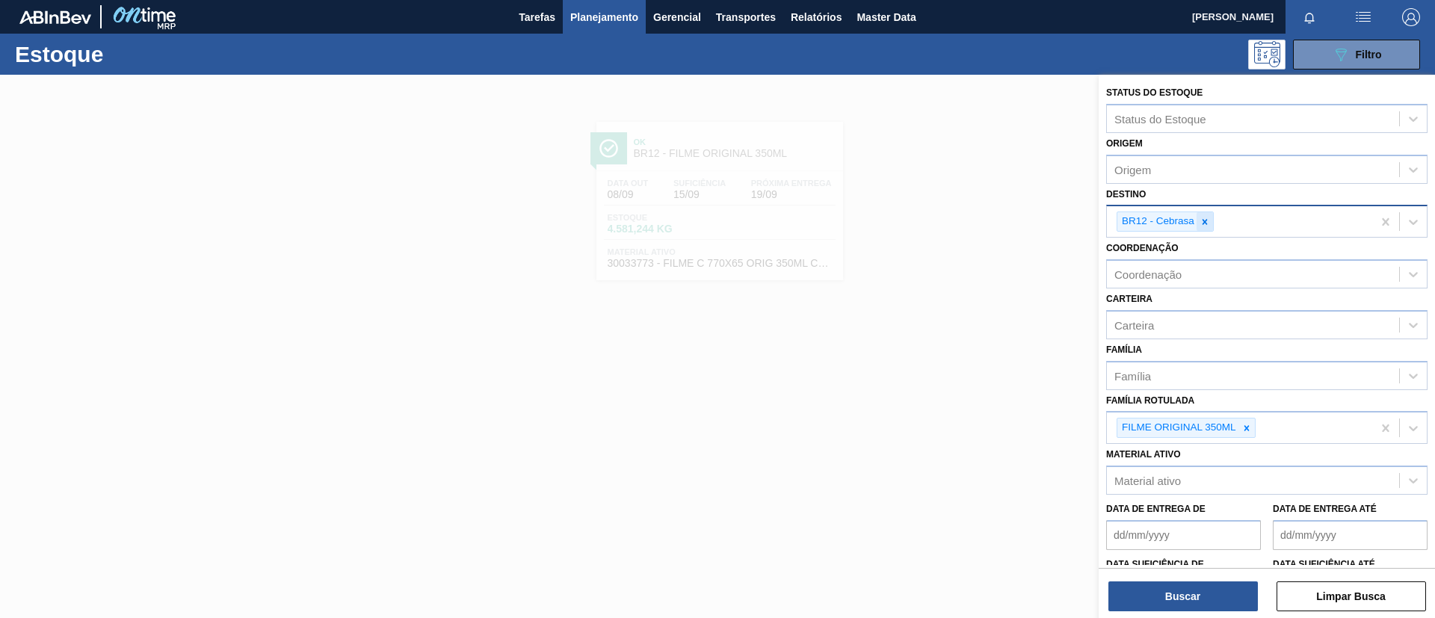
click at [1200, 217] on icon at bounding box center [1205, 222] width 10 height 10
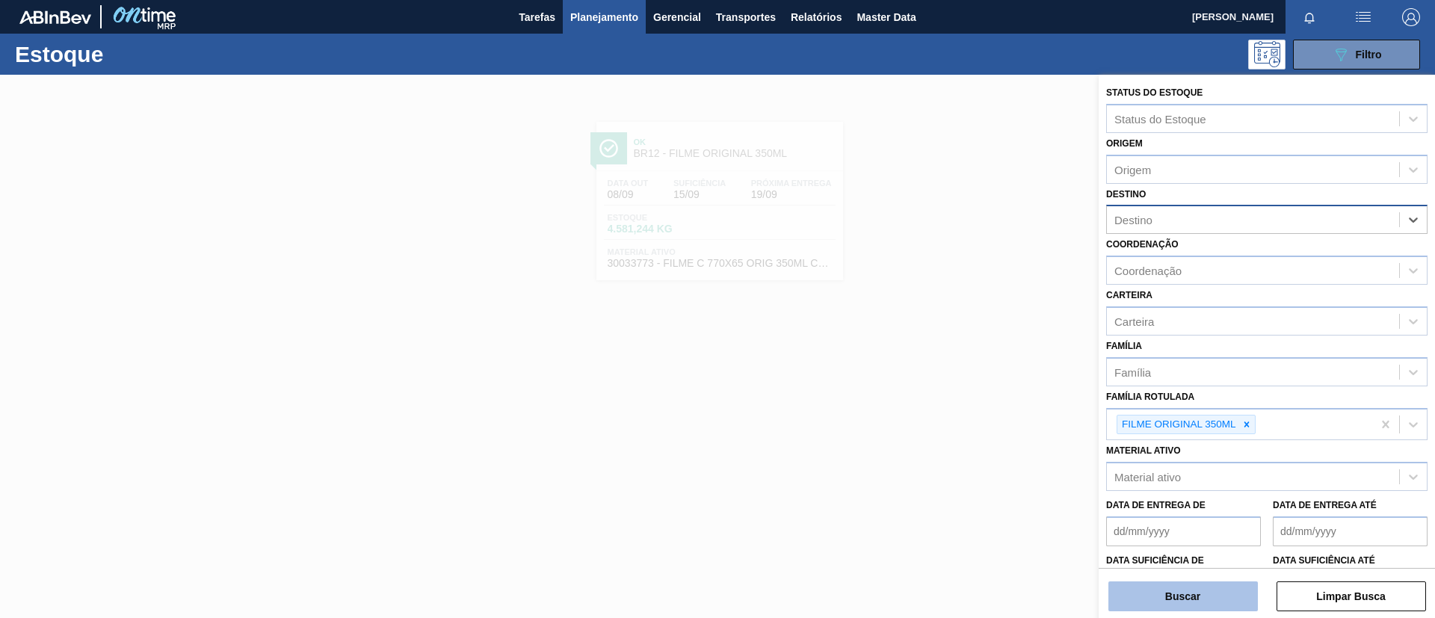
click at [1187, 594] on button "Buscar" at bounding box center [1182, 596] width 149 height 30
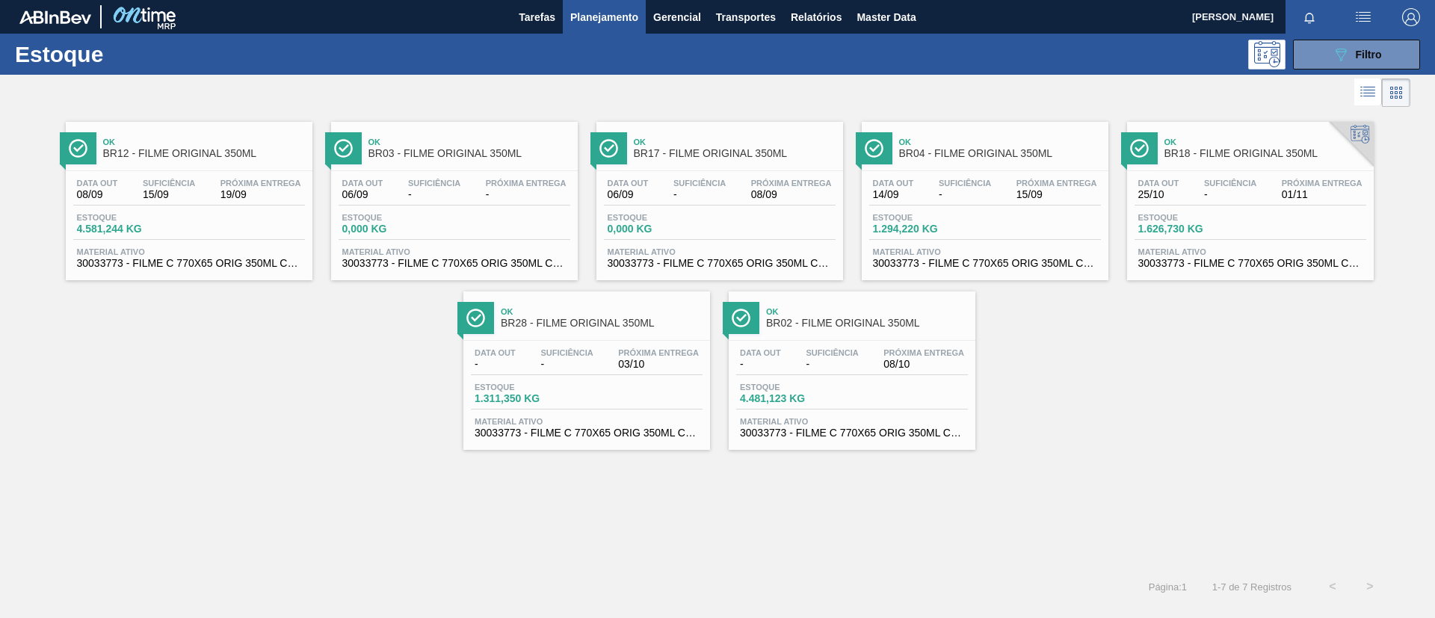
drag, startPoint x: 1184, startPoint y: 582, endPoint x: 1179, endPoint y: 572, distance: 11.0
drag, startPoint x: 1179, startPoint y: 572, endPoint x: 141, endPoint y: 456, distance: 1043.9
click at [141, 456] on div "Ok BR12 - FILME ORIGINAL 350ML Data [DATE] Suficiência 15/09 Próxima Entrega 19…" at bounding box center [717, 339] width 1435 height 457
click at [167, 159] on div "Ok BR12 - FILME ORIGINAL 350ML" at bounding box center [204, 149] width 202 height 34
